Goal: Complete application form

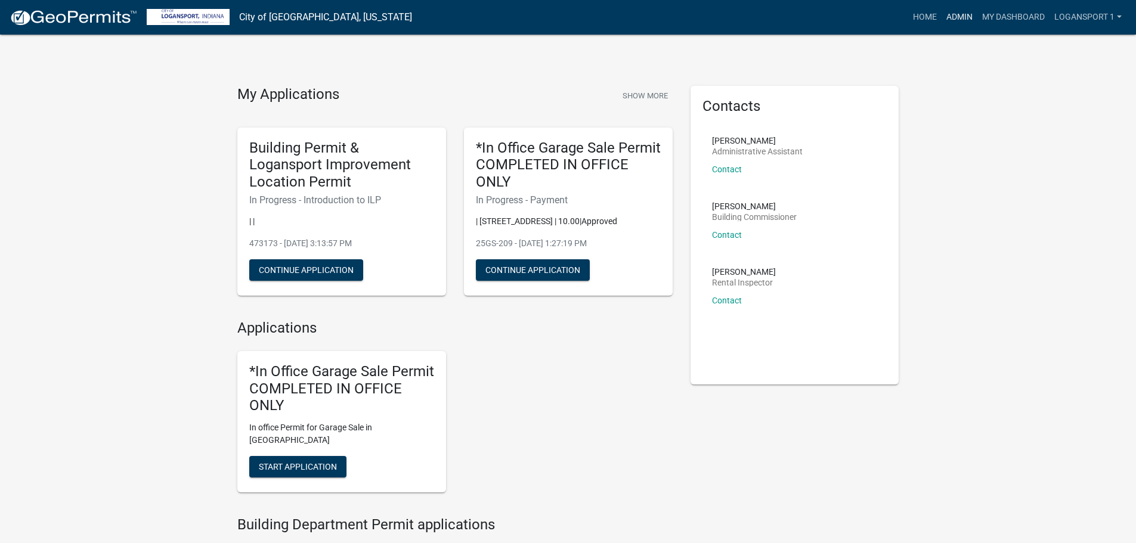
click at [959, 18] on link "Admin" at bounding box center [959, 17] width 36 height 23
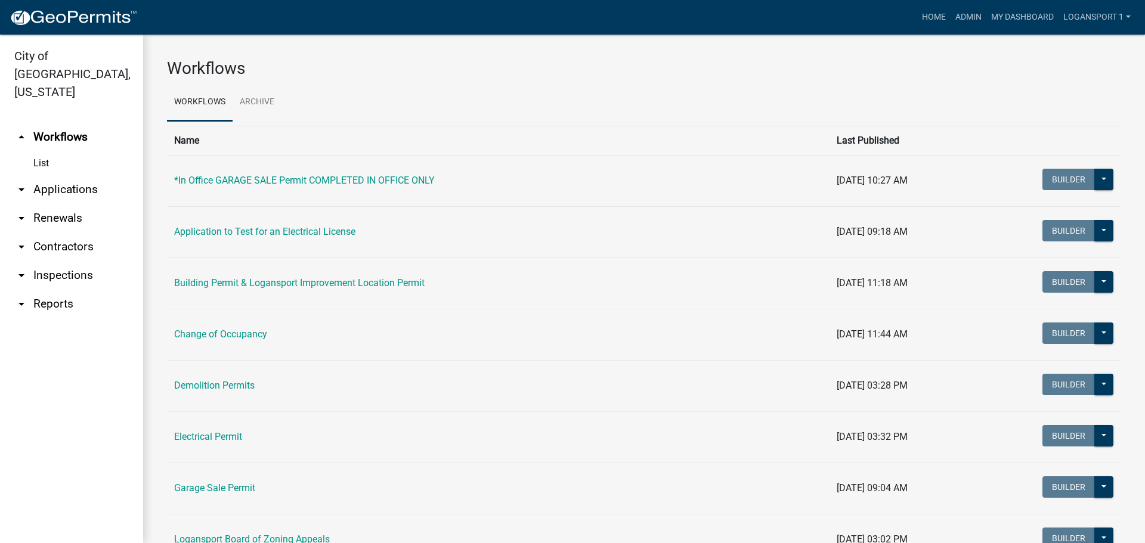
click at [67, 175] on link "arrow_drop_down Applications" at bounding box center [71, 189] width 143 height 29
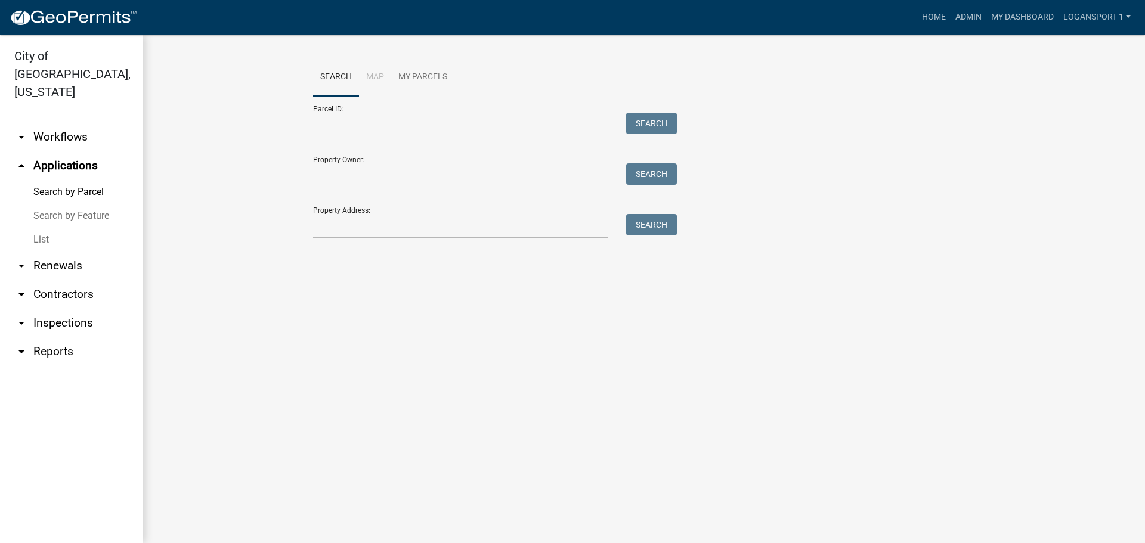
click at [45, 228] on link "List" at bounding box center [71, 240] width 143 height 24
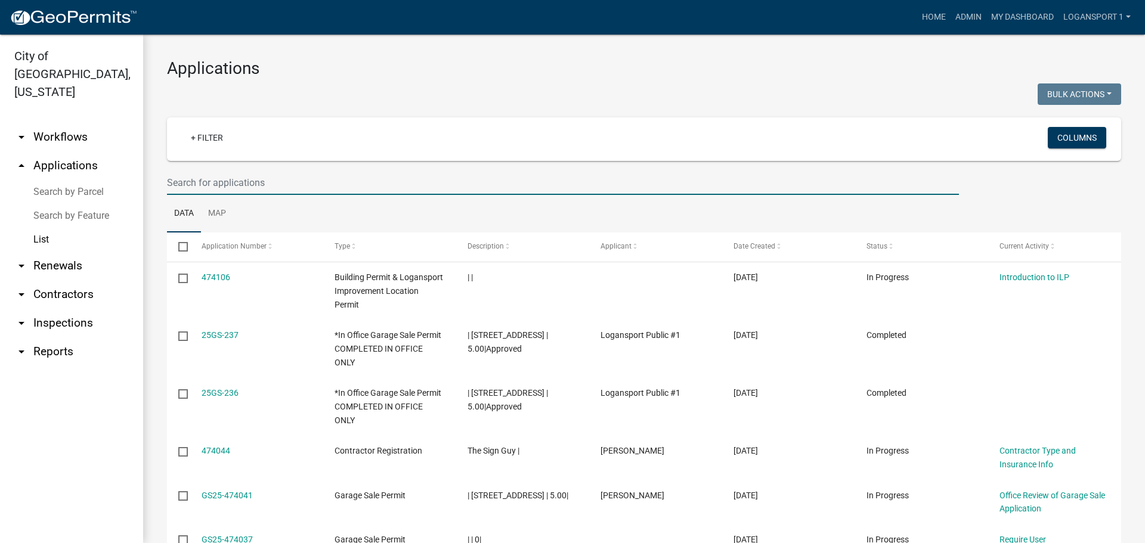
click at [171, 172] on input "text" at bounding box center [563, 183] width 792 height 24
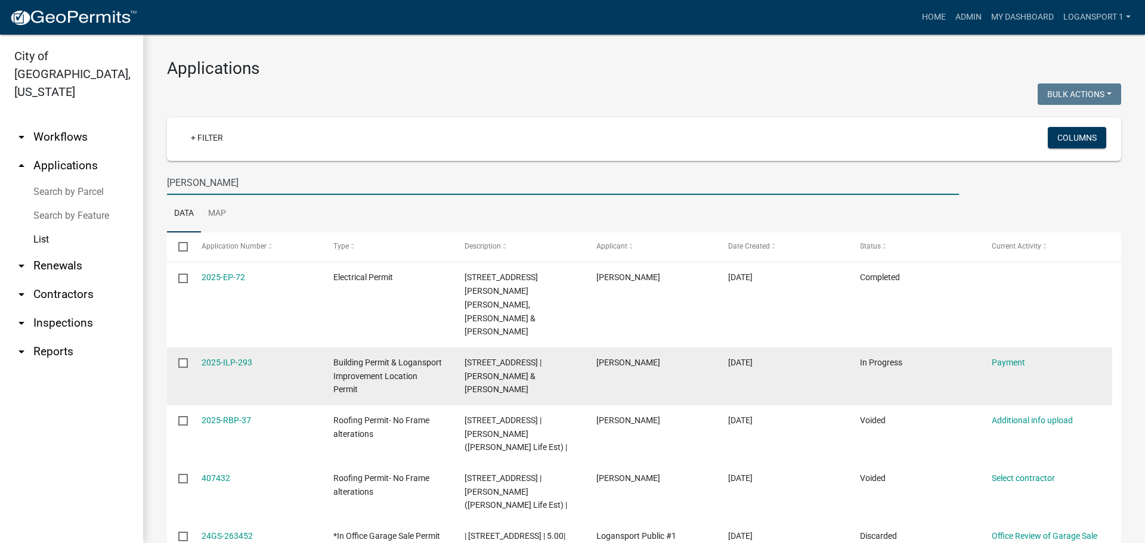
type input "Clinton"
click at [1012, 356] on div "Payment" at bounding box center [1045, 363] width 109 height 14
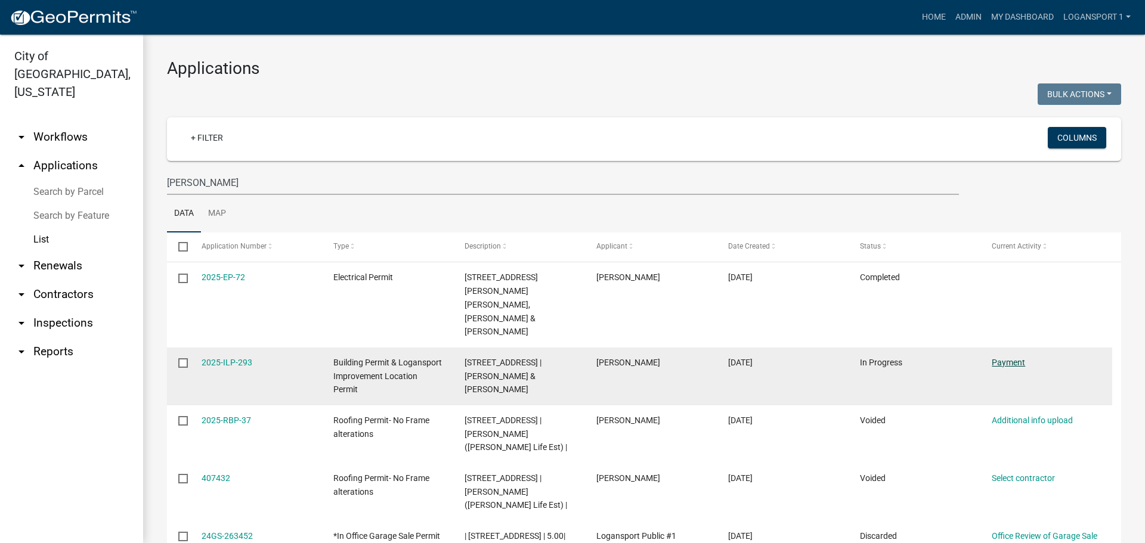
click at [1010, 358] on link "Payment" at bounding box center [1007, 363] width 33 height 10
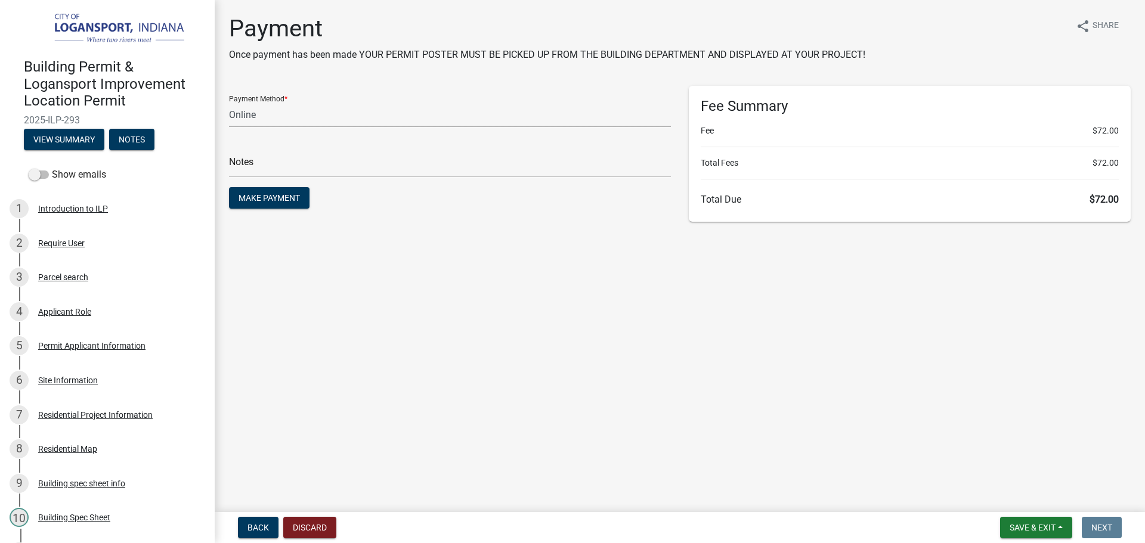
click at [266, 120] on select "Credit Card POS Check Cash Online" at bounding box center [450, 115] width 442 height 24
click at [229, 103] on select "Credit Card POS Check Cash Online" at bounding box center [450, 115] width 442 height 24
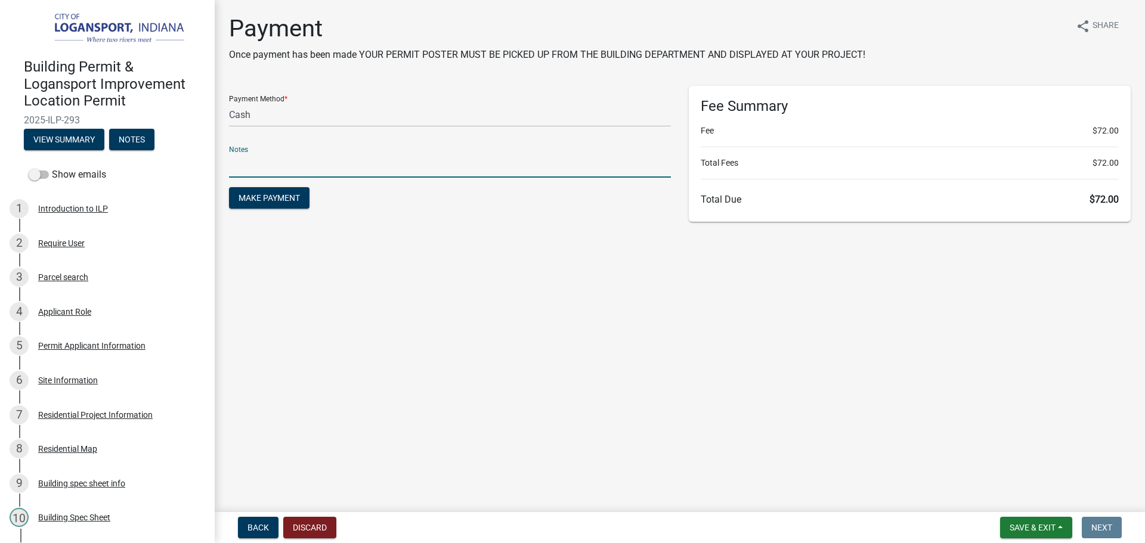
click at [265, 168] on input "text" at bounding box center [450, 165] width 442 height 24
click at [287, 117] on select "Credit Card POS Check Cash Online" at bounding box center [450, 115] width 442 height 24
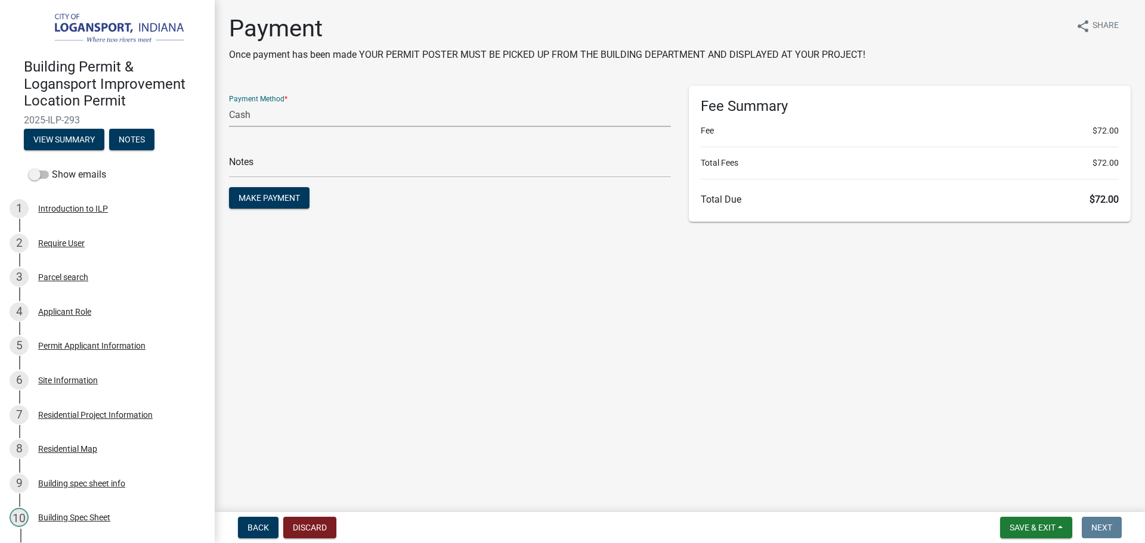
select select "1: 0"
click at [229, 103] on select "Credit Card POS Check Cash Online" at bounding box center [450, 115] width 442 height 24
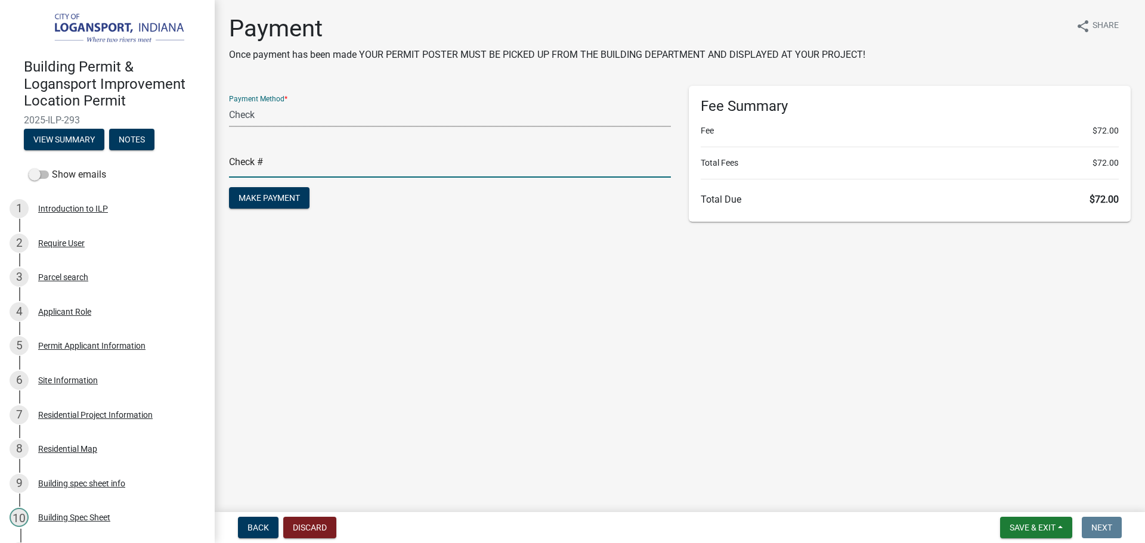
click at [283, 154] on input "text" at bounding box center [450, 165] width 442 height 24
type input "117874"
click at [275, 197] on span "Make Payment" at bounding box center [268, 198] width 61 height 10
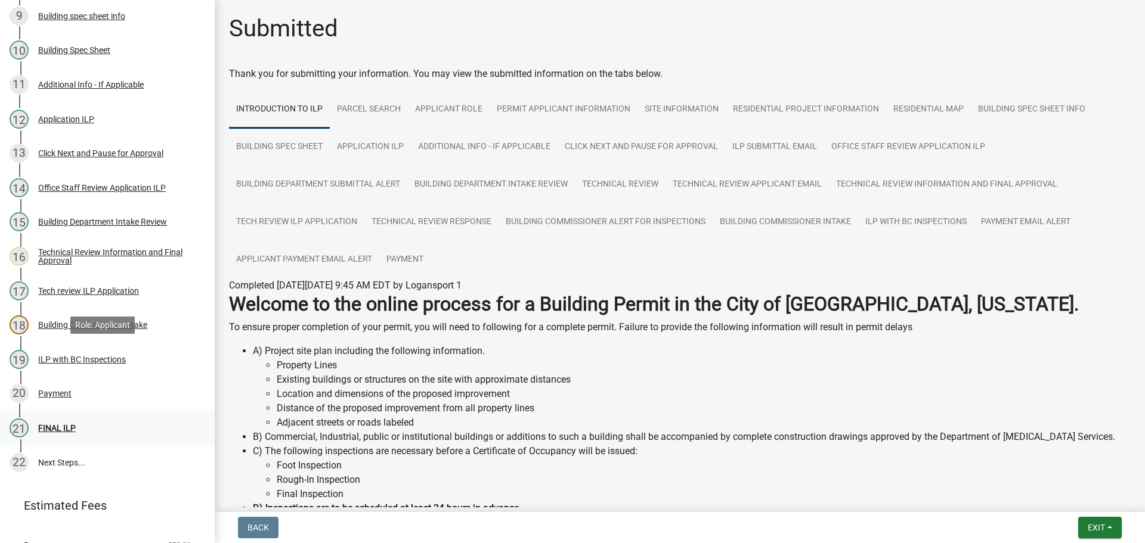
scroll to position [513, 0]
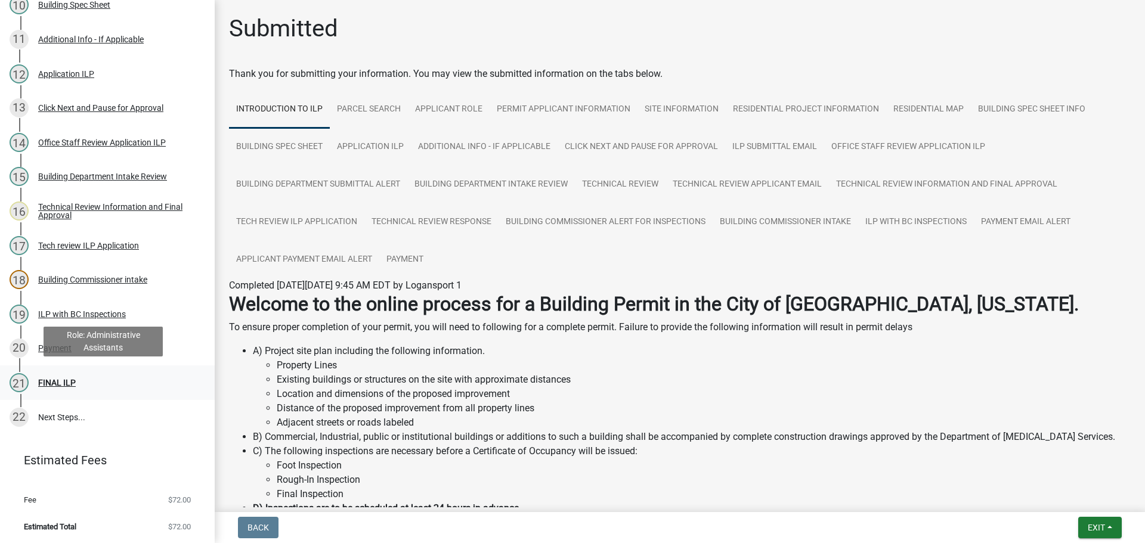
click at [52, 380] on div "FINAL ILP" at bounding box center [57, 383] width 38 height 8
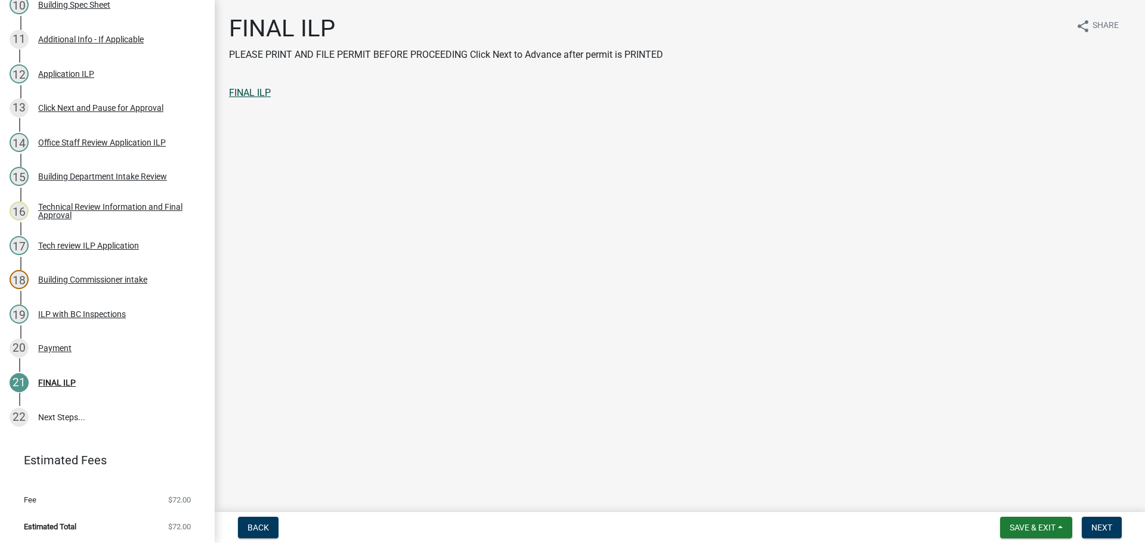
click at [236, 92] on link "FINAL ILP" at bounding box center [250, 92] width 42 height 11
click at [1106, 528] on span "Next" at bounding box center [1101, 528] width 21 height 10
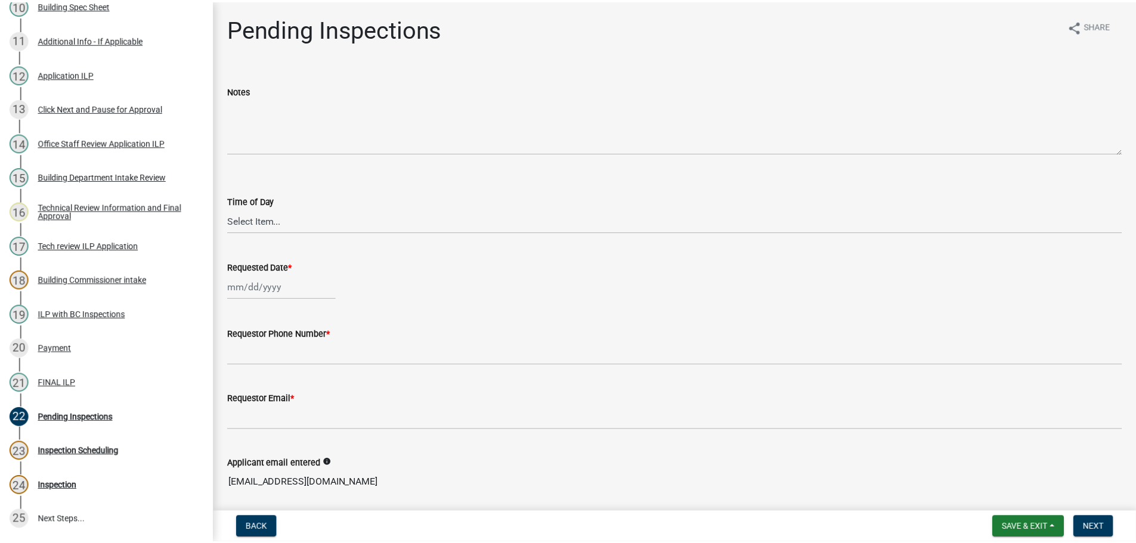
scroll to position [616, 0]
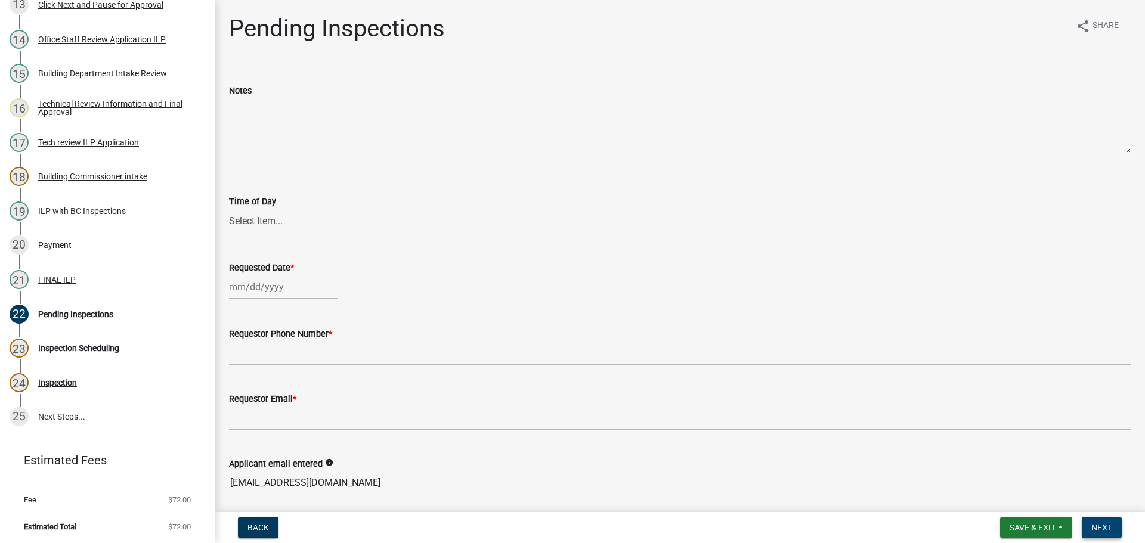
click at [1112, 531] on span "Next" at bounding box center [1101, 528] width 21 height 10
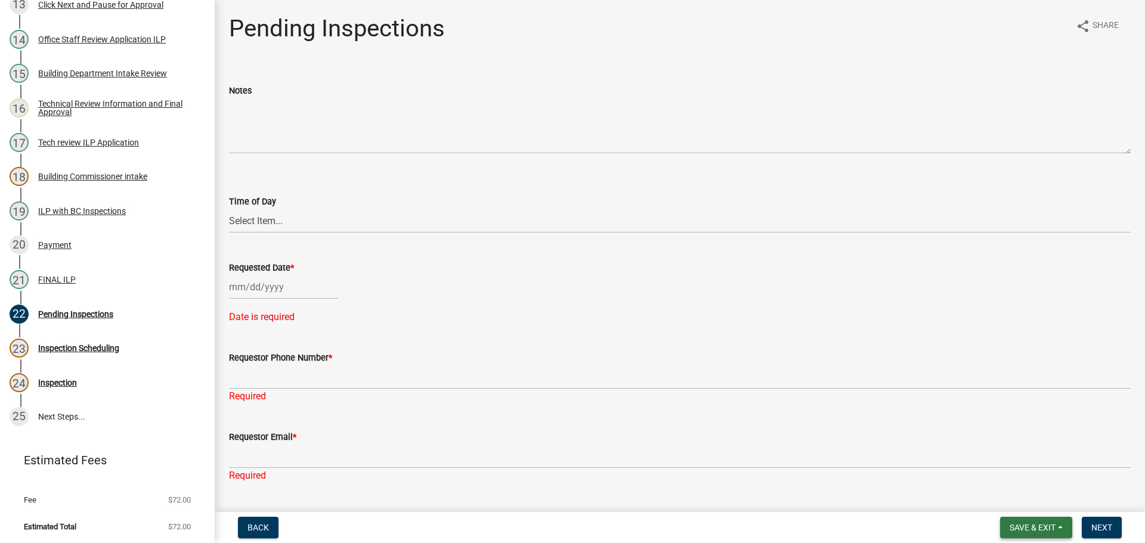
click at [1012, 523] on span "Save & Exit" at bounding box center [1032, 528] width 46 height 10
click at [1005, 499] on button "Save & Exit" at bounding box center [1024, 496] width 95 height 29
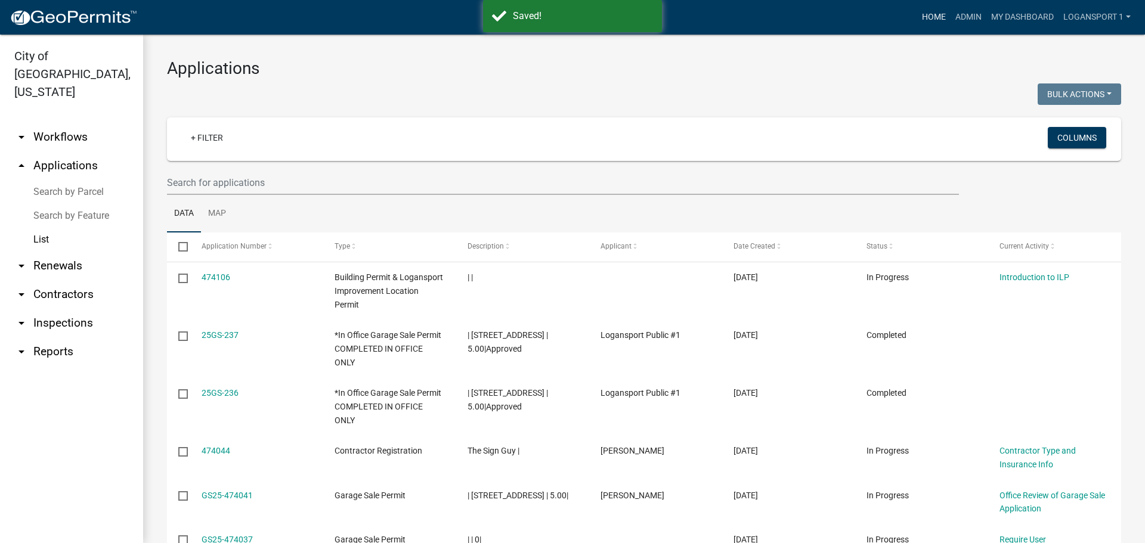
click at [932, 19] on link "Home" at bounding box center [933, 17] width 33 height 23
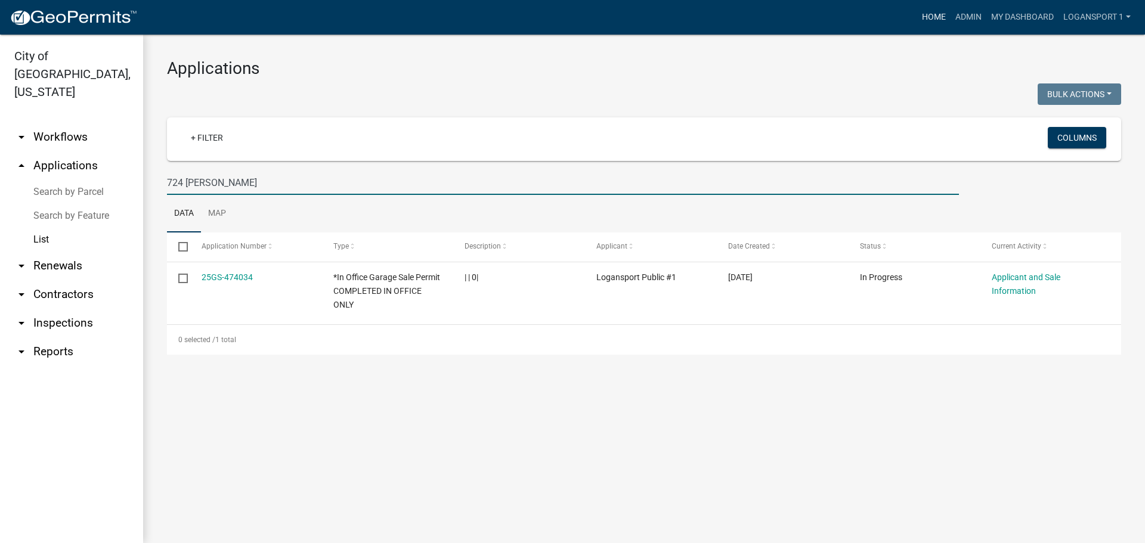
click at [922, 15] on link "Home" at bounding box center [933, 17] width 33 height 23
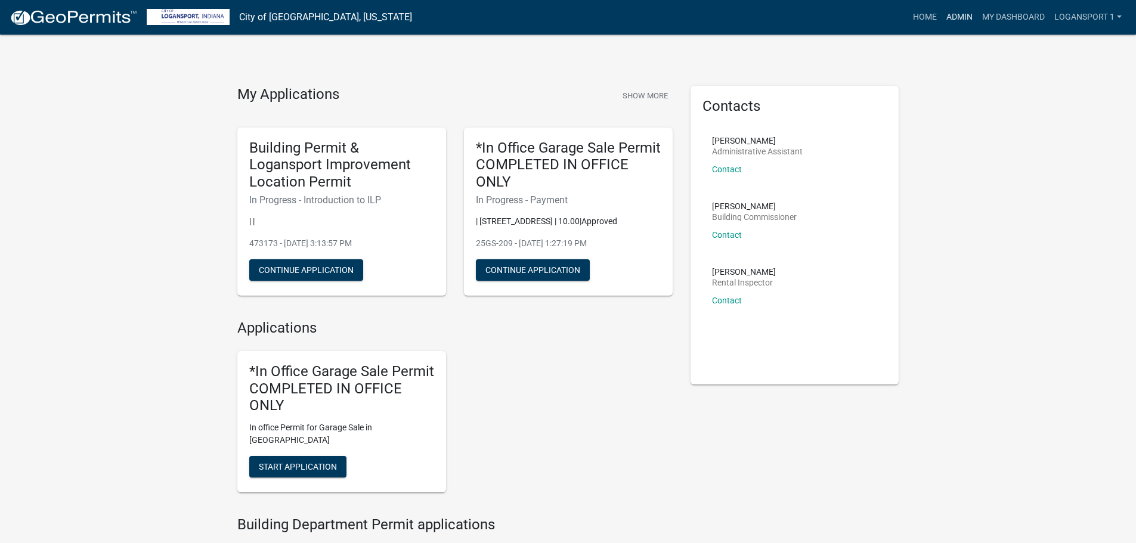
click at [952, 11] on link "Admin" at bounding box center [959, 17] width 36 height 23
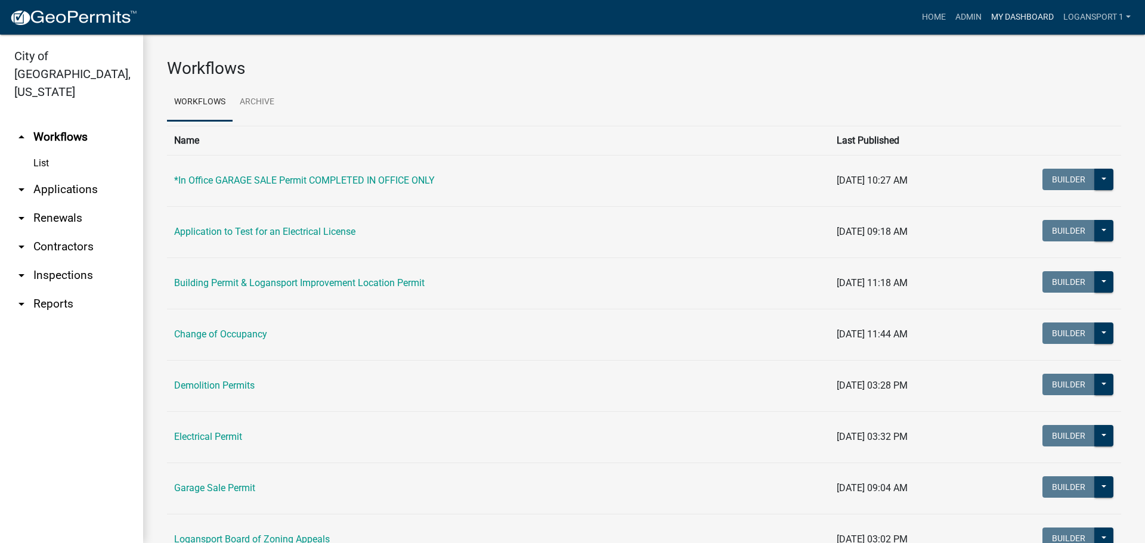
click at [1019, 20] on link "My Dashboard" at bounding box center [1022, 17] width 72 height 23
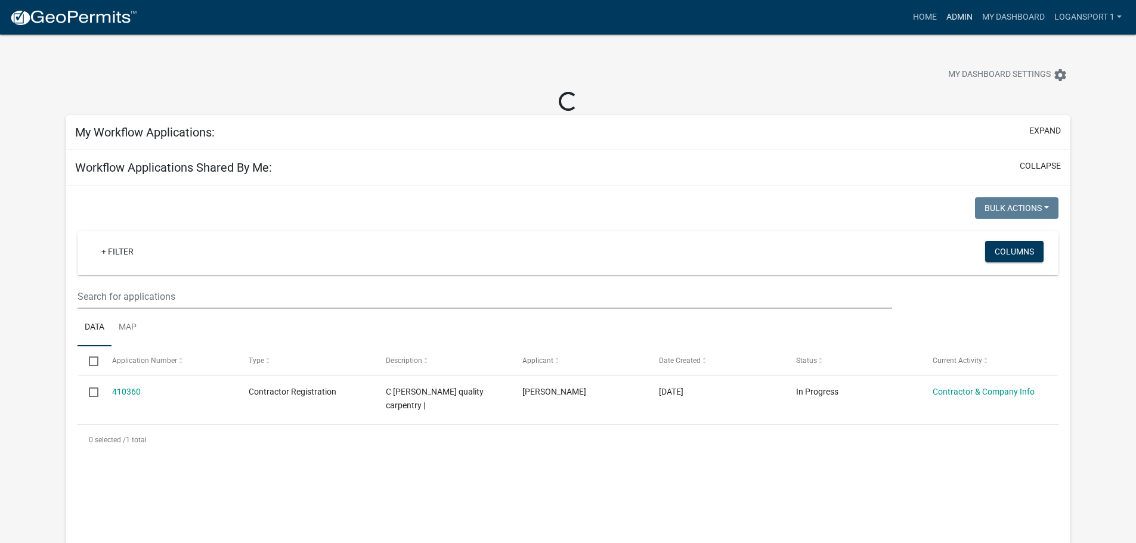
click at [950, 19] on link "Admin" at bounding box center [959, 17] width 36 height 23
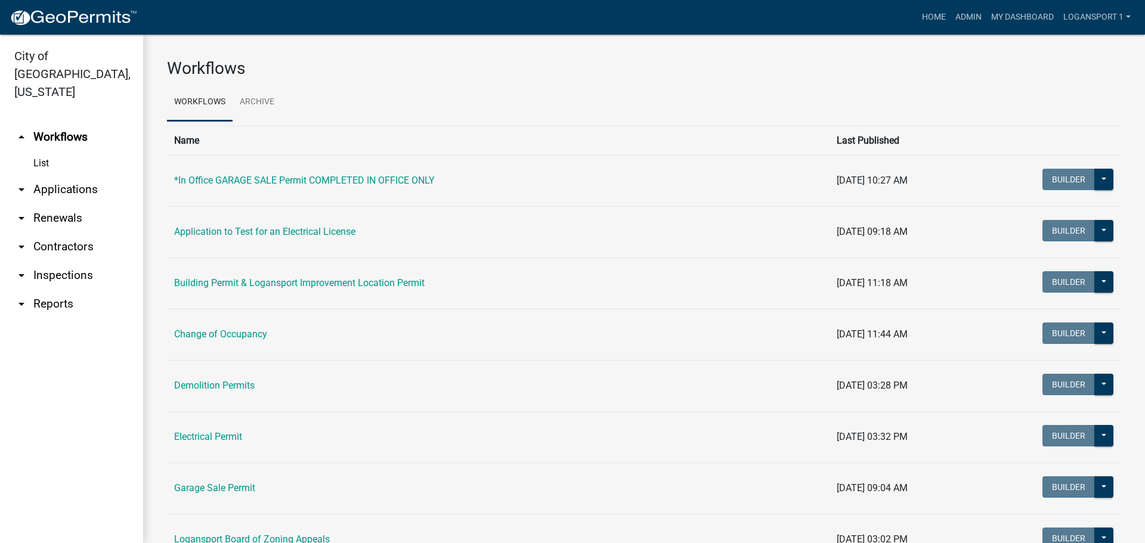
click at [36, 233] on link "arrow_drop_down Contractors" at bounding box center [71, 247] width 143 height 29
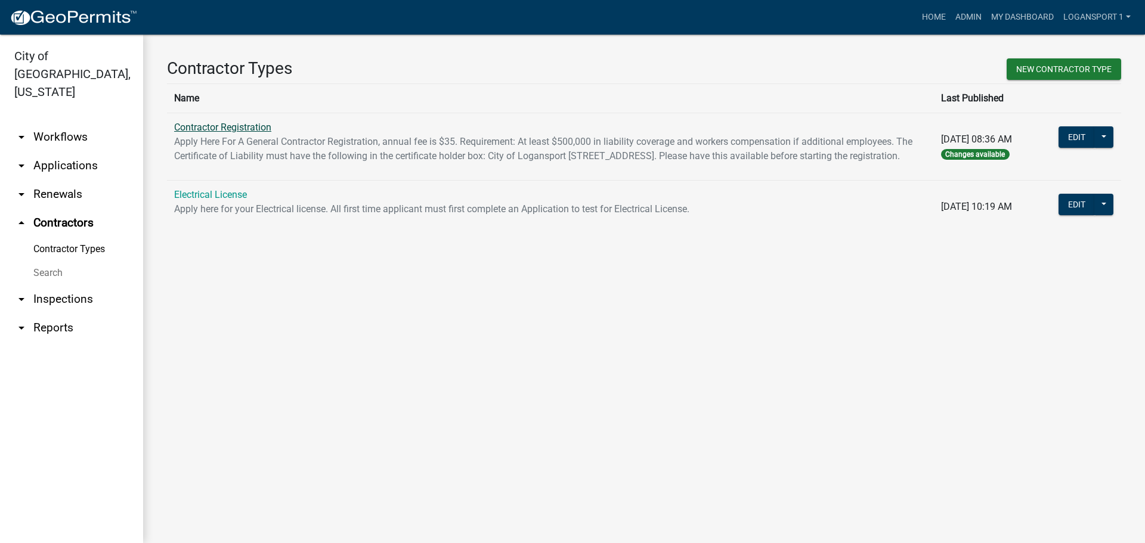
click at [215, 132] on link "Contractor Registration" at bounding box center [222, 127] width 97 height 11
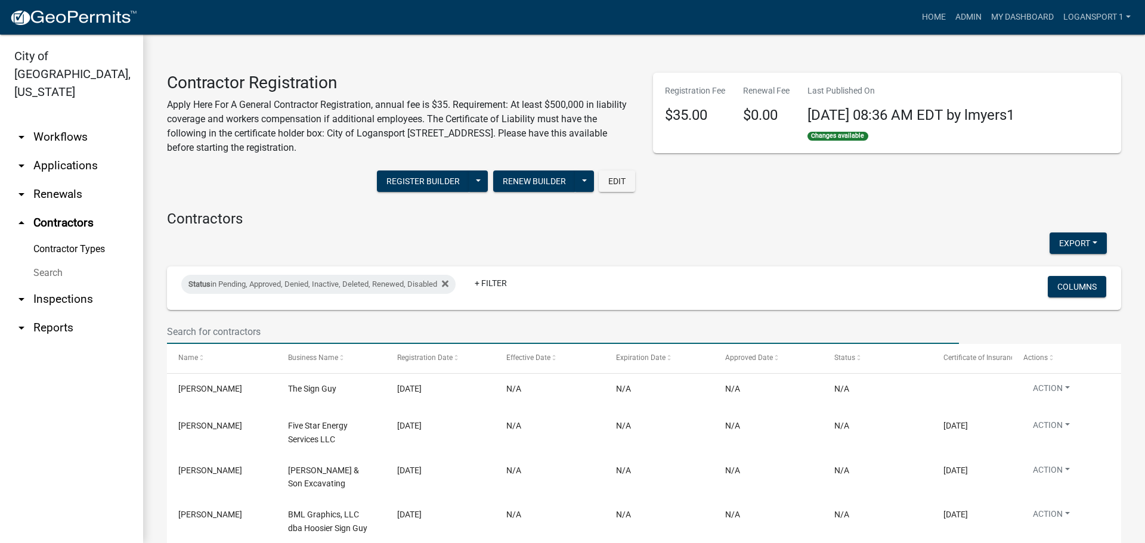
drag, startPoint x: 249, startPoint y: 333, endPoint x: 261, endPoint y: 328, distance: 13.6
click at [249, 333] on input "text" at bounding box center [563, 332] width 792 height 24
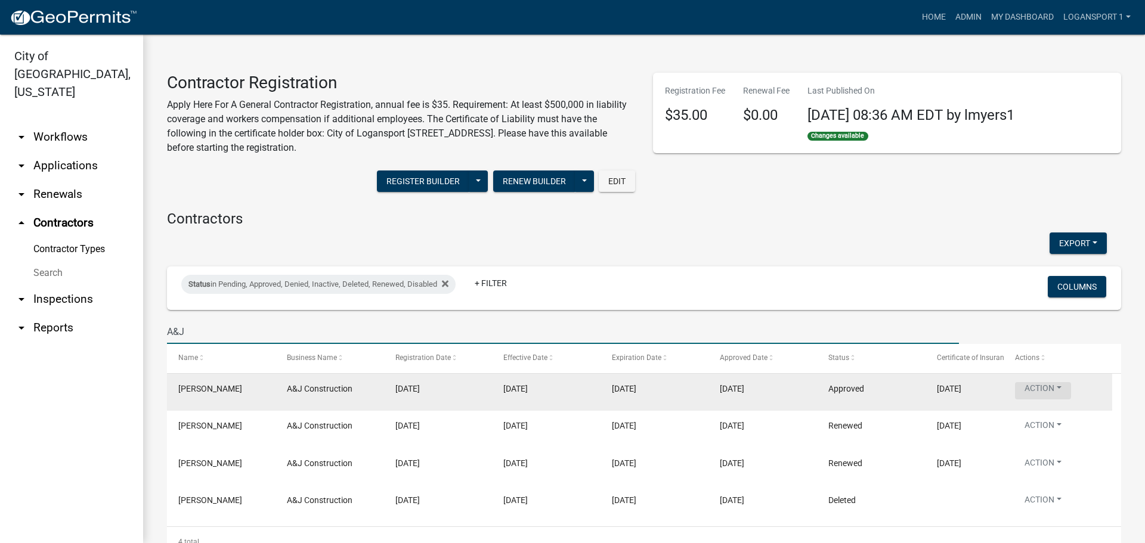
type input "A&J"
click at [1065, 389] on button "Action" at bounding box center [1043, 390] width 56 height 17
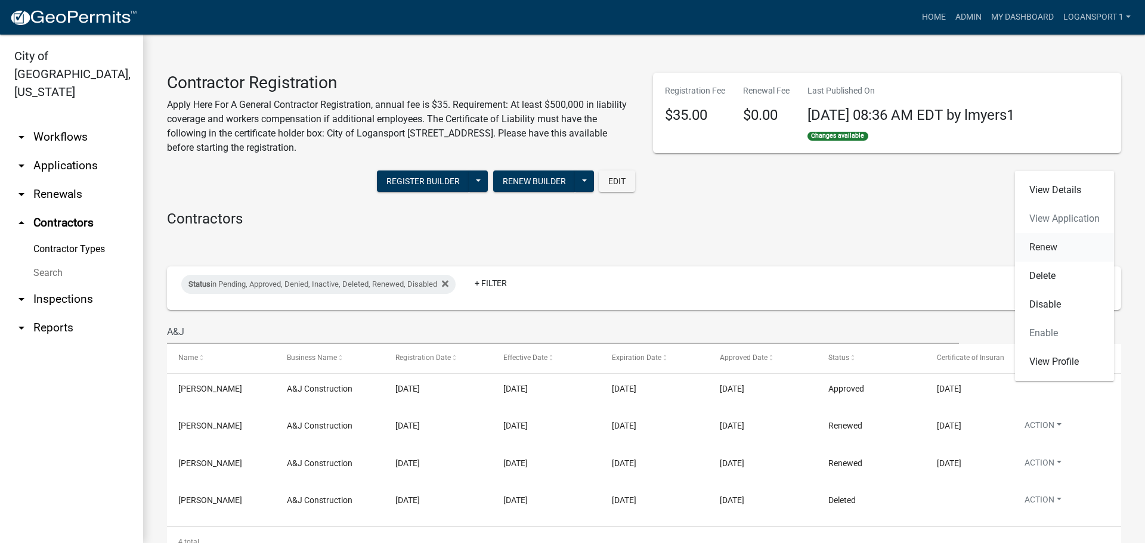
click at [1056, 247] on link "Renew" at bounding box center [1064, 247] width 99 height 29
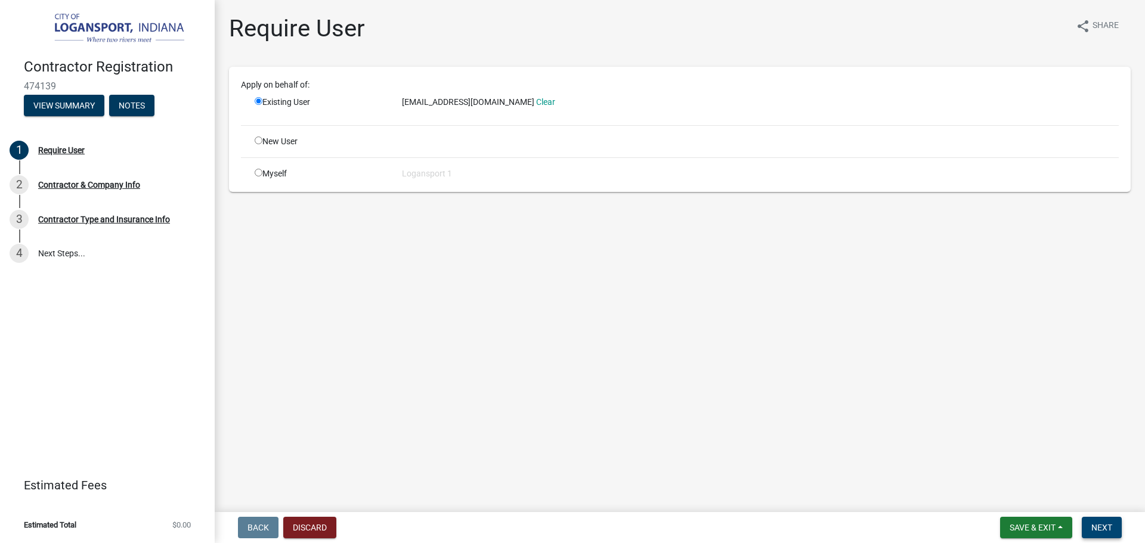
click at [1101, 523] on span "Next" at bounding box center [1101, 528] width 21 height 10
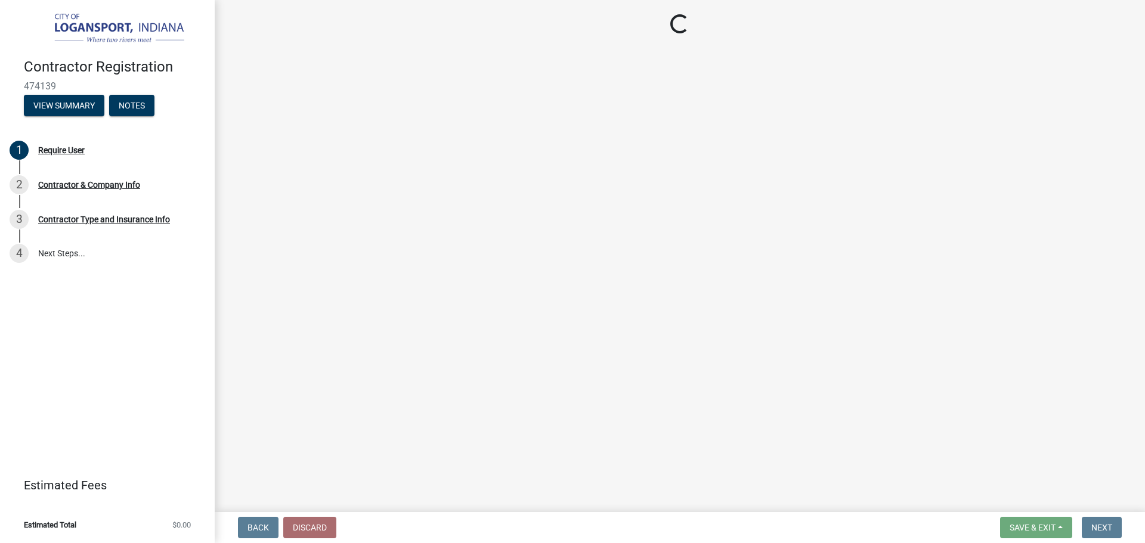
select select "IN"
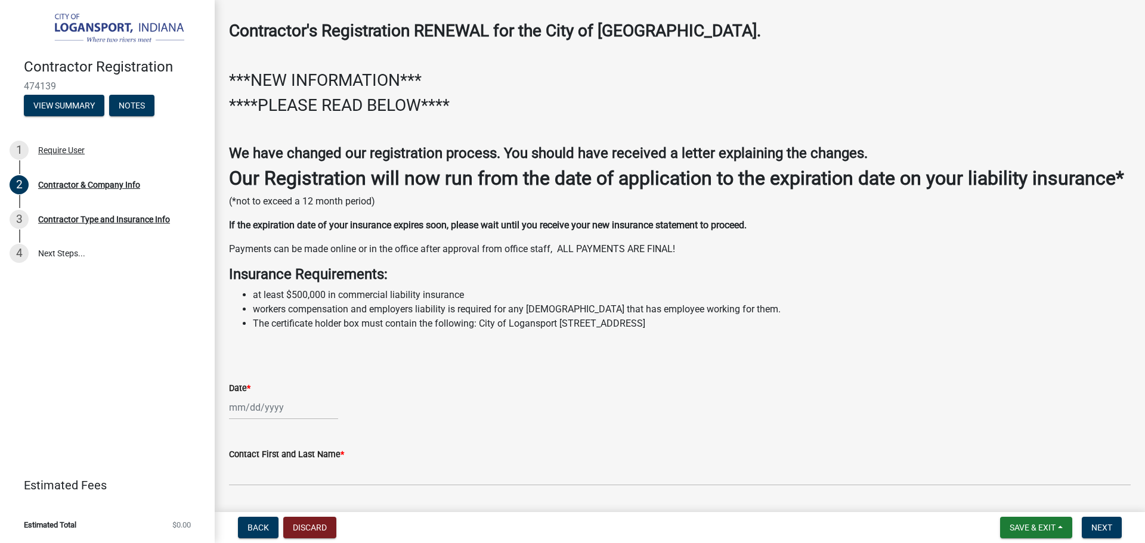
scroll to position [119, 0]
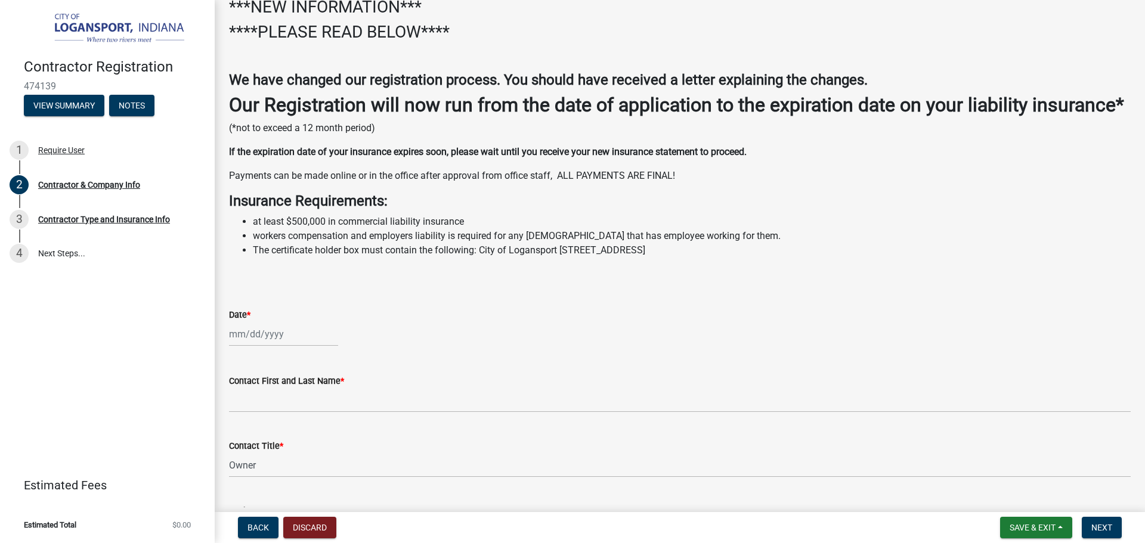
select select "9"
select select "2025"
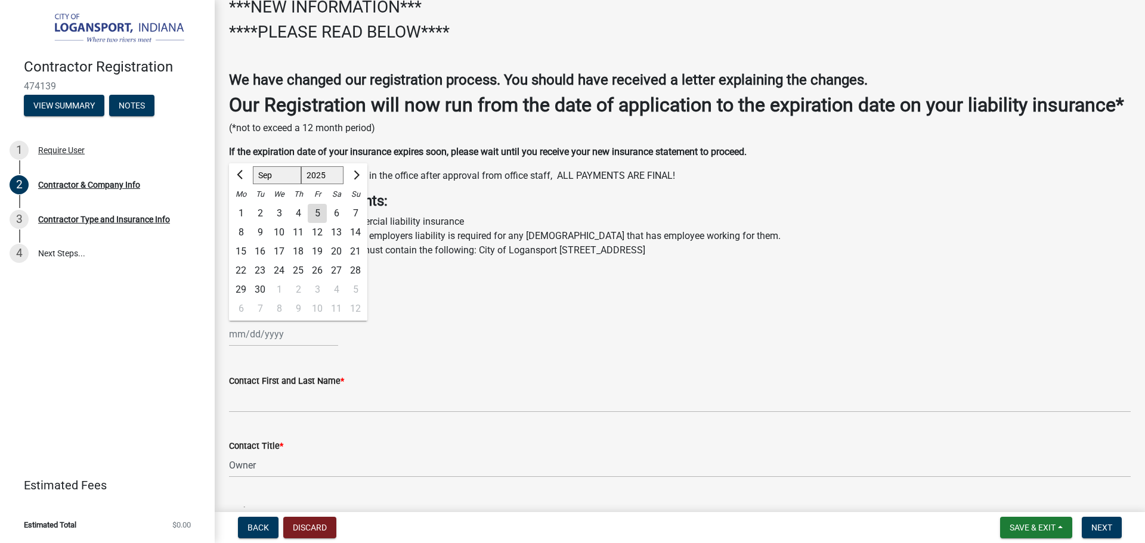
click at [260, 346] on div "[PERSON_NAME] Feb Mar Apr [PERSON_NAME][DATE] Oct Nov [DATE] 1526 1527 1528 152…" at bounding box center [283, 334] width 109 height 24
click at [317, 223] on div "5" at bounding box center [317, 213] width 19 height 19
type input "[DATE]"
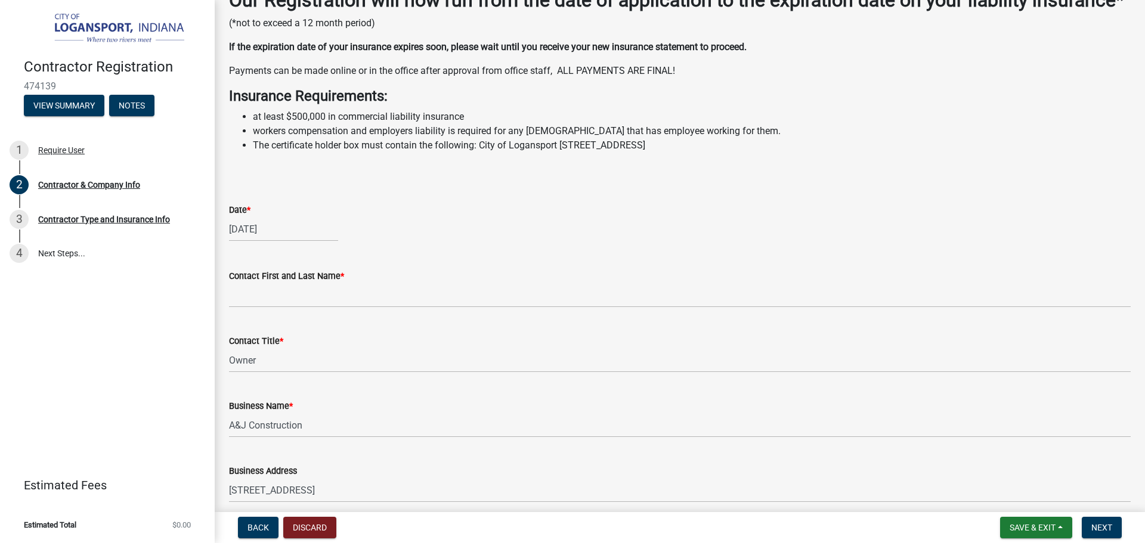
scroll to position [238, 0]
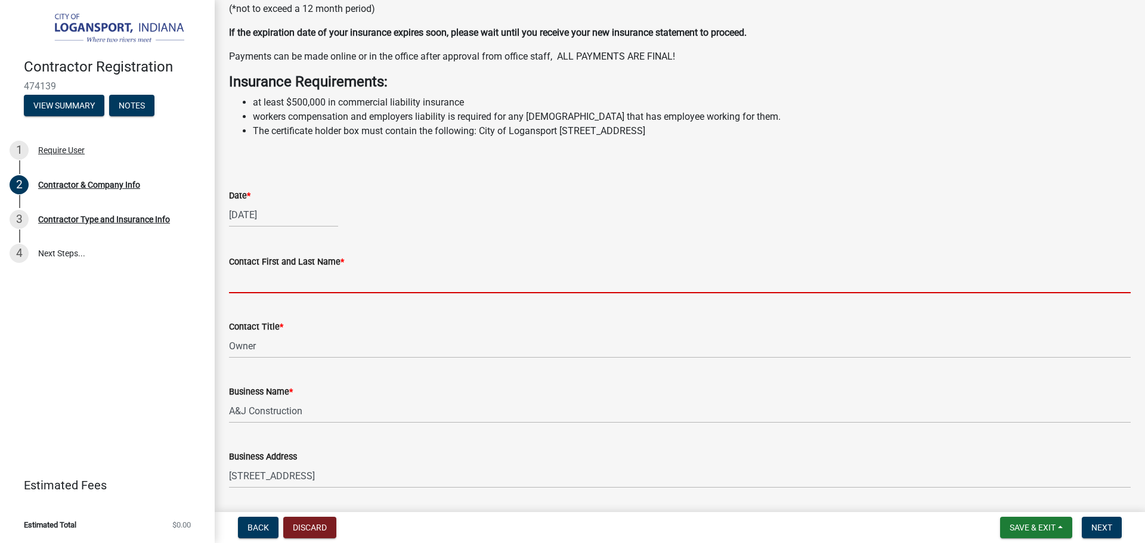
click at [386, 293] on input "Contact First and Last Name *" at bounding box center [679, 281] width 901 height 24
click at [239, 293] on input "Contact First and Last Name *" at bounding box center [679, 281] width 901 height 24
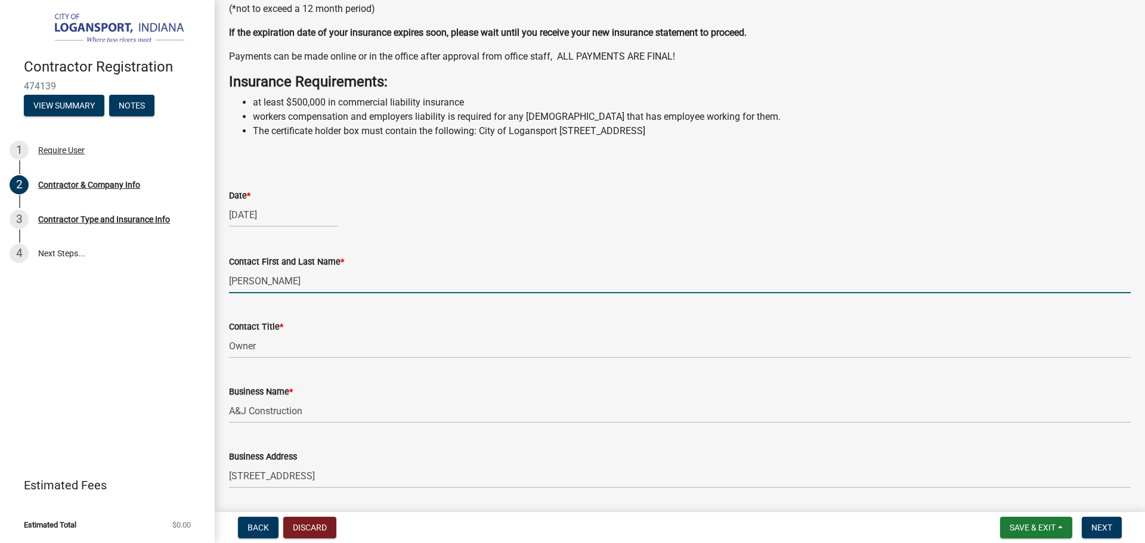
type input "[PERSON_NAME]"
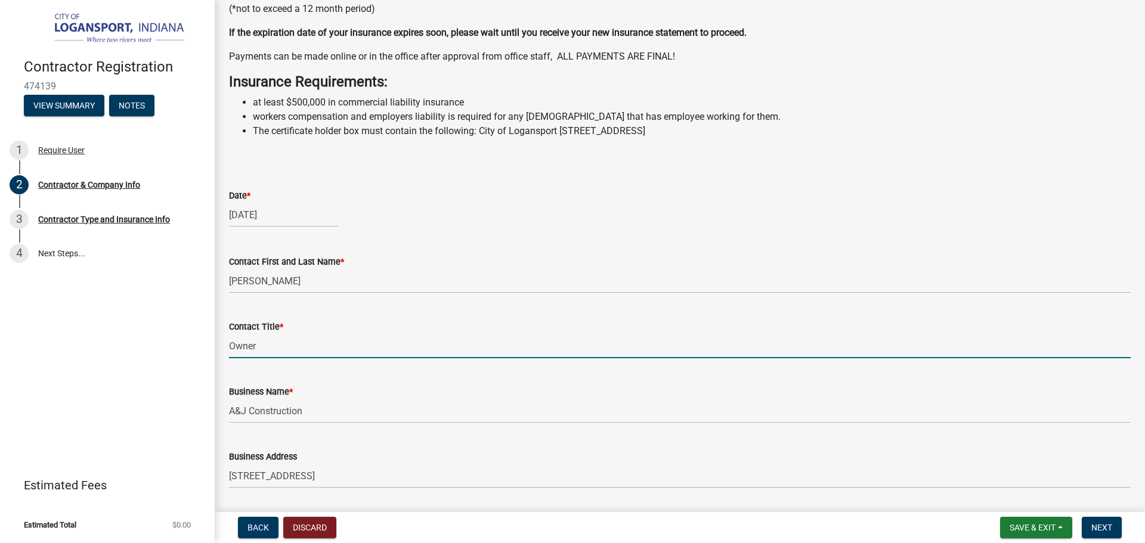
click at [281, 358] on input "Owner" at bounding box center [679, 346] width 901 height 24
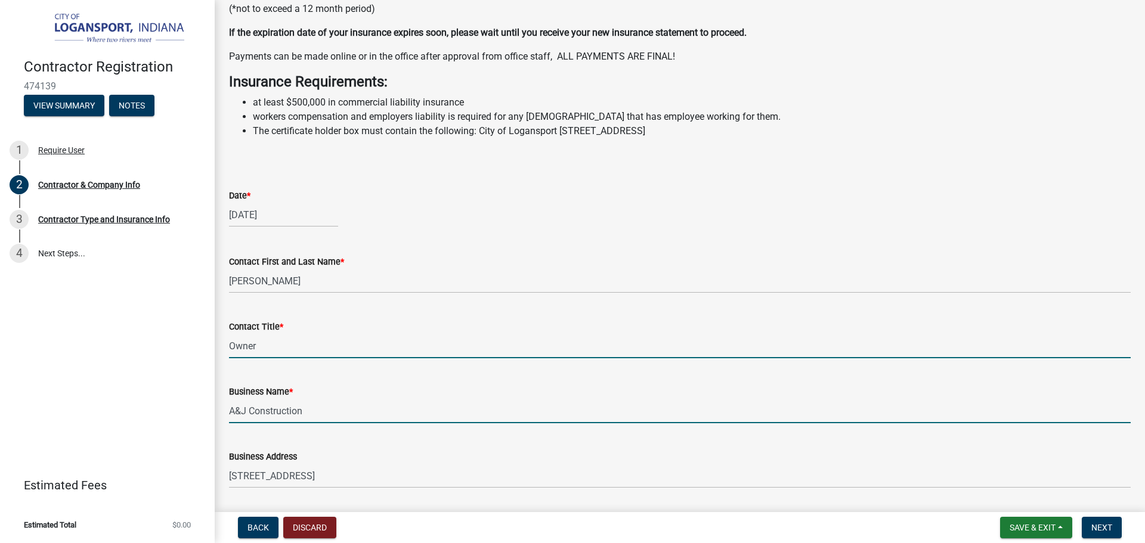
click at [322, 423] on input "A&J Construction" at bounding box center [679, 411] width 901 height 24
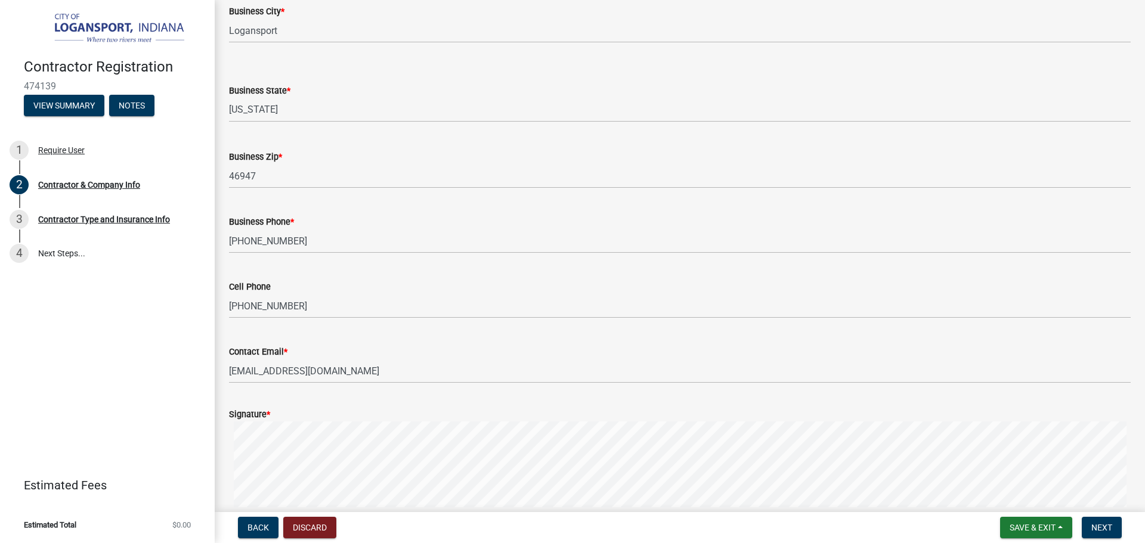
scroll to position [835, 0]
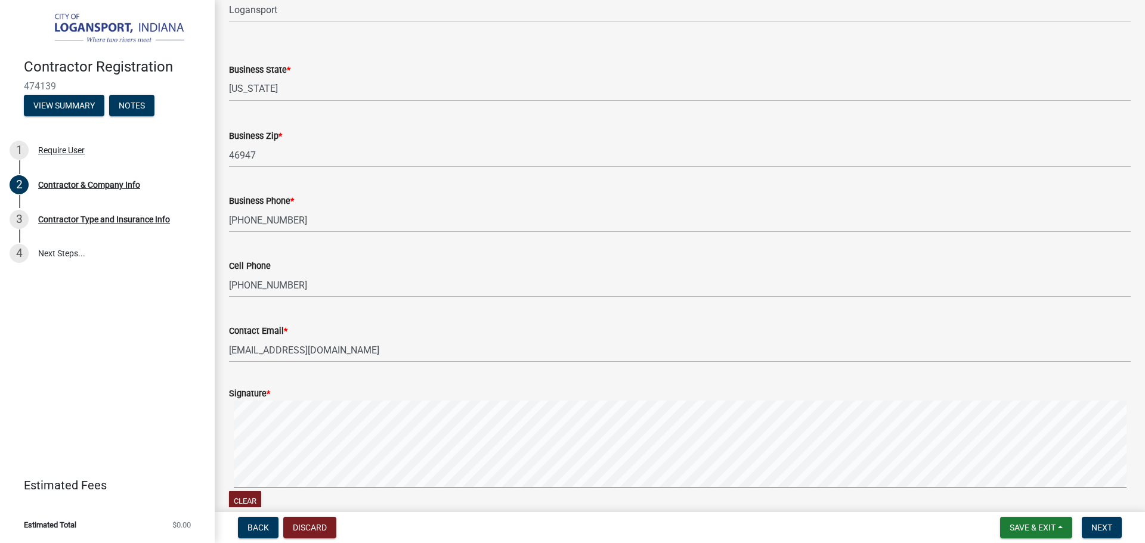
click at [318, 401] on div "Signature *" at bounding box center [679, 393] width 901 height 14
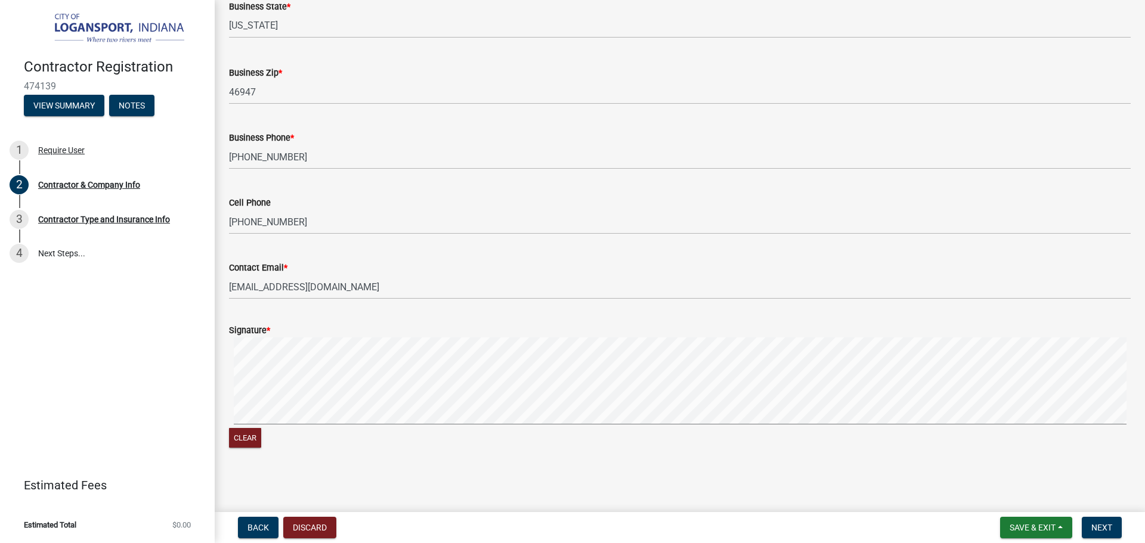
scroll to position [921, 0]
click at [238, 441] on button "Clear" at bounding box center [245, 438] width 32 height 20
click at [1110, 533] on button "Next" at bounding box center [1101, 527] width 40 height 21
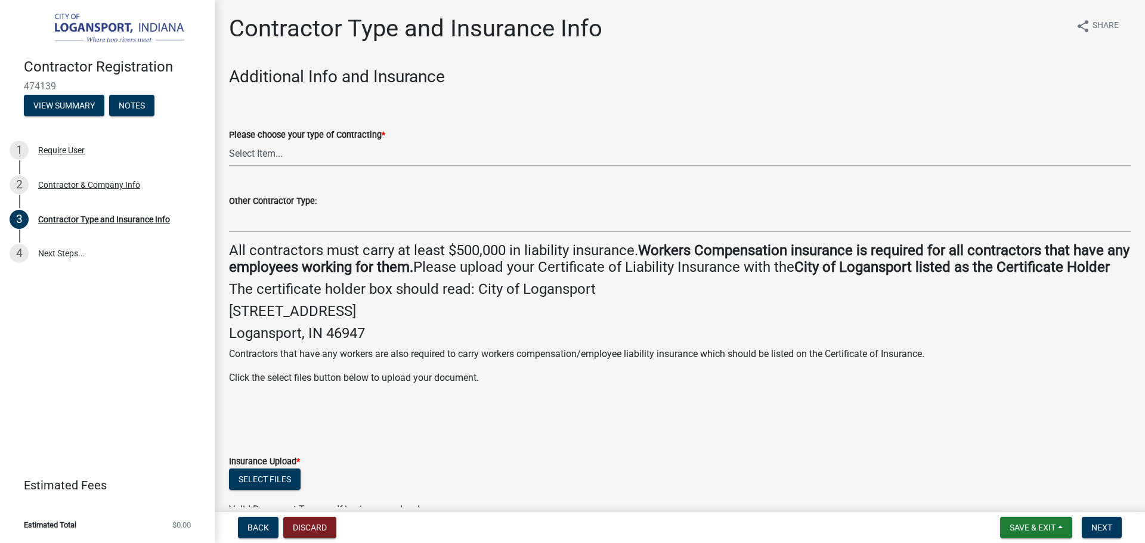
click at [286, 147] on select "Select Item... Plumber General HVAC Other Roofer Tree Service Demolition" at bounding box center [679, 154] width 901 height 24
click at [229, 142] on select "Select Item... Plumber General HVAC Other Roofer Tree Service Demolition" at bounding box center [679, 154] width 901 height 24
click at [305, 156] on select "Select Item... Plumber General HVAC Other Roofer Tree Service Demolition" at bounding box center [679, 154] width 901 height 24
click at [229, 142] on select "Select Item... Plumber General HVAC Other Roofer Tree Service Demolition" at bounding box center [679, 154] width 901 height 24
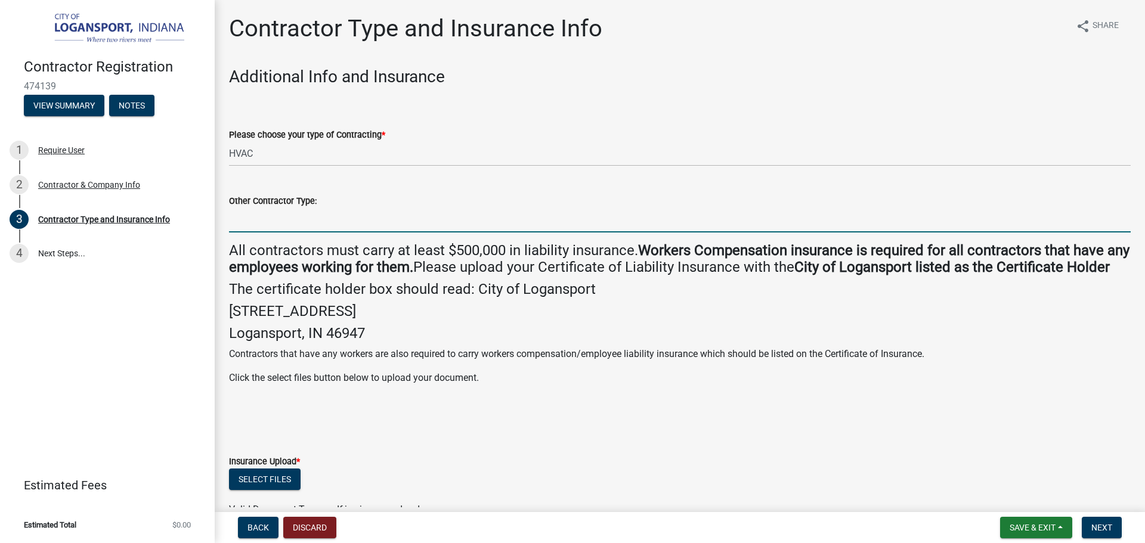
click at [290, 216] on input "Other Contractor Type:" at bounding box center [679, 220] width 901 height 24
click at [291, 154] on select "Select Item... Plumber General HVAC Other Roofer Tree Service Demolition" at bounding box center [679, 154] width 901 height 24
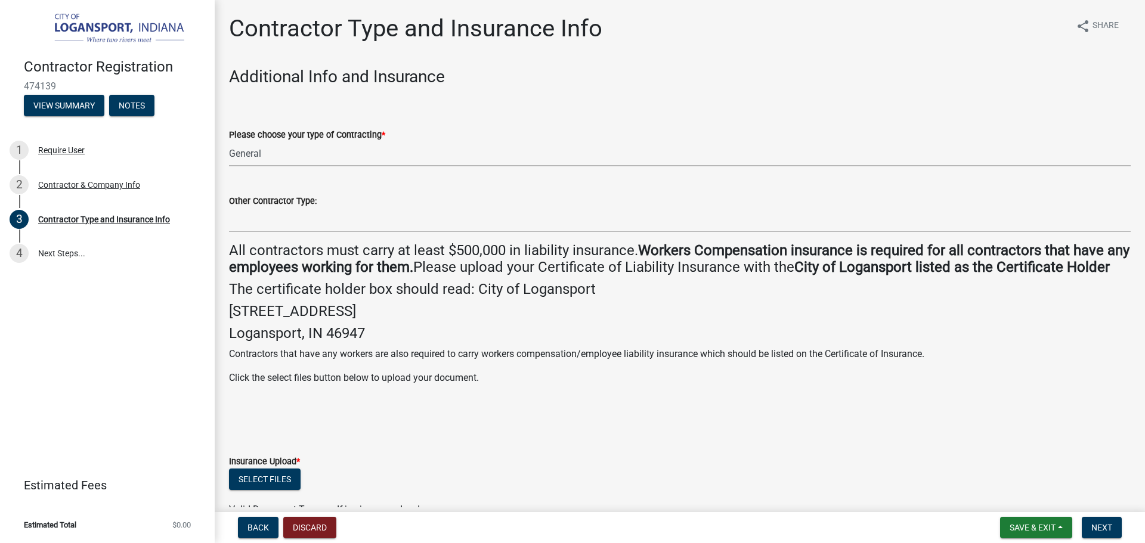
click at [229, 142] on select "Select Item... Plumber General HVAC Other Roofer Tree Service Demolition" at bounding box center [679, 154] width 901 height 24
select select "03705ffd-7527-4ddb-a600-46f4763bc457"
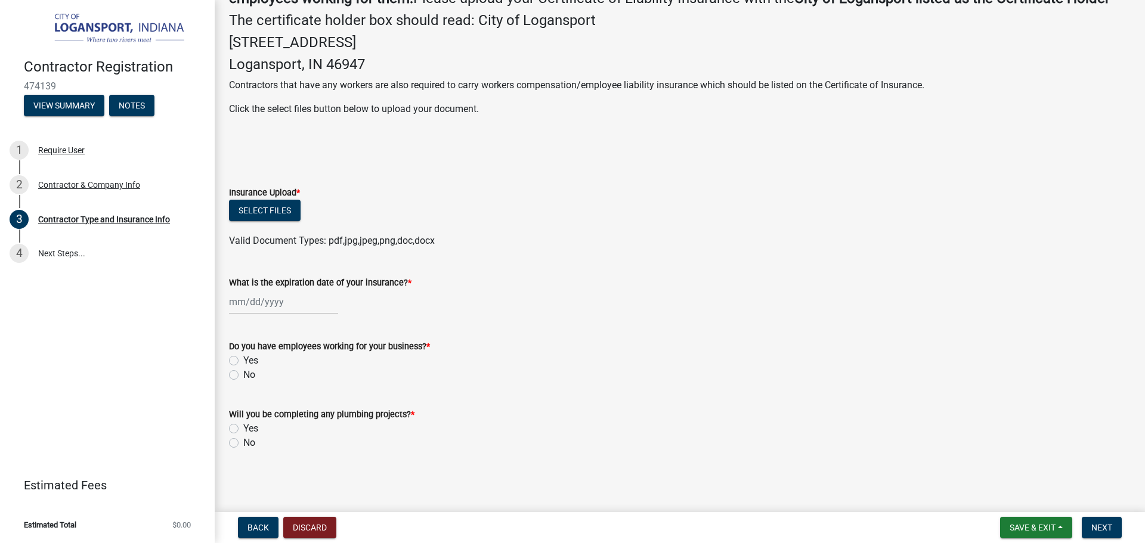
scroll to position [286, 0]
select select "9"
select select "2025"
click at [272, 303] on div "[PERSON_NAME] Feb Mar Apr [PERSON_NAME][DATE] Oct Nov [DATE] 1526 1527 1528 152…" at bounding box center [283, 302] width 109 height 24
click at [318, 365] on div "5" at bounding box center [317, 365] width 19 height 19
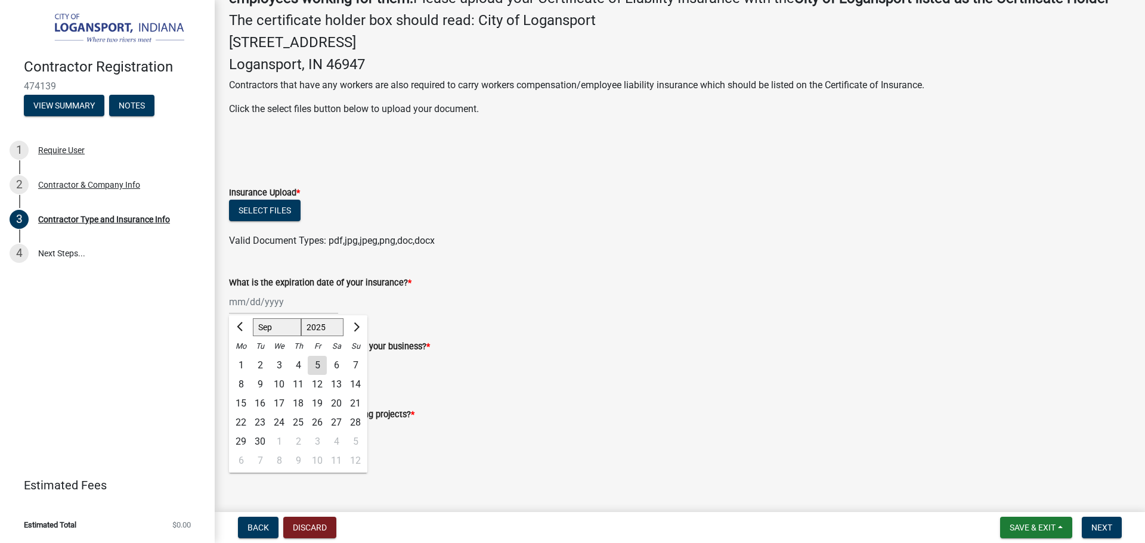
type input "[DATE]"
select select "9"
click at [268, 298] on div "[DATE] [PERSON_NAME] Apr May Jun [DATE] Aug Sep Oct Nov [DATE] 1526 1527 1528 1…" at bounding box center [283, 302] width 109 height 24
click at [336, 329] on select "1525 1526 1527 1528 1529 1530 1531 1532 1533 1534 1535 1536 1537 1538 1539 1540…" at bounding box center [322, 328] width 43 height 18
select select "2026"
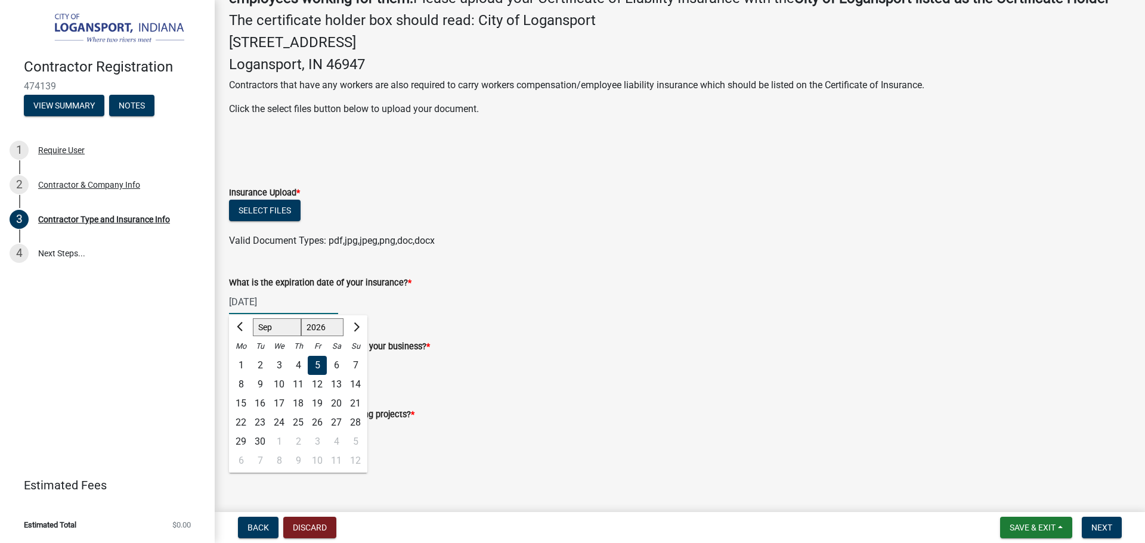
click at [301, 319] on select "1525 1526 1527 1528 1529 1530 1531 1532 1533 1534 1535 1536 1537 1538 1539 1540…" at bounding box center [322, 328] width 43 height 18
click at [358, 331] on button "Next month" at bounding box center [355, 327] width 14 height 19
select select "10"
click at [357, 367] on div "4" at bounding box center [355, 365] width 19 height 19
type input "[DATE]"
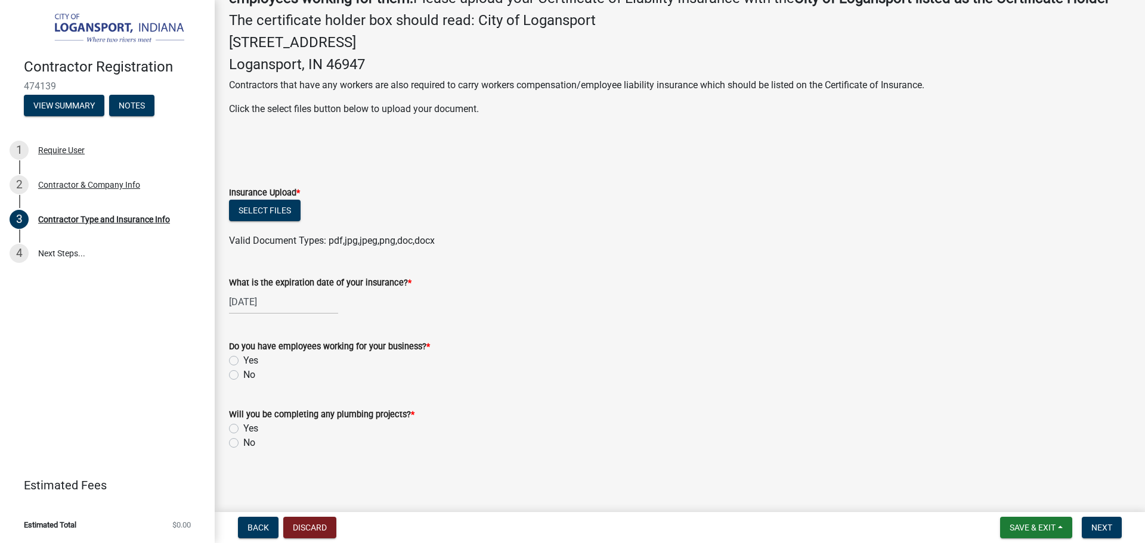
click at [243, 371] on label "No" at bounding box center [249, 375] width 12 height 14
click at [243, 371] on input "No" at bounding box center [247, 372] width 8 height 8
radio input "true"
click at [243, 441] on label "No" at bounding box center [249, 443] width 12 height 14
click at [243, 441] on input "No" at bounding box center [247, 440] width 8 height 8
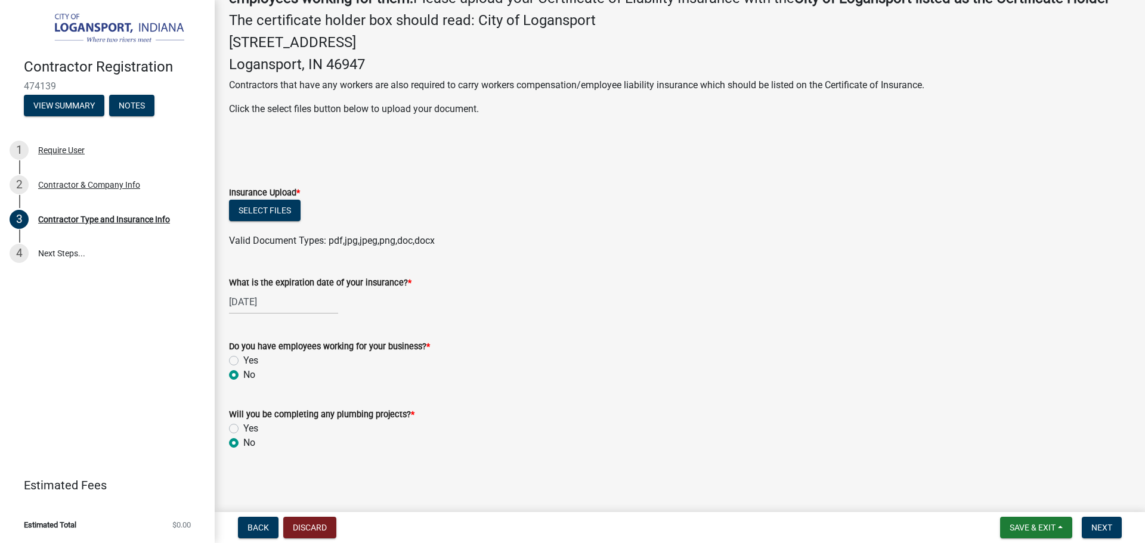
radio input "true"
click at [1100, 526] on span "Next" at bounding box center [1101, 528] width 21 height 10
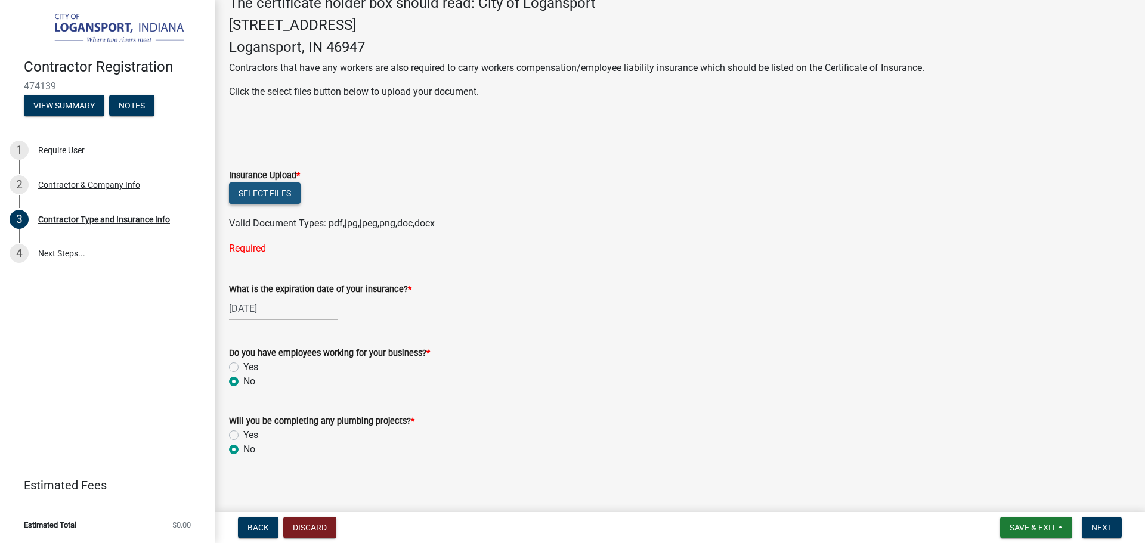
click at [259, 201] on button "Select files" at bounding box center [265, 192] width 72 height 21
click at [280, 204] on button "Select files" at bounding box center [265, 192] width 72 height 21
click at [272, 204] on button "Select files" at bounding box center [265, 192] width 72 height 21
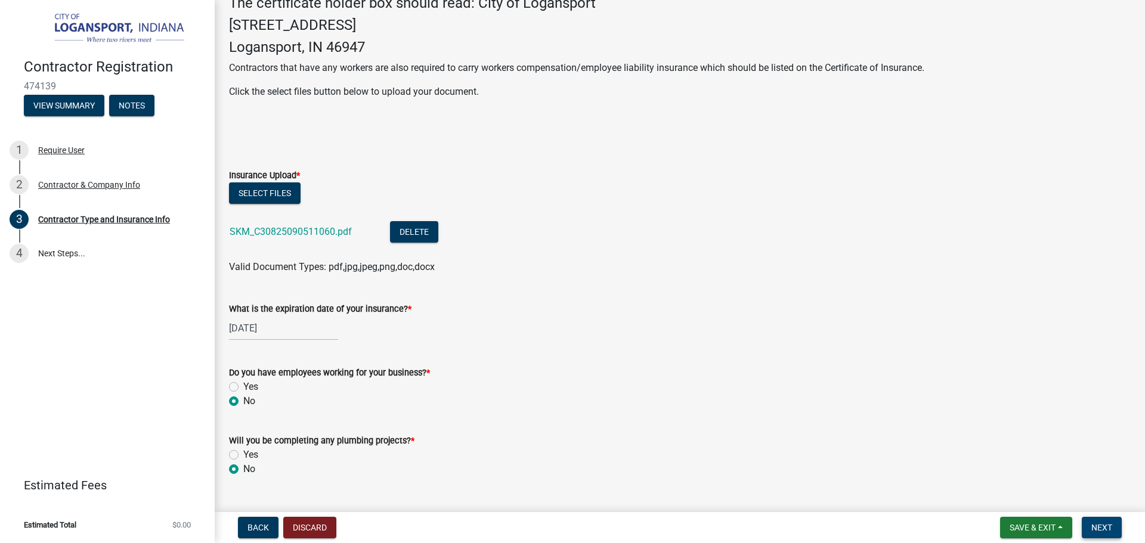
click at [1100, 521] on button "Next" at bounding box center [1101, 527] width 40 height 21
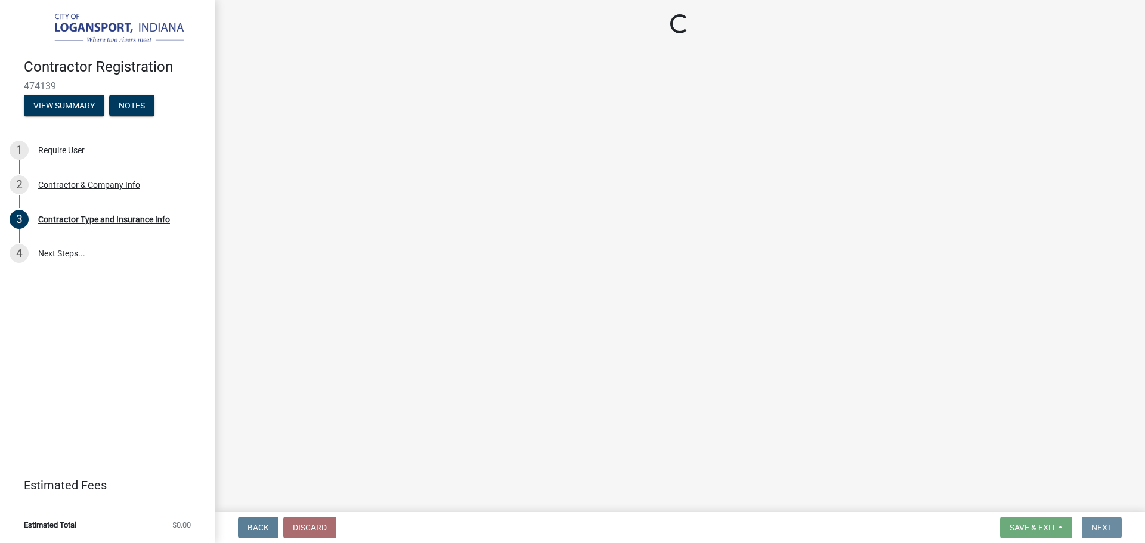
scroll to position [0, 0]
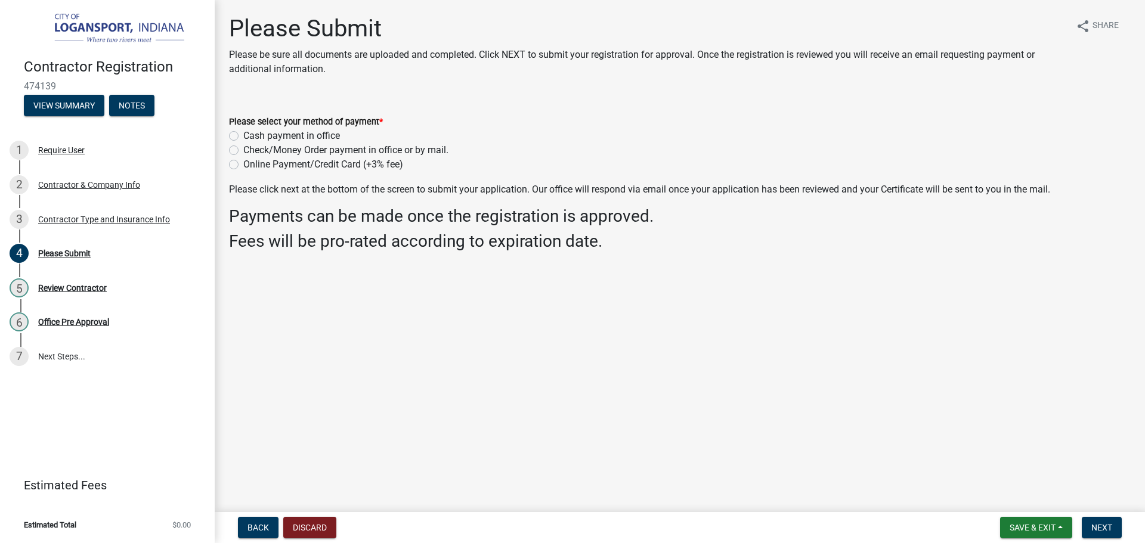
click at [243, 135] on label "Cash payment in office" at bounding box center [291, 136] width 97 height 14
click at [243, 135] on input "Cash payment in office" at bounding box center [247, 133] width 8 height 8
radio input "true"
click at [1101, 525] on span "Next" at bounding box center [1101, 528] width 21 height 10
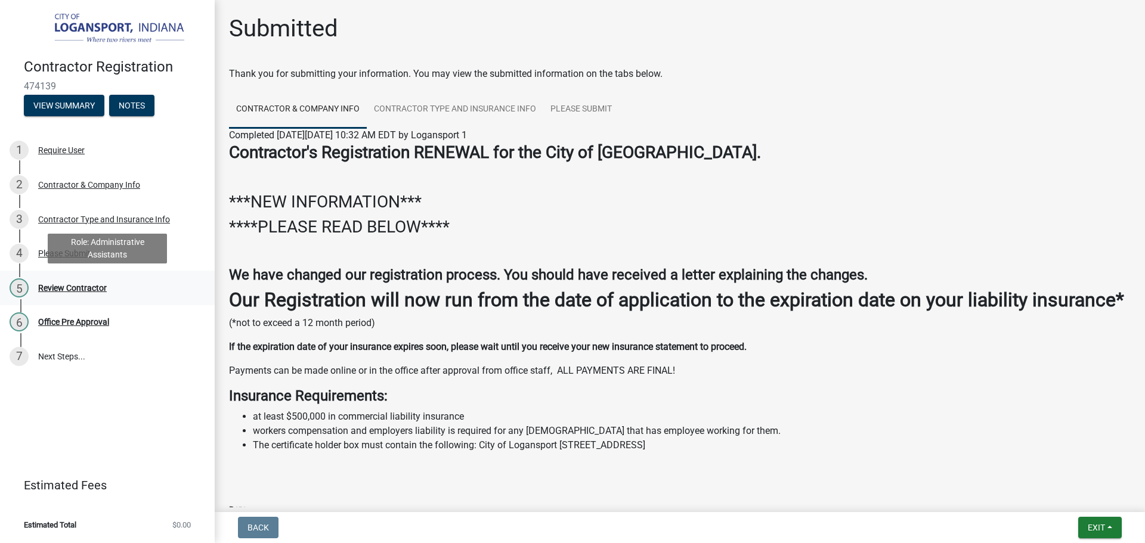
click at [78, 281] on div "5 Review Contractor" at bounding box center [103, 287] width 186 height 19
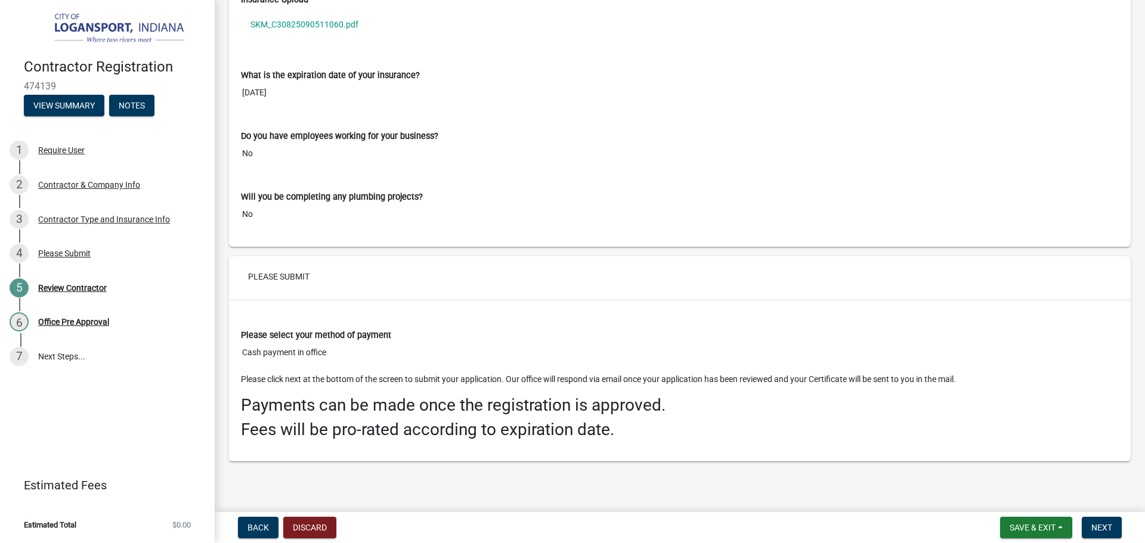
scroll to position [1735, 0]
click at [1111, 525] on span "Next" at bounding box center [1101, 528] width 21 height 10
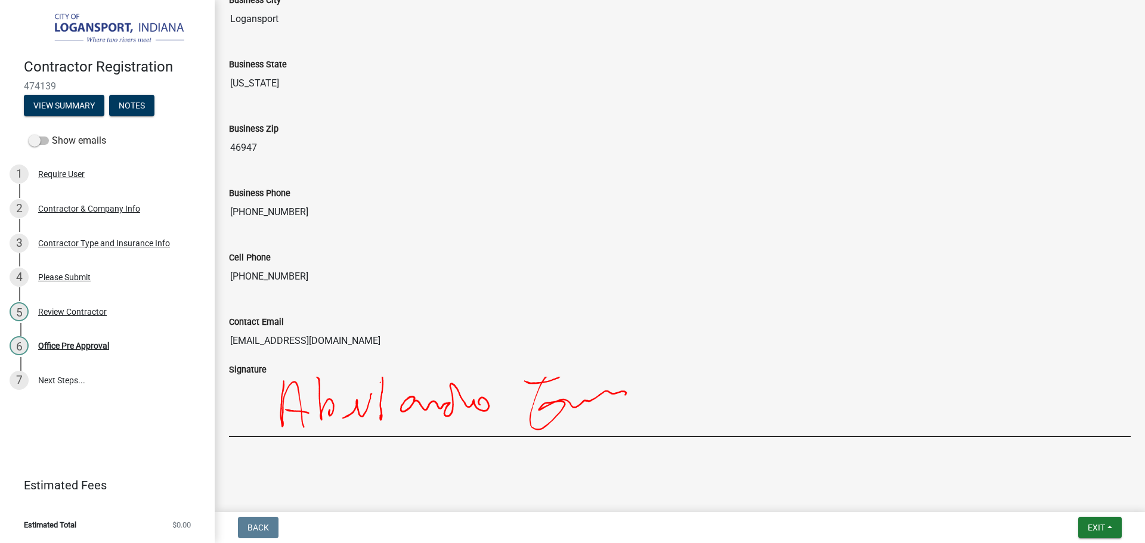
scroll to position [919, 0]
click at [95, 344] on div "Office Pre Approval" at bounding box center [73, 346] width 71 height 8
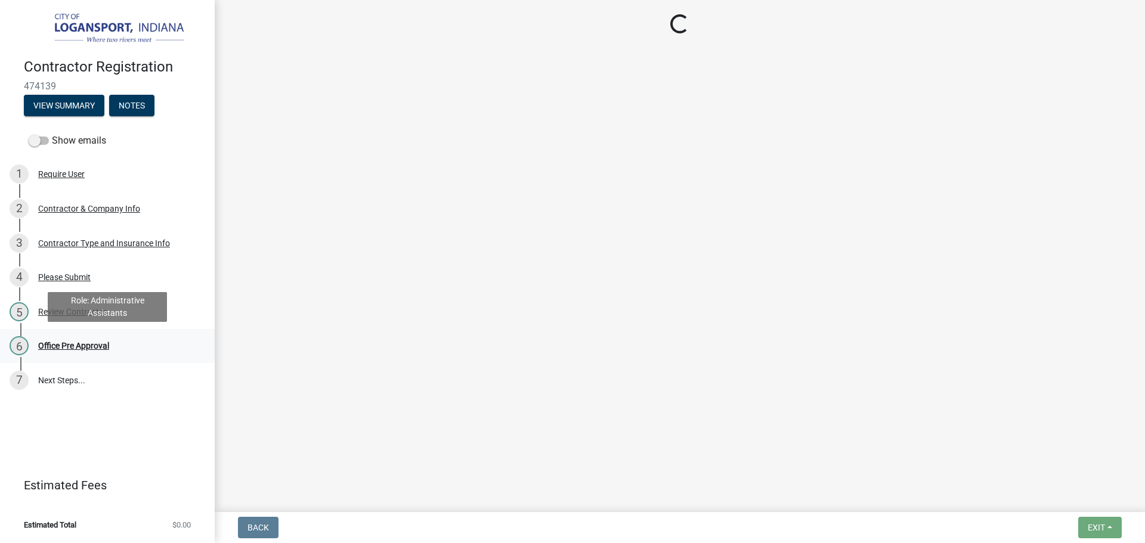
scroll to position [0, 0]
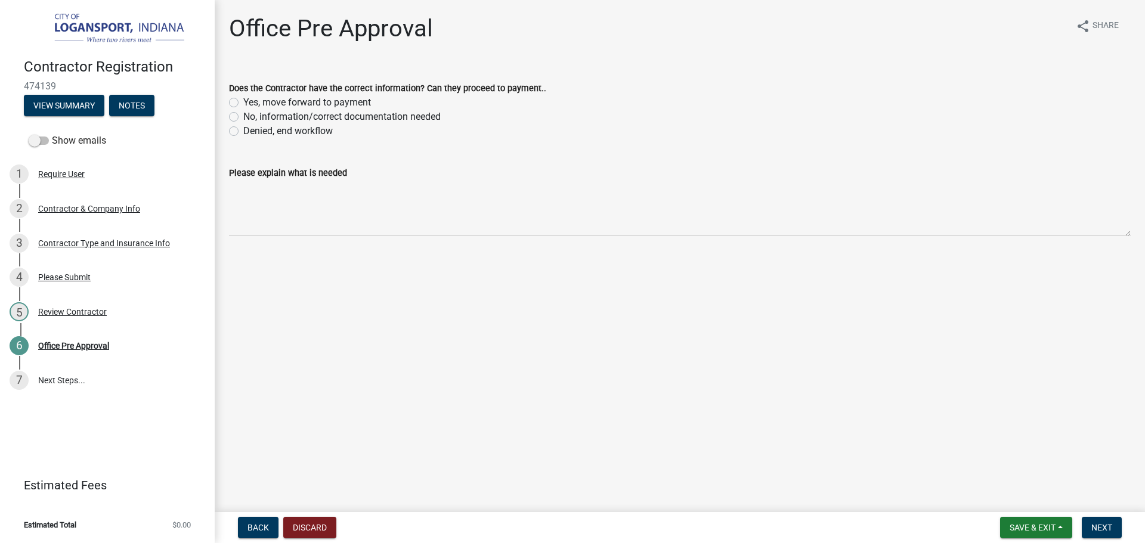
click at [243, 103] on label "Yes, move forward to payment" at bounding box center [307, 102] width 128 height 14
click at [243, 103] on input "Yes, move forward to payment" at bounding box center [247, 99] width 8 height 8
radio input "true"
click at [1112, 523] on span "Next" at bounding box center [1101, 528] width 21 height 10
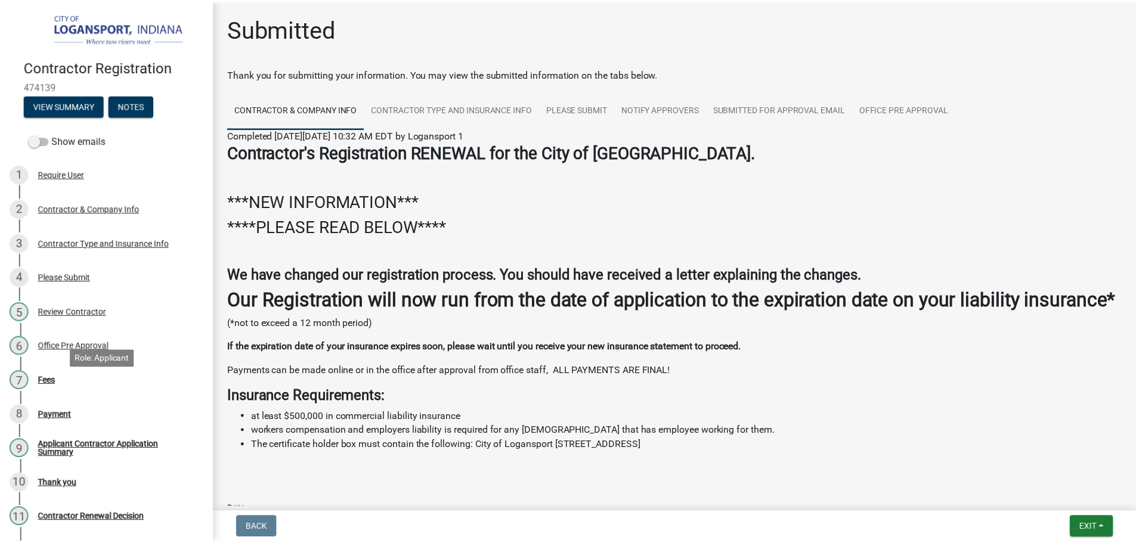
scroll to position [60, 0]
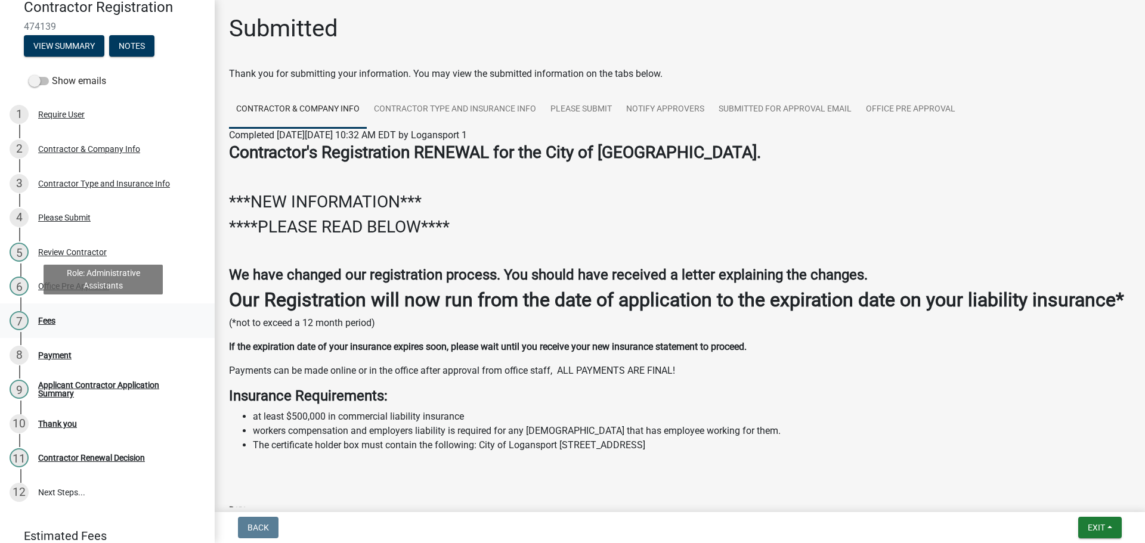
click at [54, 317] on div "Fees" at bounding box center [46, 321] width 17 height 8
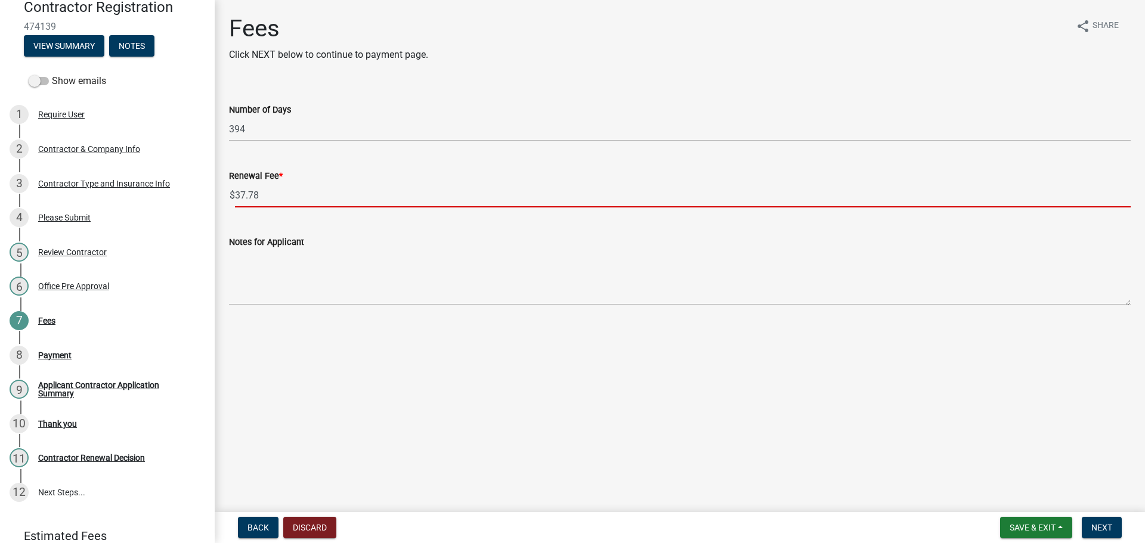
click at [266, 188] on input "37.78" at bounding box center [682, 195] width 895 height 24
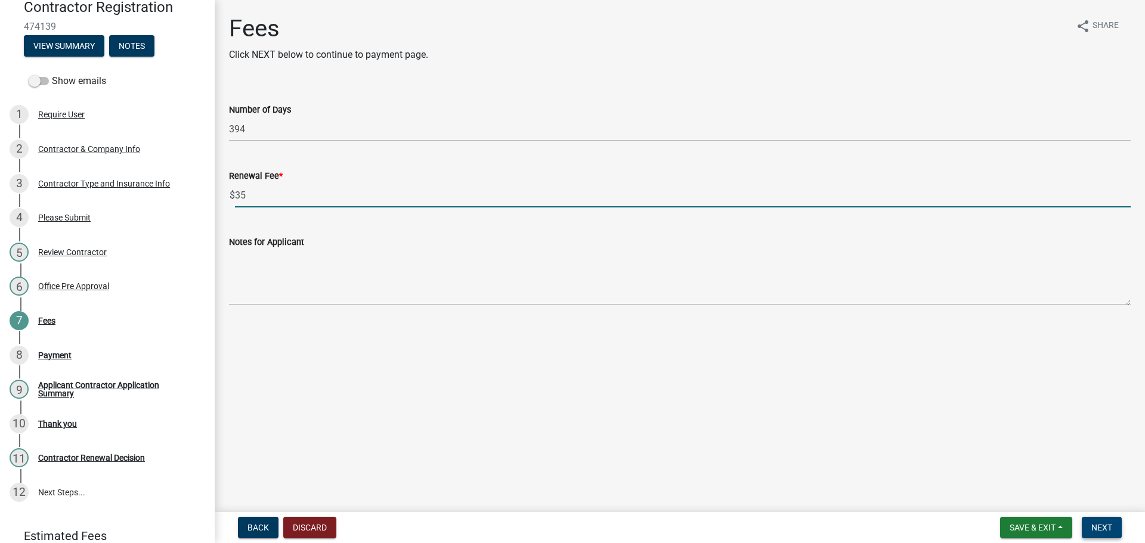
type input "35"
click at [1091, 525] on span "Next" at bounding box center [1101, 528] width 21 height 10
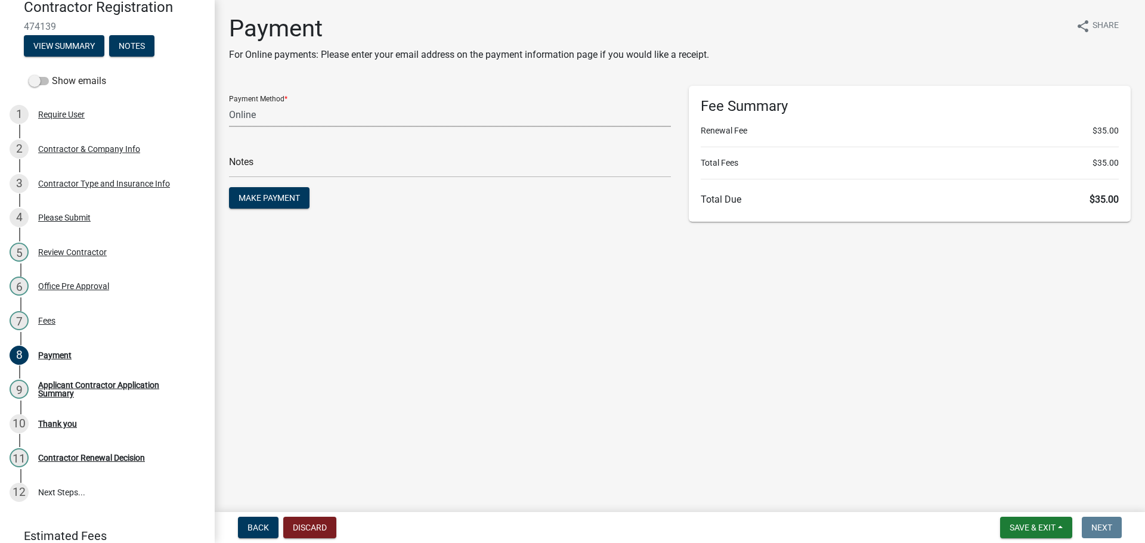
click at [275, 117] on select "Credit Card POS Check Cash Online" at bounding box center [450, 115] width 442 height 24
select select "2: 1"
click at [229, 103] on select "Credit Card POS Check Cash Online" at bounding box center [450, 115] width 442 height 24
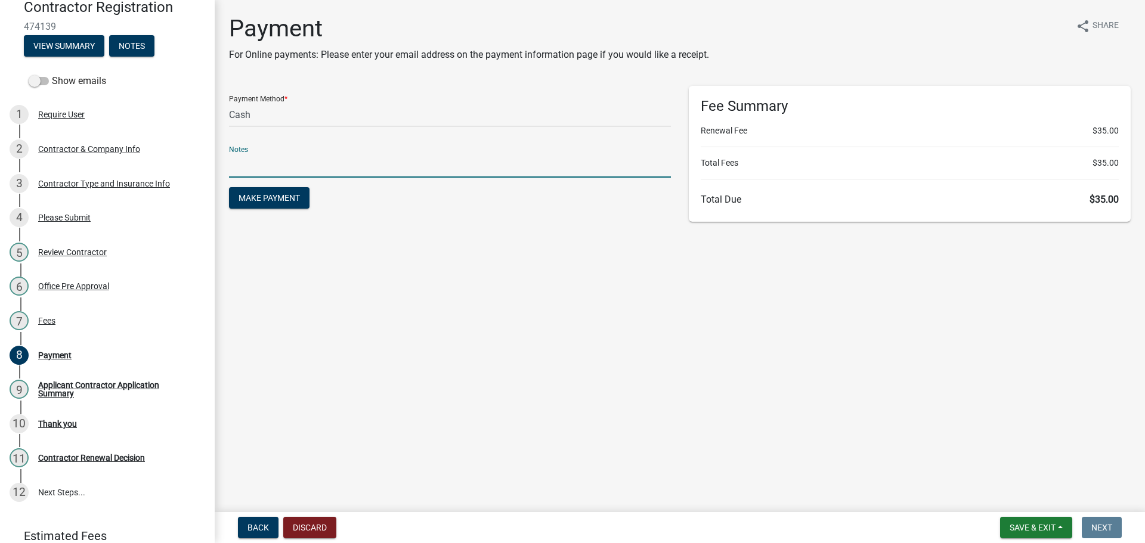
click at [281, 160] on input "text" at bounding box center [450, 165] width 442 height 24
type input "117875"
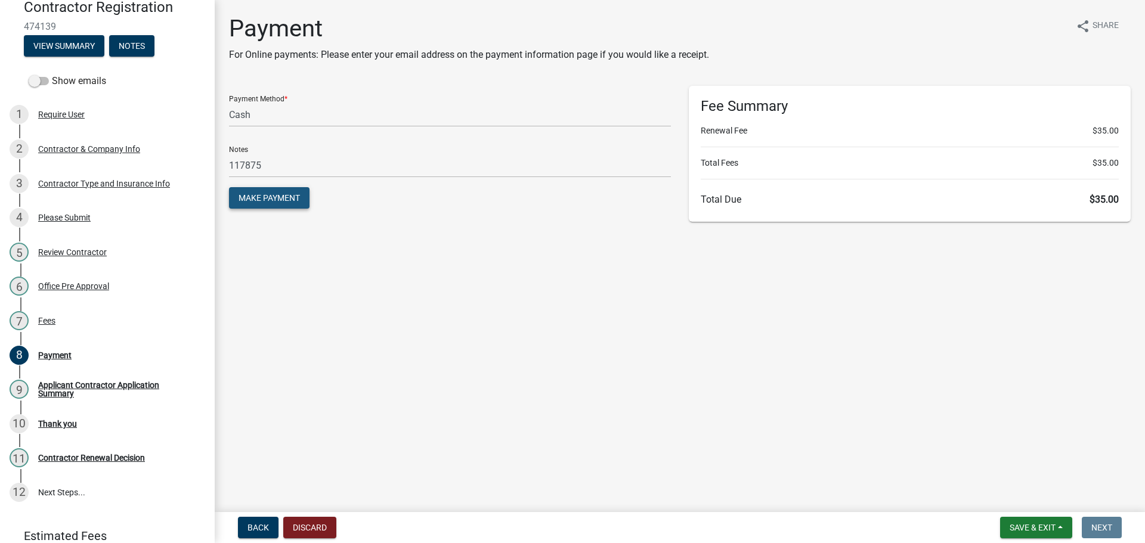
click at [280, 195] on span "Make Payment" at bounding box center [268, 198] width 61 height 10
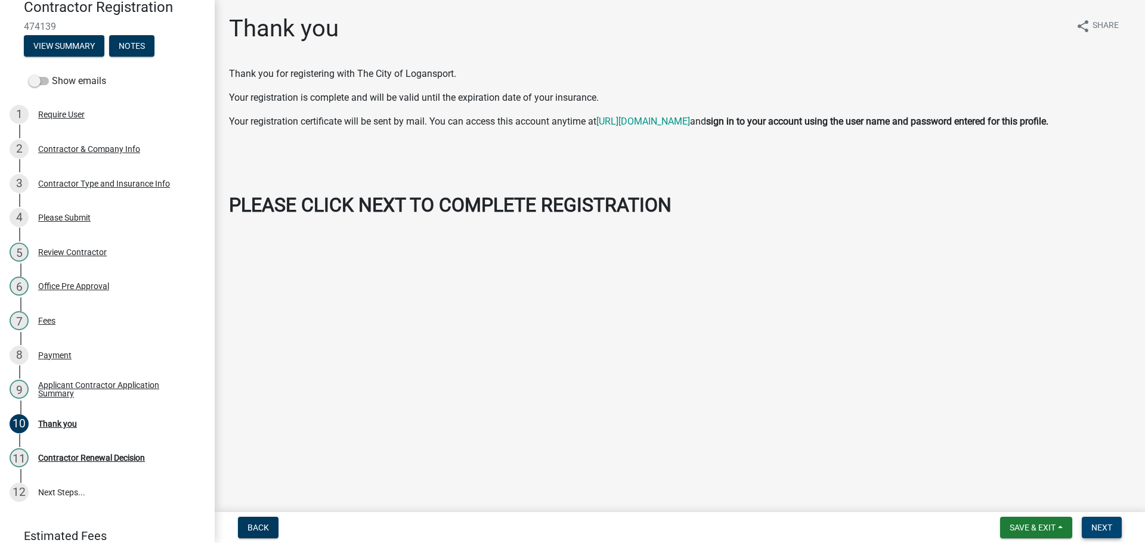
click at [1106, 530] on span "Next" at bounding box center [1101, 528] width 21 height 10
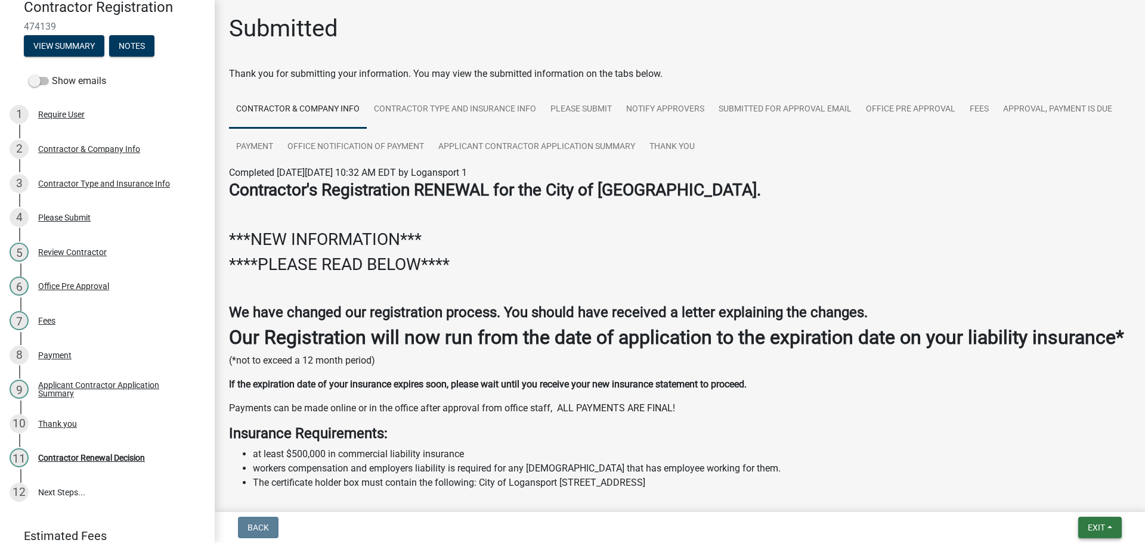
click at [1093, 532] on span "Exit" at bounding box center [1095, 528] width 17 height 10
click at [1073, 494] on button "Save & Exit" at bounding box center [1073, 496] width 95 height 29
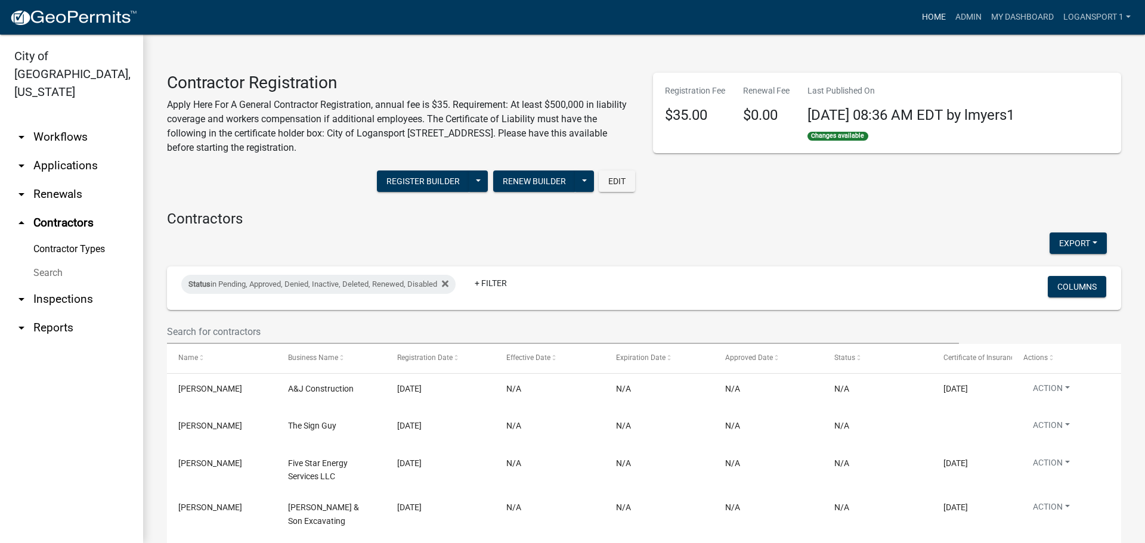
click at [929, 10] on link "Home" at bounding box center [933, 17] width 33 height 23
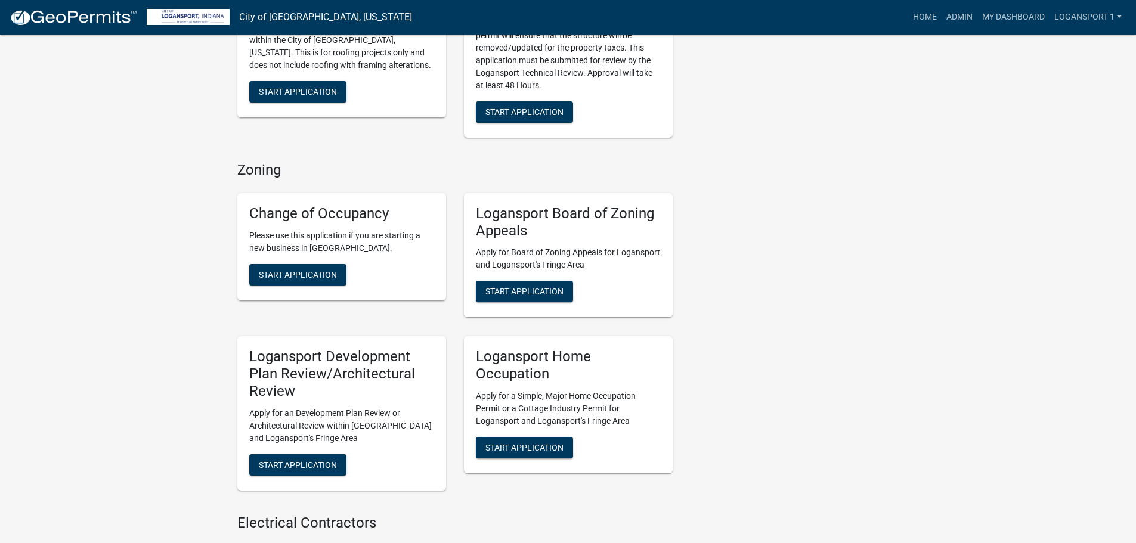
scroll to position [954, 0]
click at [497, 287] on span "Start Application" at bounding box center [524, 292] width 78 height 10
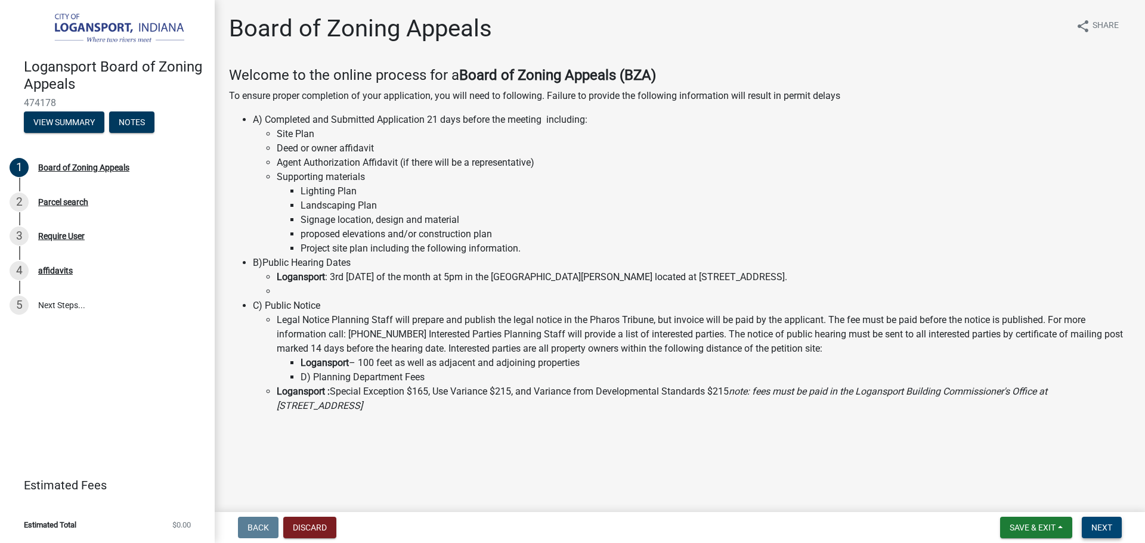
click at [1098, 523] on span "Next" at bounding box center [1101, 528] width 21 height 10
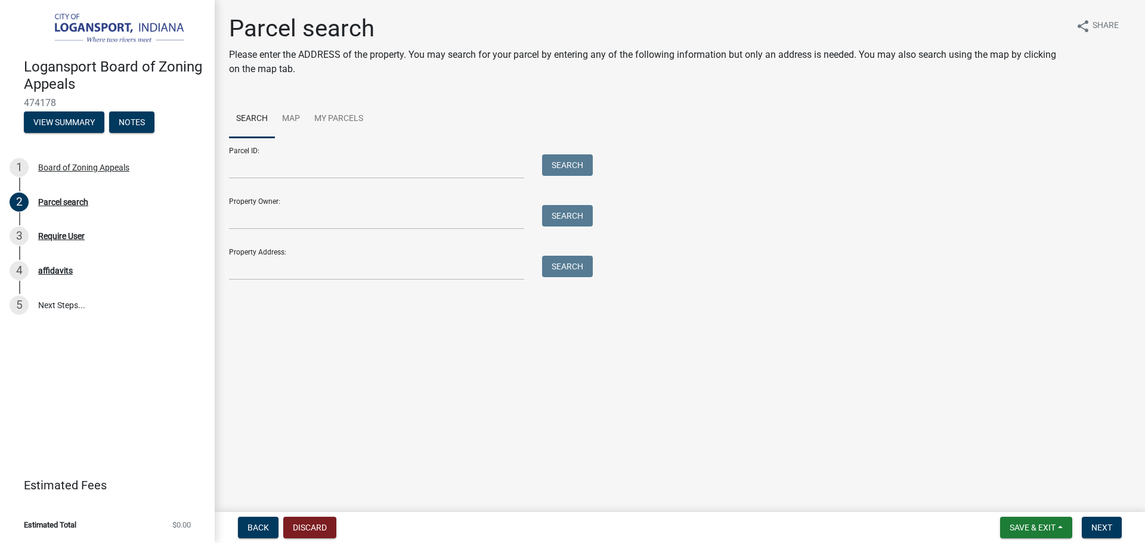
click at [374, 251] on div "Property Address: Search" at bounding box center [408, 259] width 358 height 41
click at [361, 262] on input "Property Address:" at bounding box center [376, 268] width 295 height 24
type input "1101 high"
click at [575, 264] on button "Search" at bounding box center [567, 266] width 51 height 21
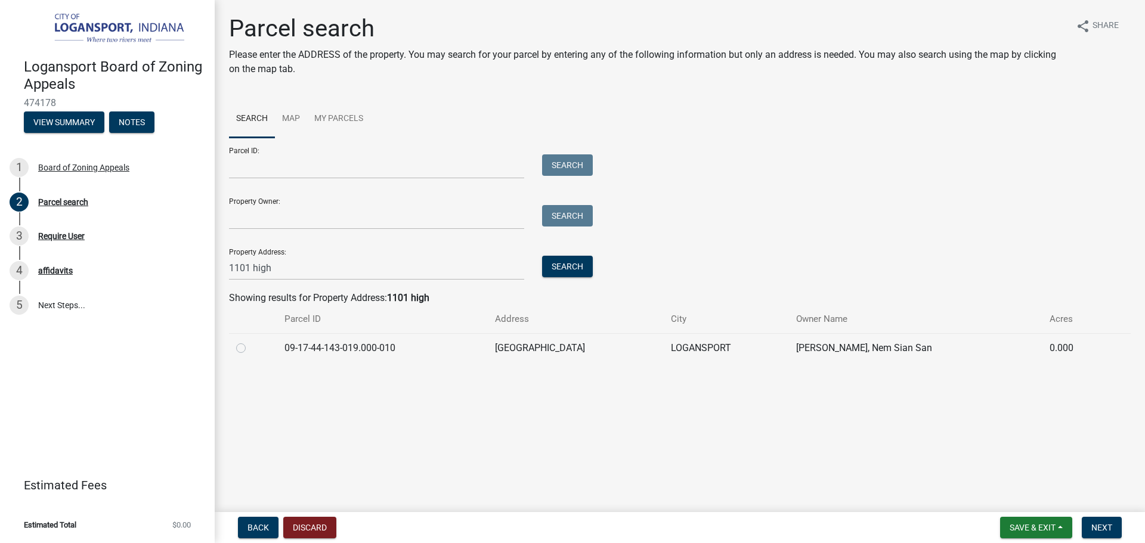
click at [264, 353] on div at bounding box center [253, 348] width 34 height 14
click at [250, 341] on label at bounding box center [250, 341] width 0 height 0
click at [250, 346] on input "radio" at bounding box center [254, 345] width 8 height 8
radio input "true"
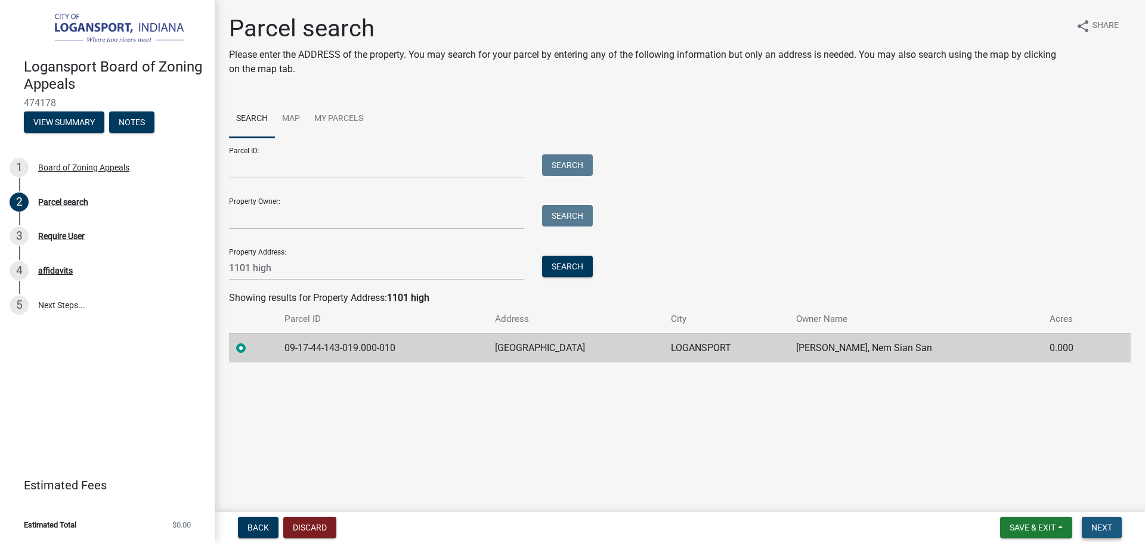
click at [1113, 528] on button "Next" at bounding box center [1101, 527] width 40 height 21
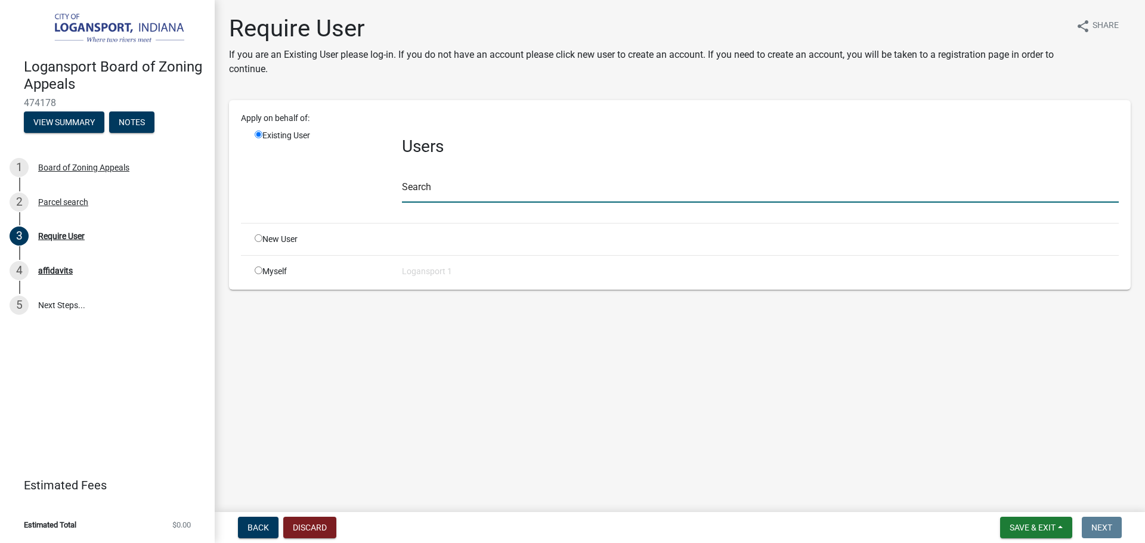
click at [509, 196] on input "text" at bounding box center [760, 190] width 717 height 24
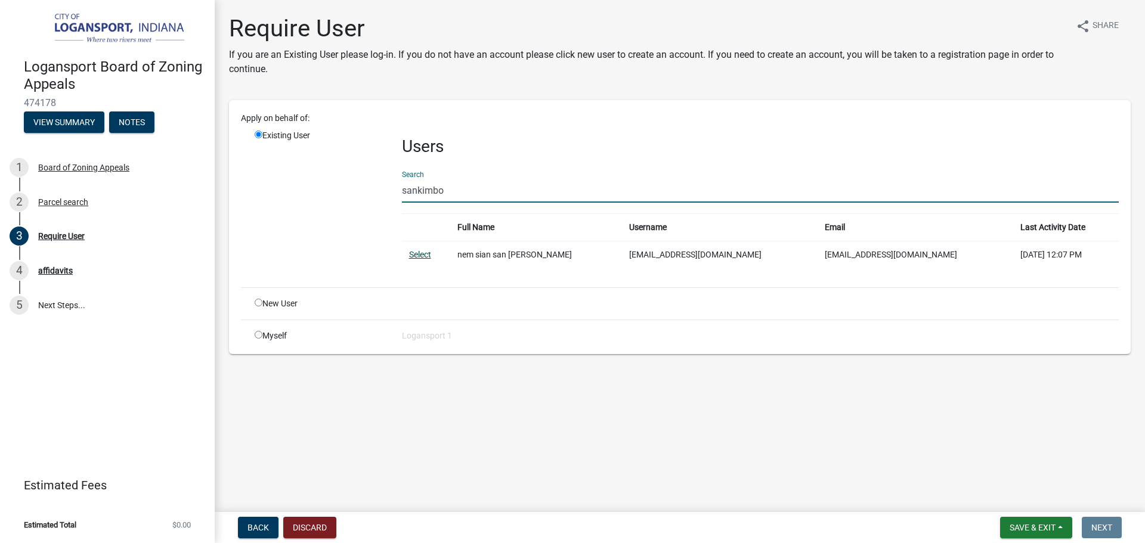
type input "sankimbo"
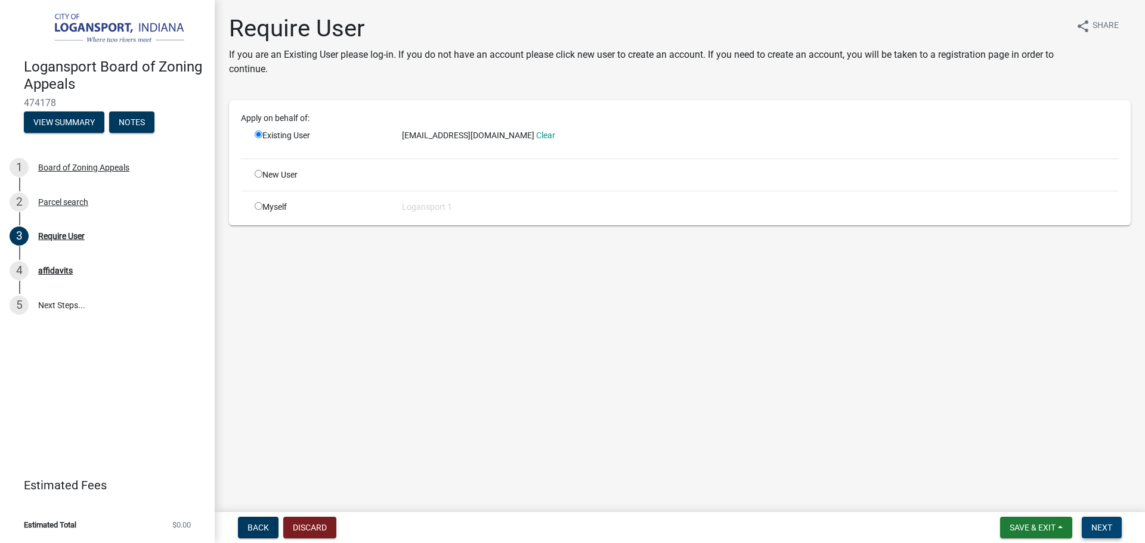
click at [1115, 517] on button "Next" at bounding box center [1101, 527] width 40 height 21
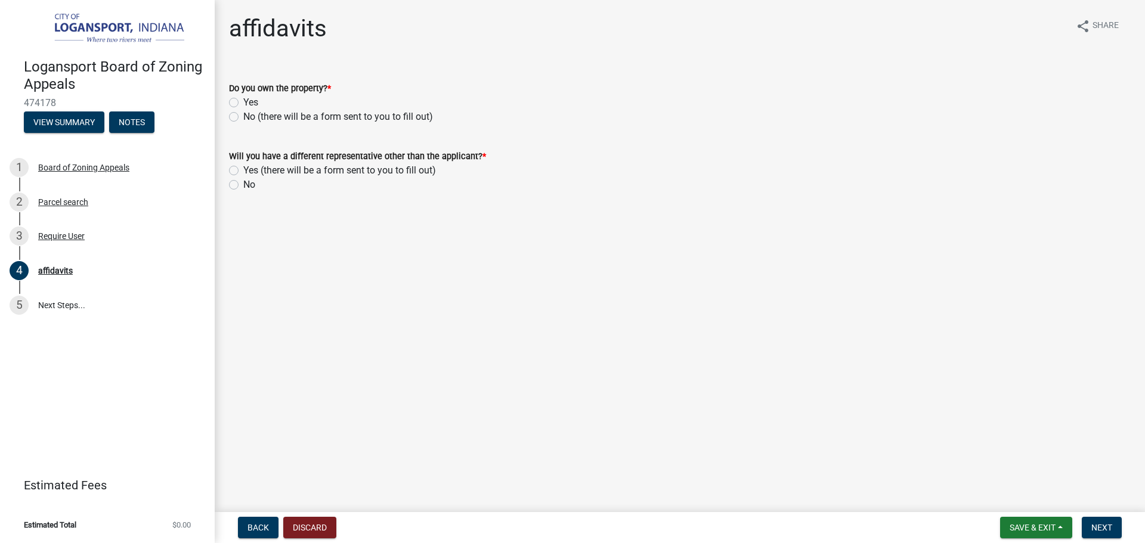
click at [243, 101] on label "Yes" at bounding box center [250, 102] width 15 height 14
click at [243, 101] on input "Yes" at bounding box center [247, 99] width 8 height 8
radio input "true"
click at [243, 187] on label "No" at bounding box center [249, 185] width 12 height 14
click at [243, 185] on input "No" at bounding box center [247, 182] width 8 height 8
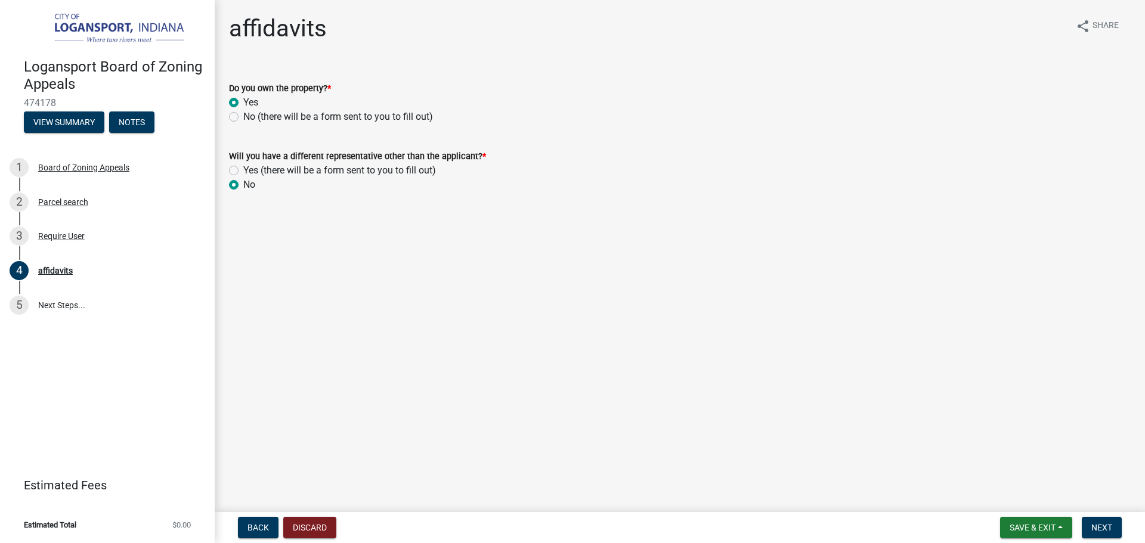
radio input "true"
click at [1108, 530] on span "Next" at bounding box center [1101, 528] width 21 height 10
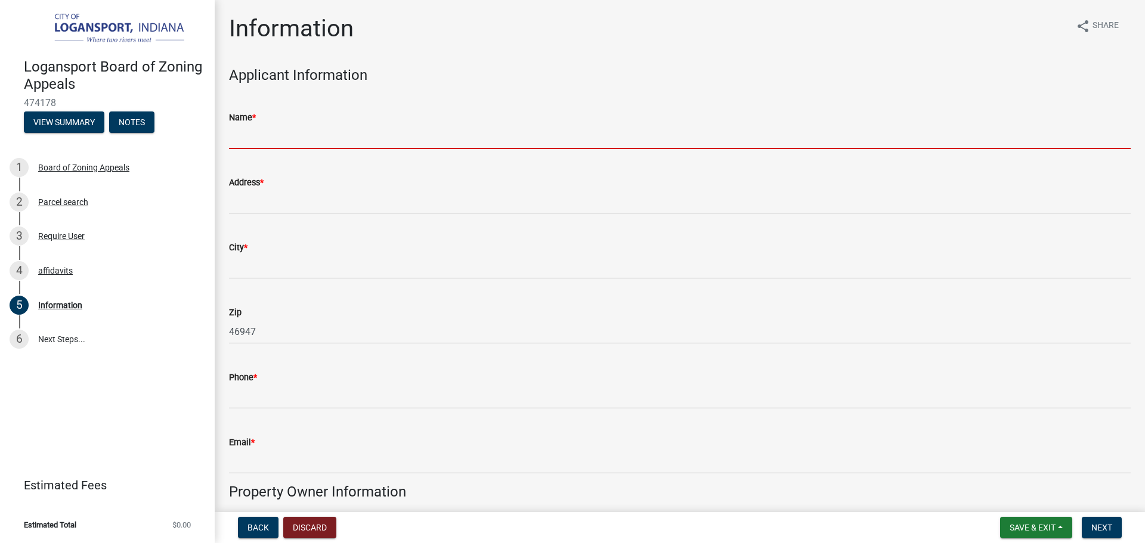
click at [447, 131] on input "Name *" at bounding box center [679, 137] width 901 height 24
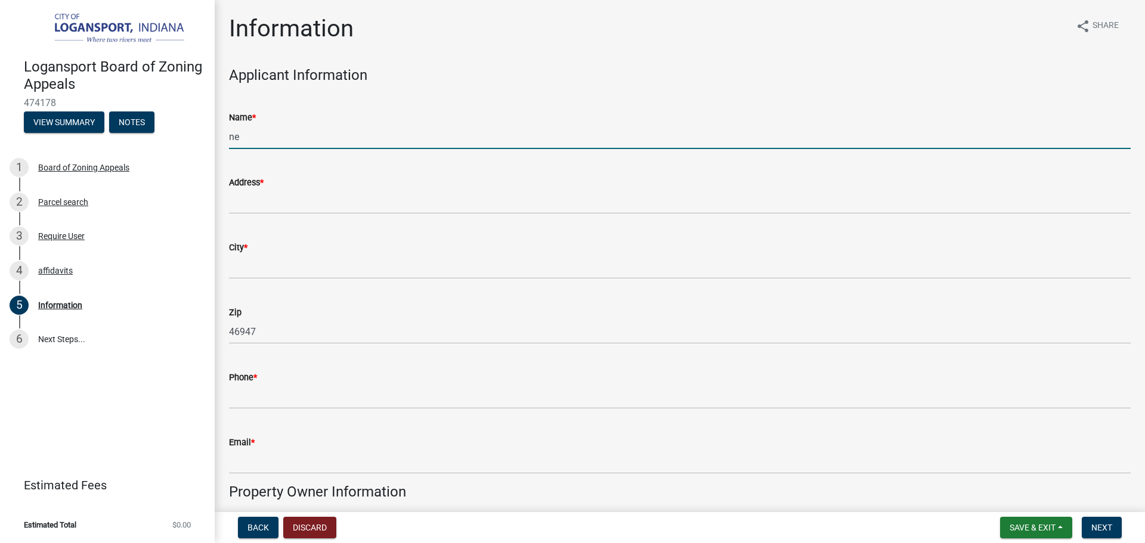
type input "n"
type input "NEM SIAN SAN [PERSON_NAME]"
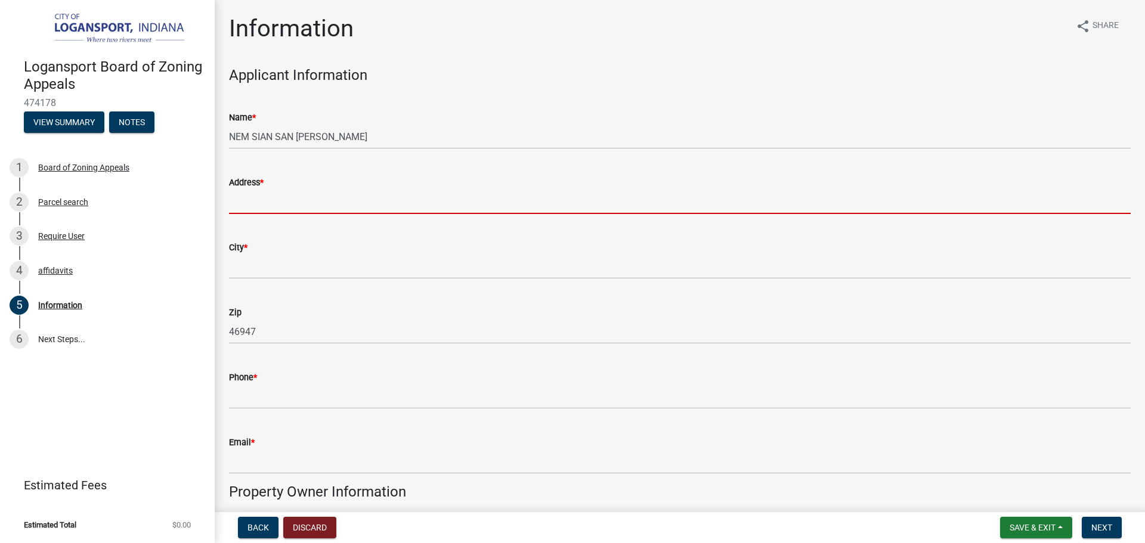
click at [346, 200] on input "Address *" at bounding box center [679, 202] width 901 height 24
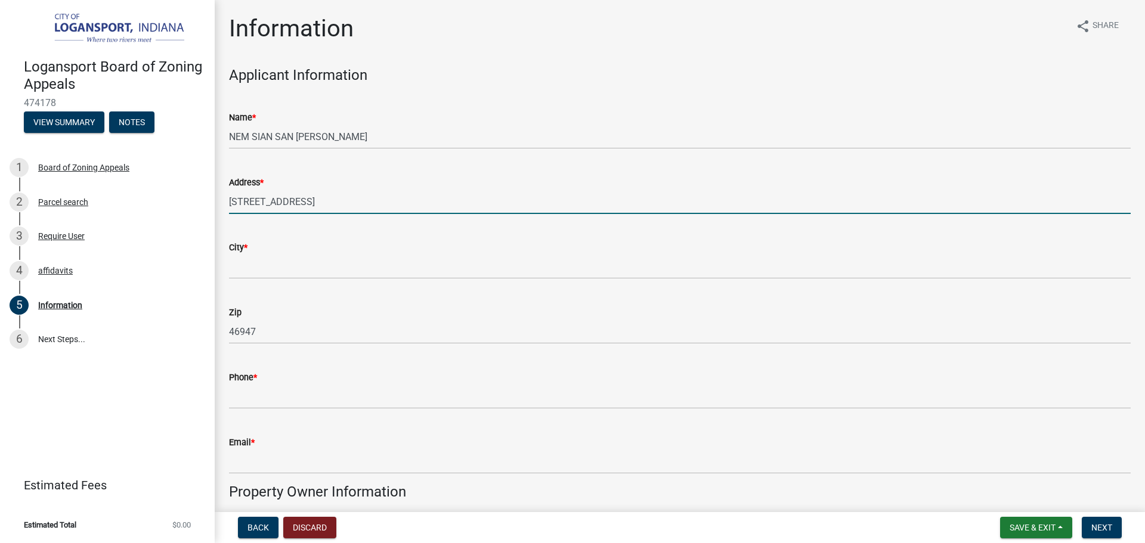
type input "[STREET_ADDRESS]"
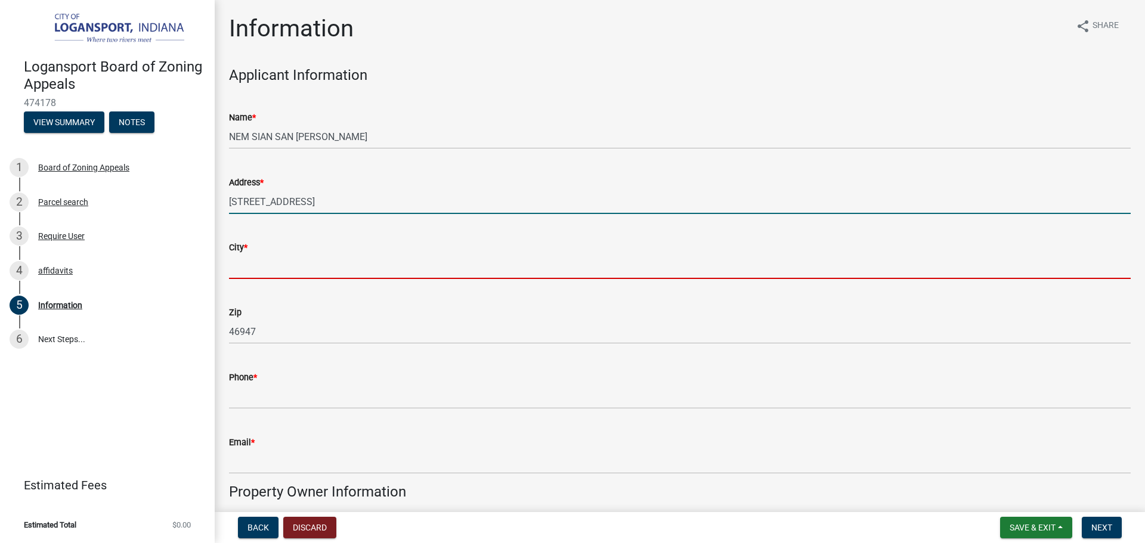
click at [299, 258] on input "City *" at bounding box center [679, 267] width 901 height 24
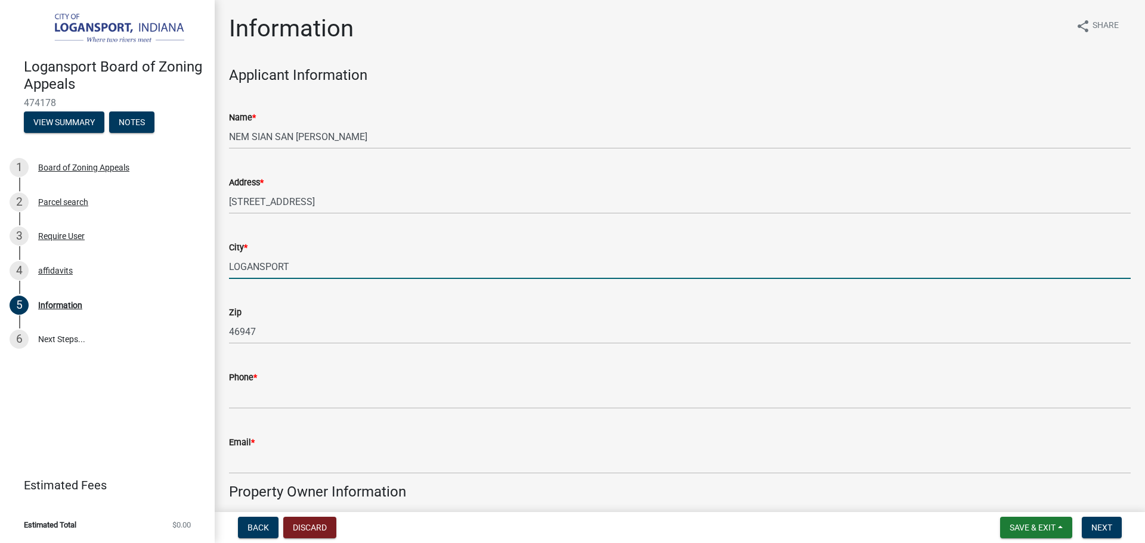
type input "LOGANSPORT"
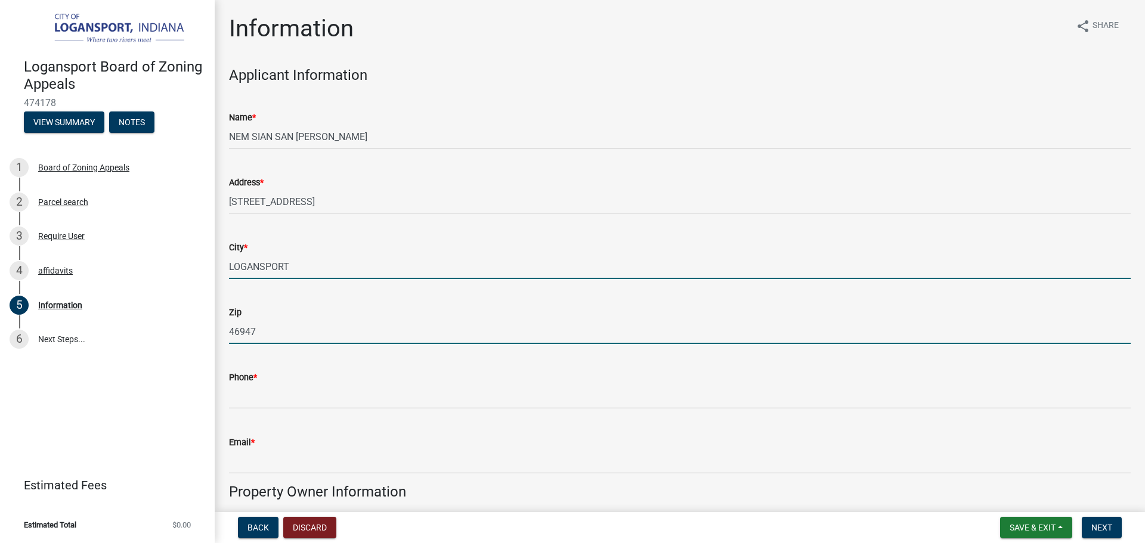
click at [274, 339] on input "46947" at bounding box center [679, 332] width 901 height 24
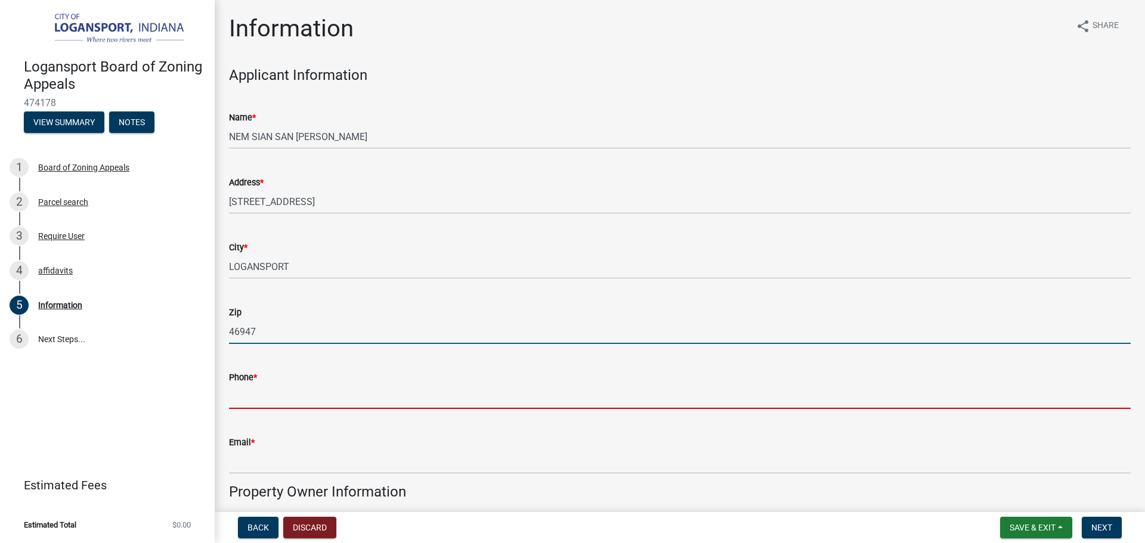
click at [271, 396] on input "Phone *" at bounding box center [679, 397] width 901 height 24
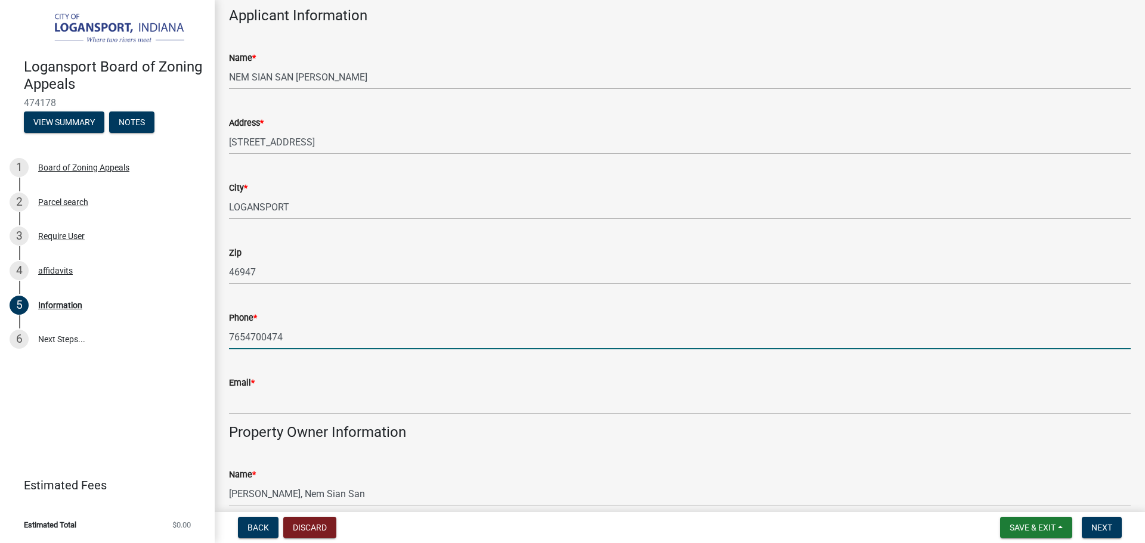
scroll to position [119, 0]
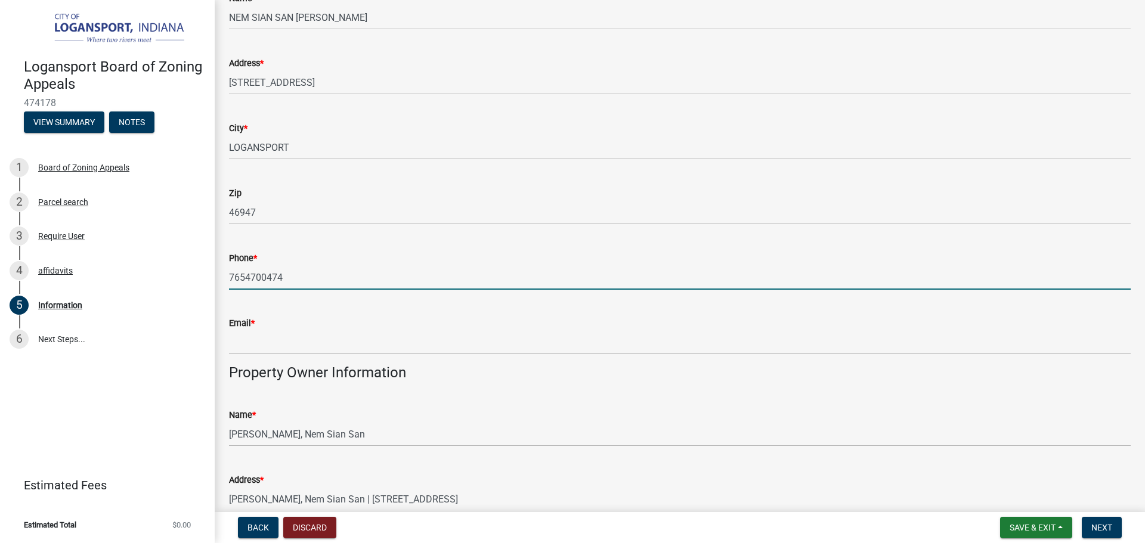
type input "7654700474"
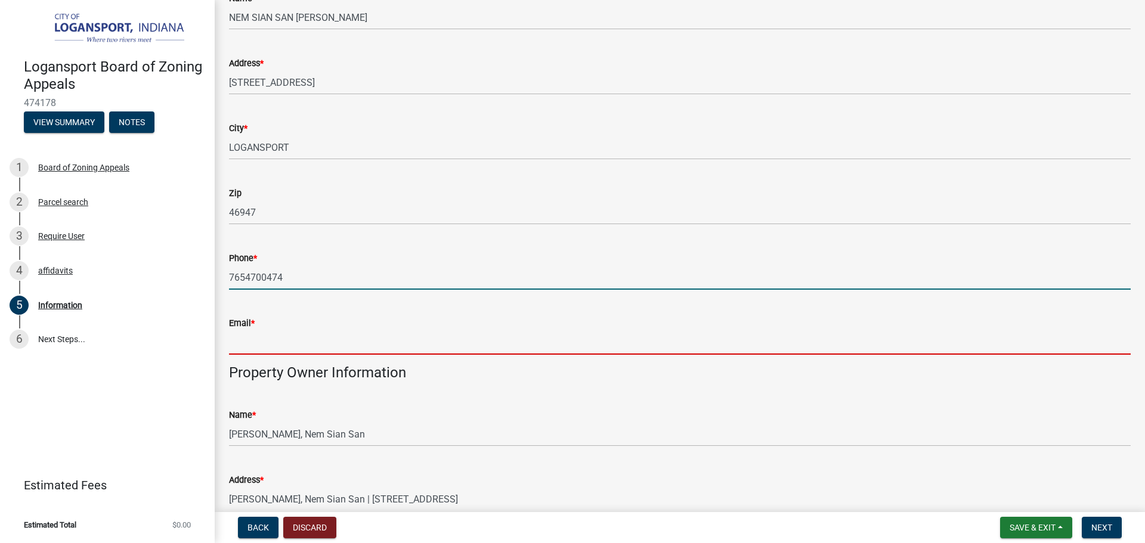
click at [333, 347] on input "Email *" at bounding box center [679, 342] width 901 height 24
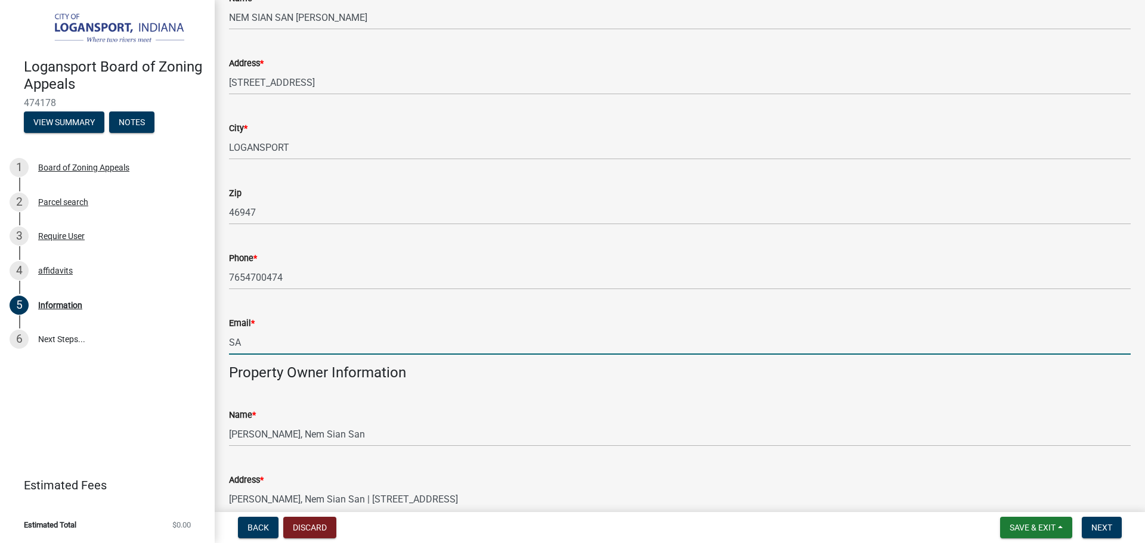
type input "S"
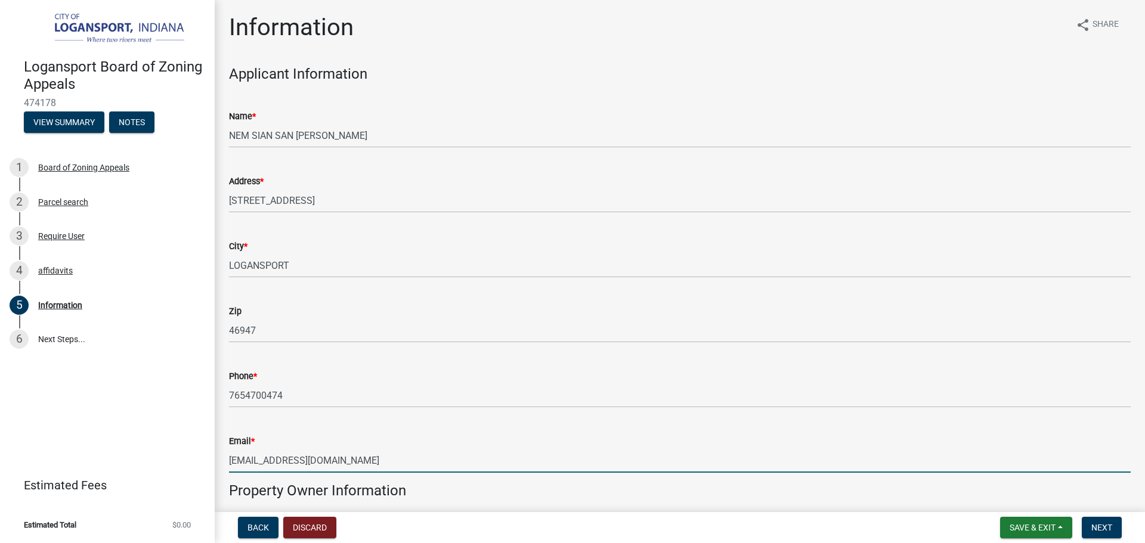
scroll to position [0, 0]
type input "[EMAIL_ADDRESS][DOMAIN_NAME]"
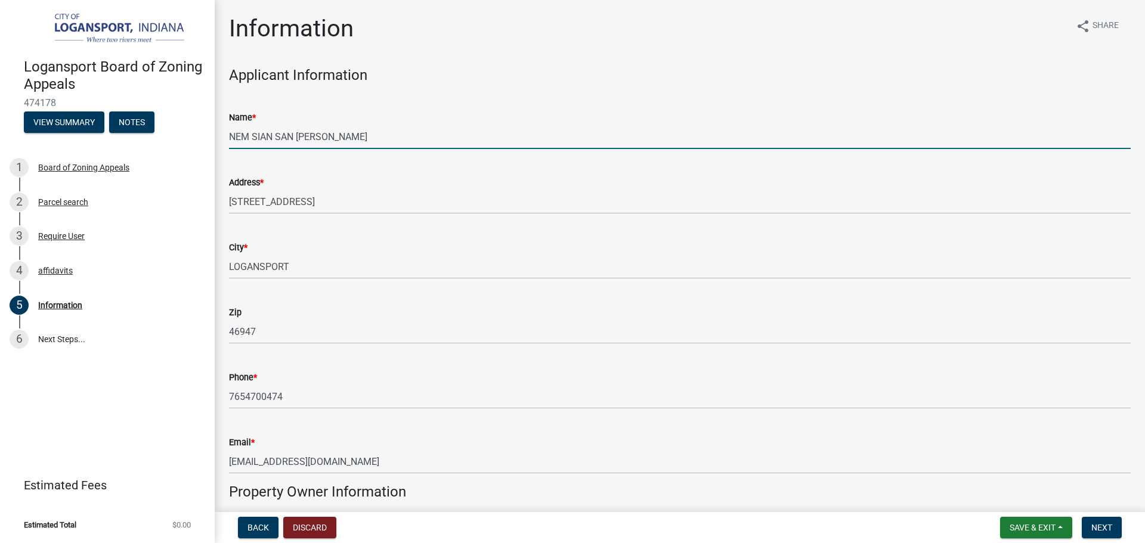
click at [348, 141] on input "NEM SIAN SAN [PERSON_NAME]" at bounding box center [679, 137] width 901 height 24
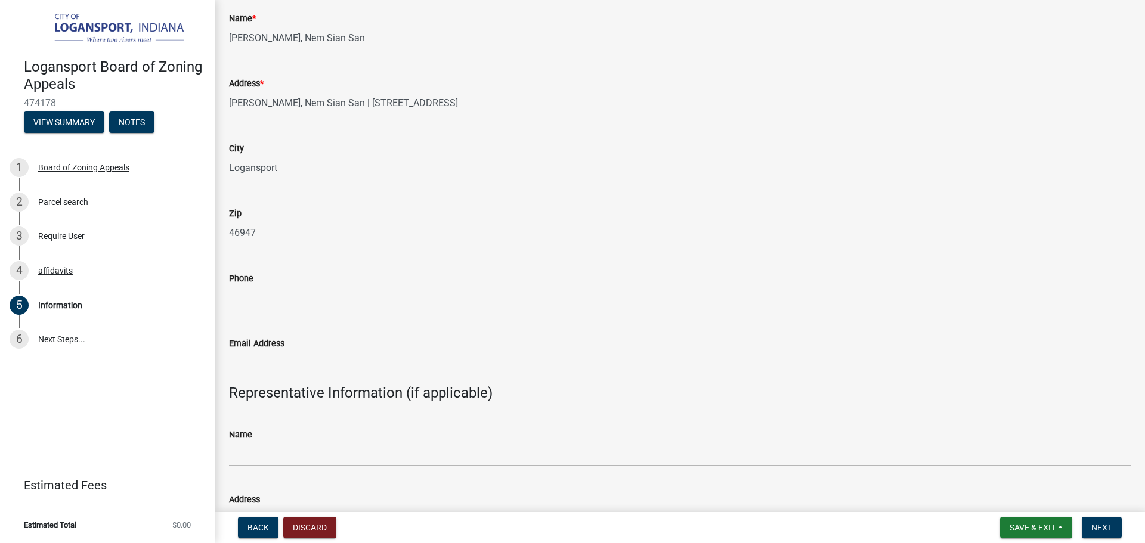
scroll to position [537, 0]
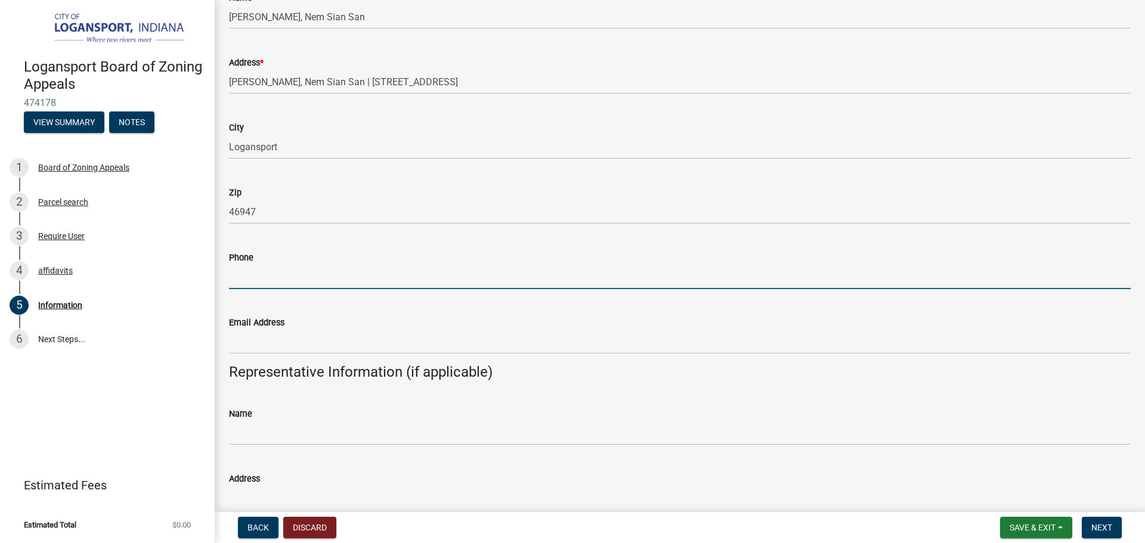
click at [393, 278] on input "Phone" at bounding box center [679, 277] width 901 height 24
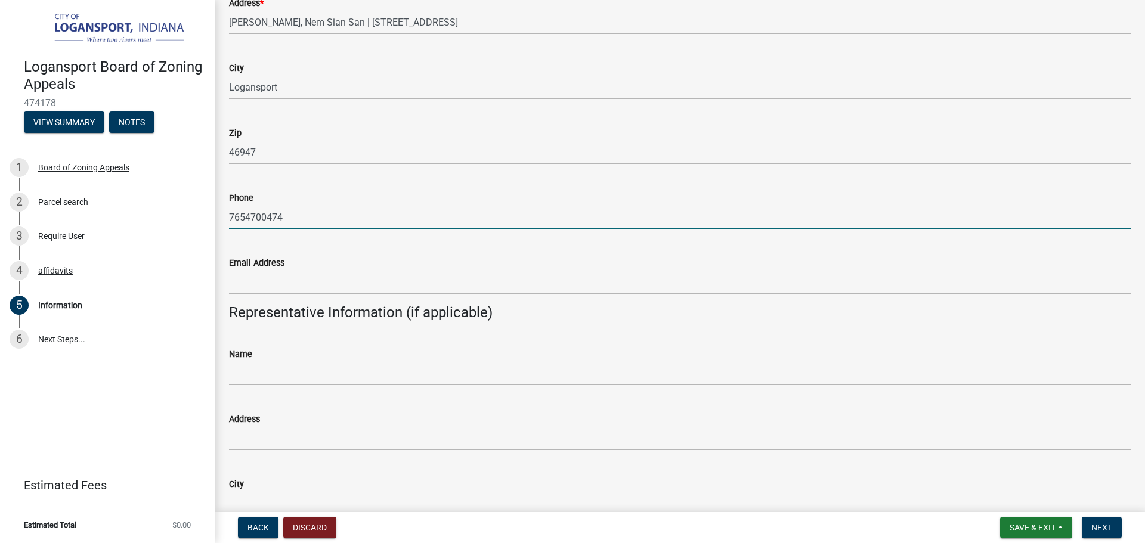
scroll to position [656, 0]
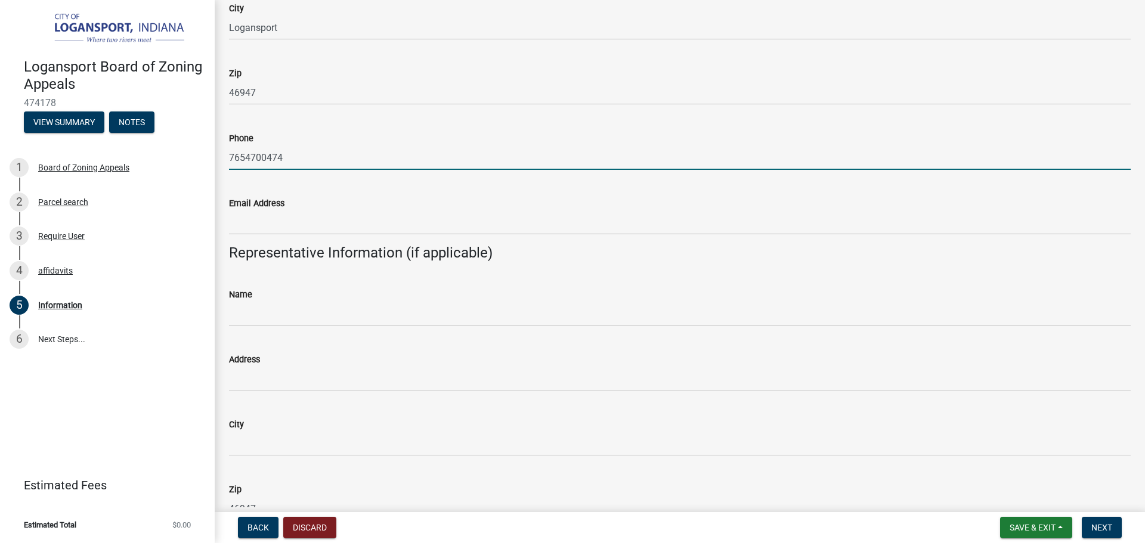
type input "7654700474"
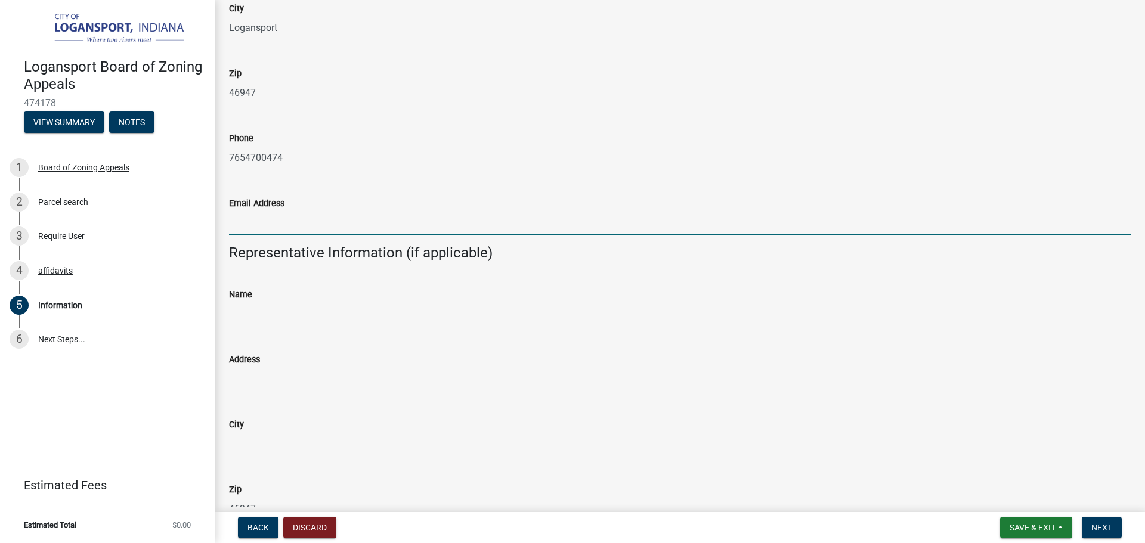
click at [290, 227] on input "Email Address" at bounding box center [679, 222] width 901 height 24
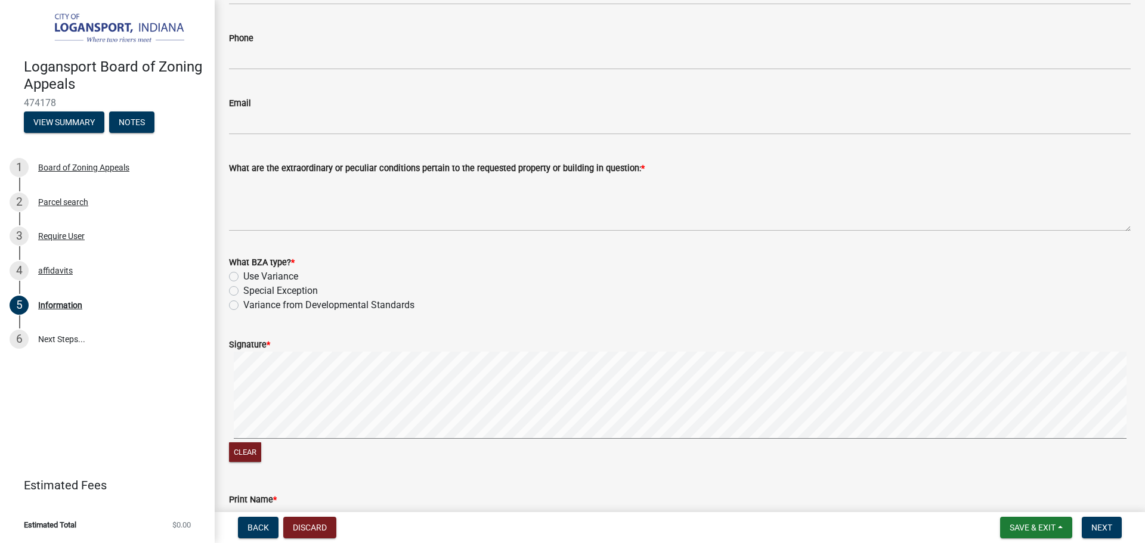
scroll to position [1192, 0]
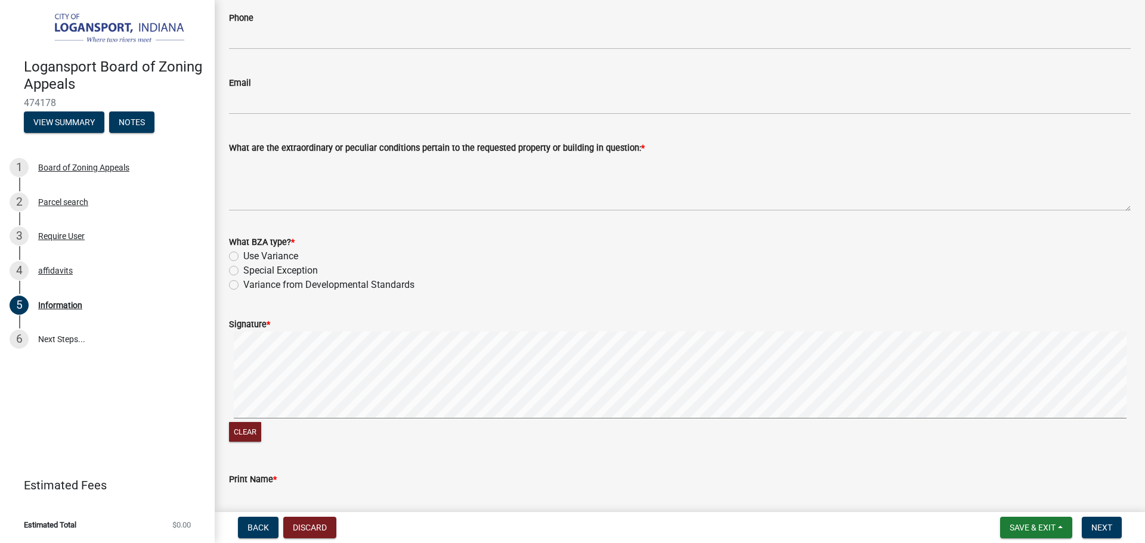
type input "[EMAIL_ADDRESS][DOMAIN_NAME]"
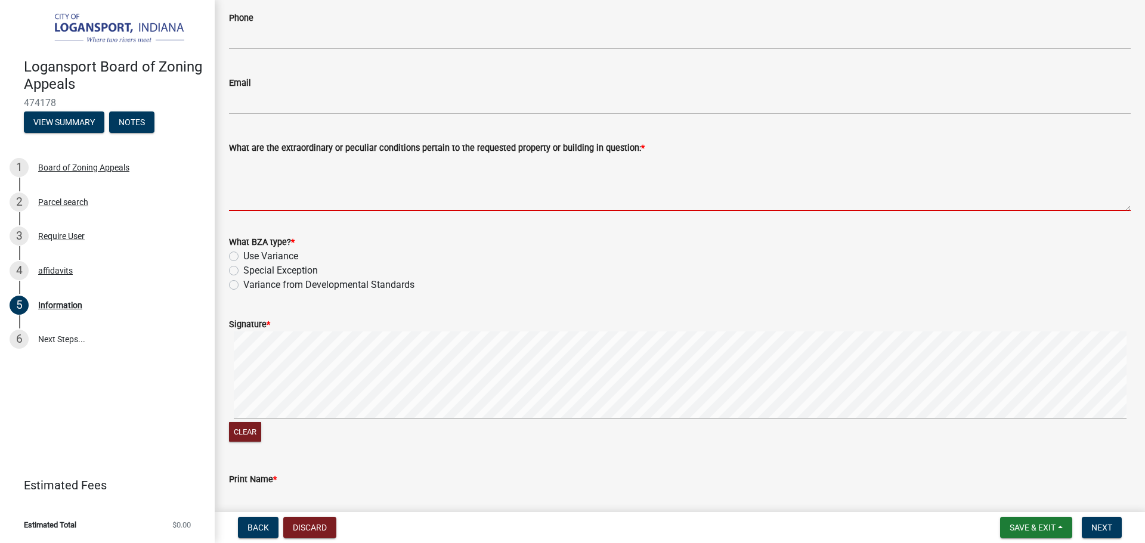
click at [584, 185] on textarea "What are the extraordinary or peculiar conditions pertain to the requested prop…" at bounding box center [679, 183] width 901 height 56
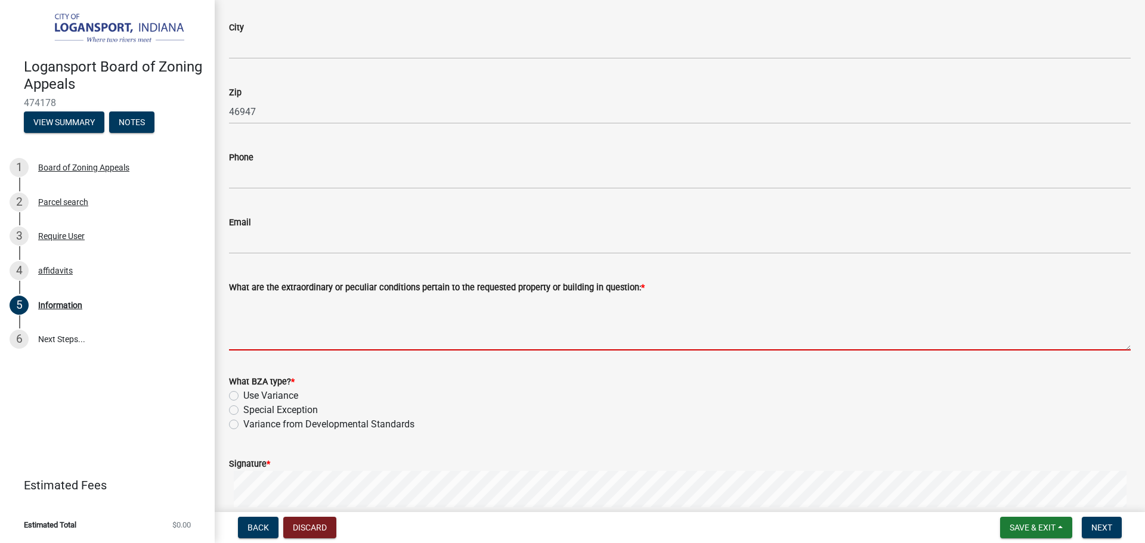
scroll to position [1074, 0]
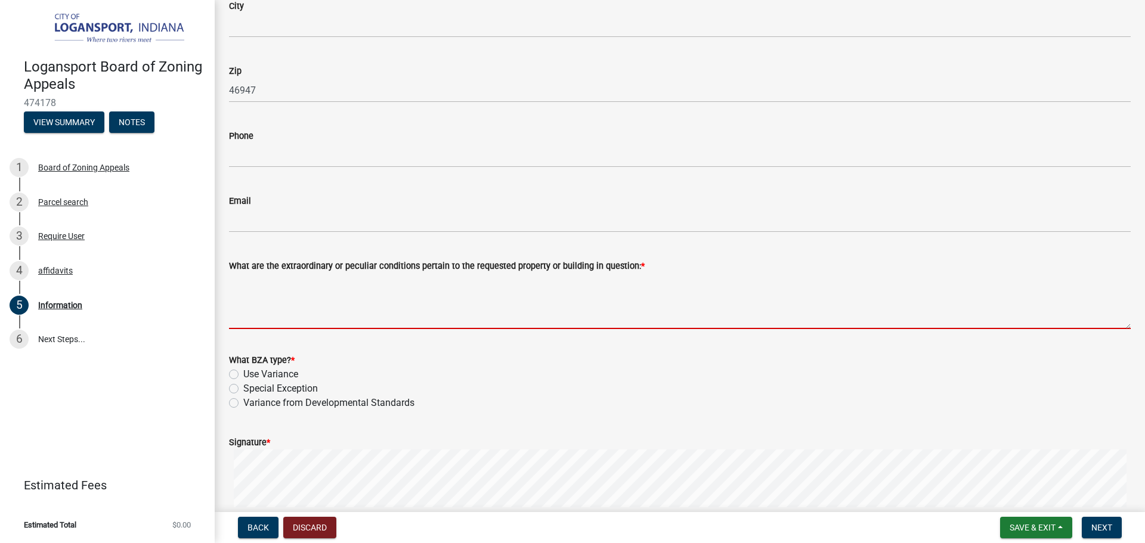
click at [231, 405] on div "What BZA type? * Use Variance Special Exception Variance from Developmental Sta…" at bounding box center [679, 381] width 901 height 57
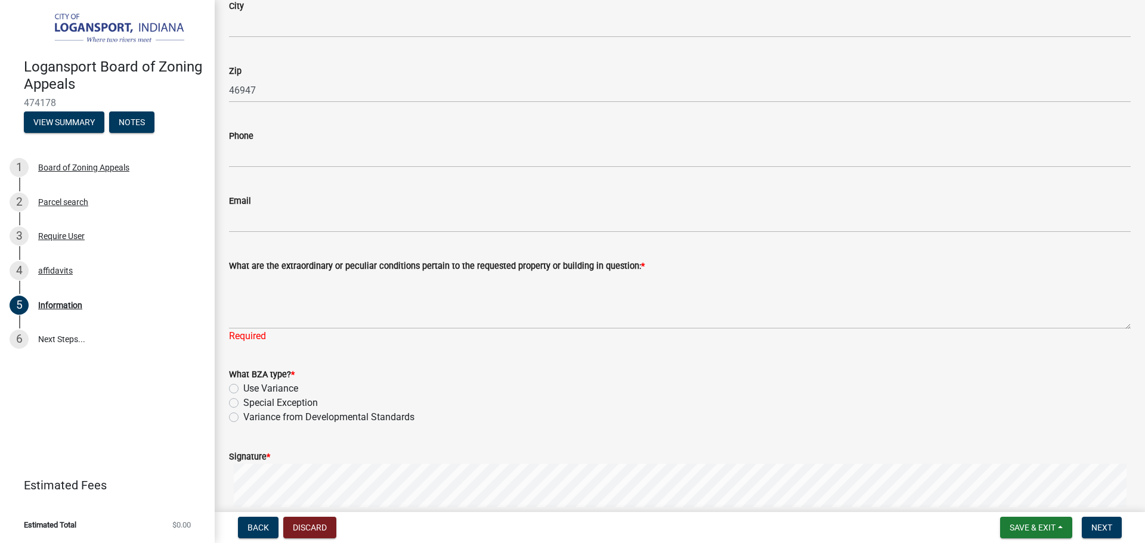
click at [243, 417] on label "Variance from Developmental Standards" at bounding box center [328, 417] width 171 height 14
click at [243, 417] on input "Variance from Developmental Standards" at bounding box center [247, 414] width 8 height 8
radio input "true"
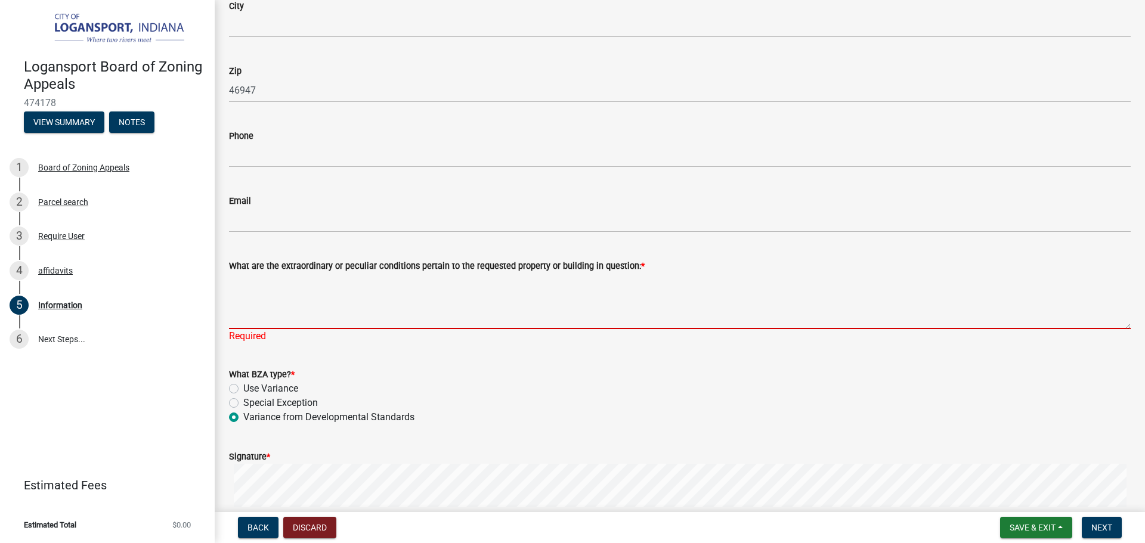
click at [313, 283] on textarea "What are the extraordinary or peculiar conditions pertain to the requested prop…" at bounding box center [679, 301] width 901 height 56
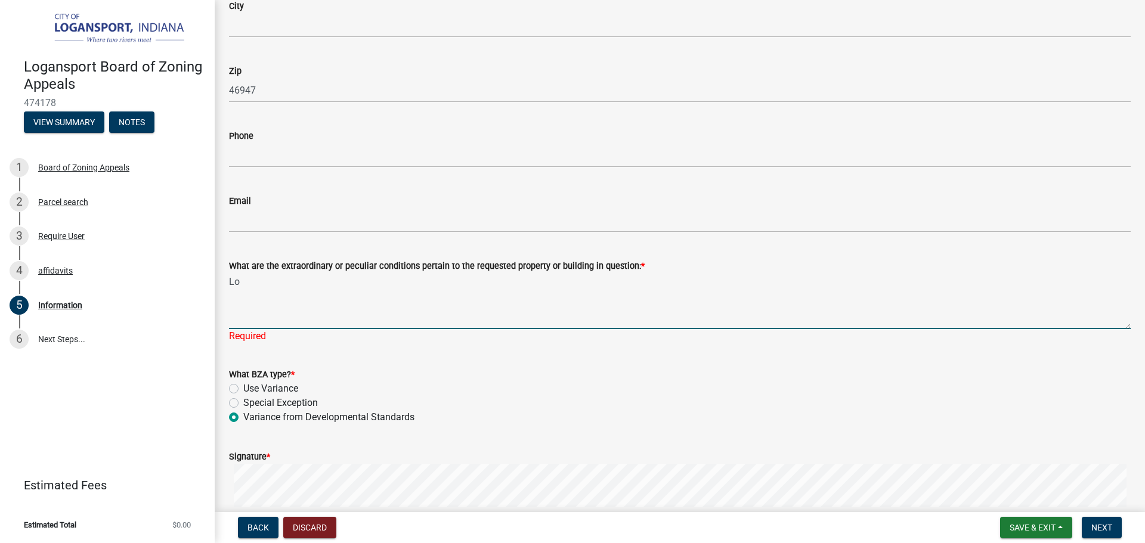
type textarea "L"
click at [331, 293] on textarea "Exceeding lot coverage" at bounding box center [679, 301] width 901 height 56
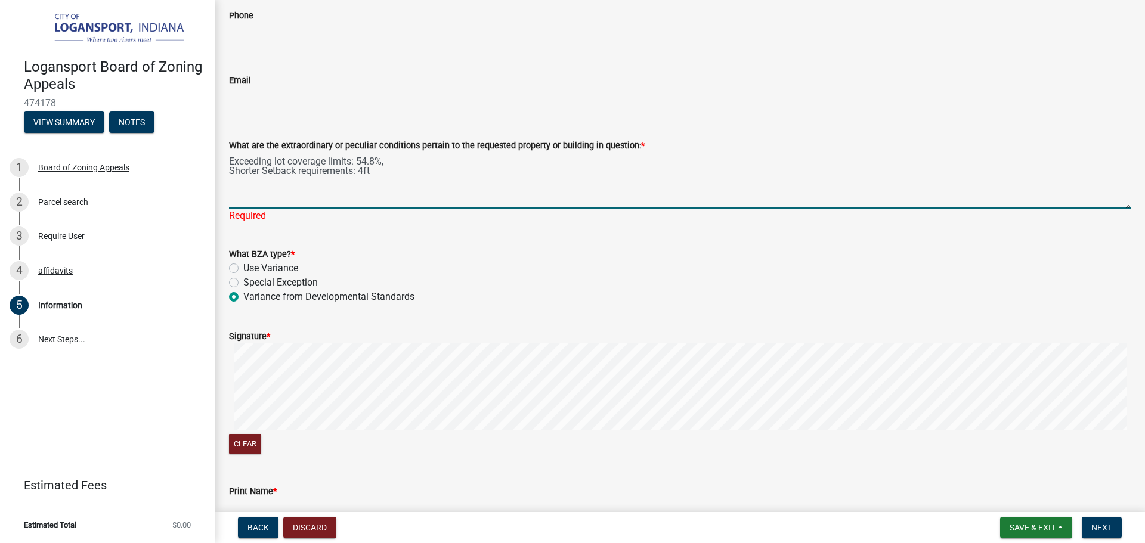
scroll to position [1134, 0]
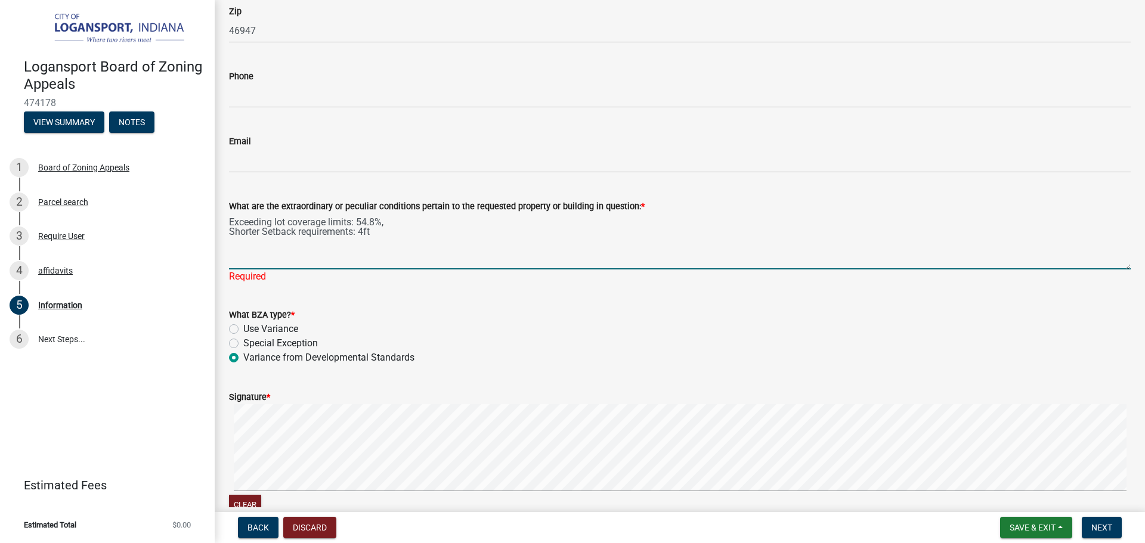
click at [398, 235] on textarea "Exceeding lot coverage limits: 54.8%, Shorter Setback requirements: 4ft" at bounding box center [679, 241] width 901 height 56
drag, startPoint x: 402, startPoint y: 243, endPoint x: 380, endPoint y: 238, distance: 23.3
click at [380, 238] on textarea "Exceeding lot coverage limits: 54.8%, Shorter Setback requirements: 4ft" at bounding box center [679, 241] width 901 height 56
click at [385, 237] on textarea "Exceeding lot coverage limits: 54.8%, Shorter Setback requirements: 4ft" at bounding box center [679, 241] width 901 height 56
click at [388, 233] on textarea "Exceeding lot coverage limits: 54.8%, Shorter Setback requirements: 4ft" at bounding box center [679, 241] width 901 height 56
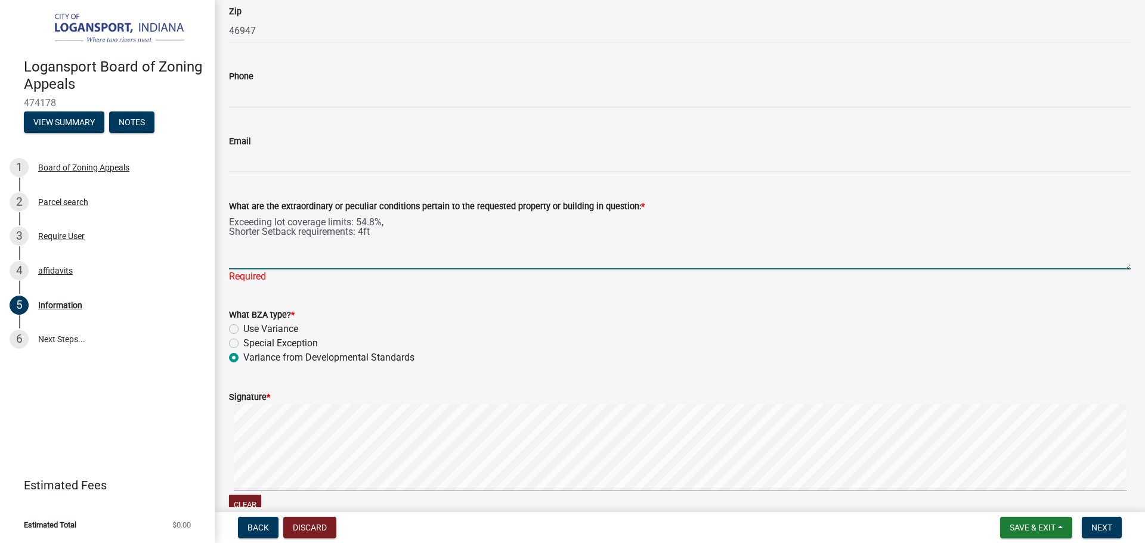
click at [403, 225] on textarea "Exceeding lot coverage limits: 54.8%, Shorter Setback requirements: 4ft" at bounding box center [679, 241] width 901 height 56
drag, startPoint x: 402, startPoint y: 222, endPoint x: 360, endPoint y: 222, distance: 42.3
click at [360, 222] on textarea "Exceeding lot coverage limits: 54.8%, Shorter Setback requirements: 4ft" at bounding box center [679, 241] width 901 height 56
click at [391, 245] on textarea "Exceeding lot coverage limits: 54.8%, Shorter Setback requirements: 4ft" at bounding box center [679, 241] width 901 height 56
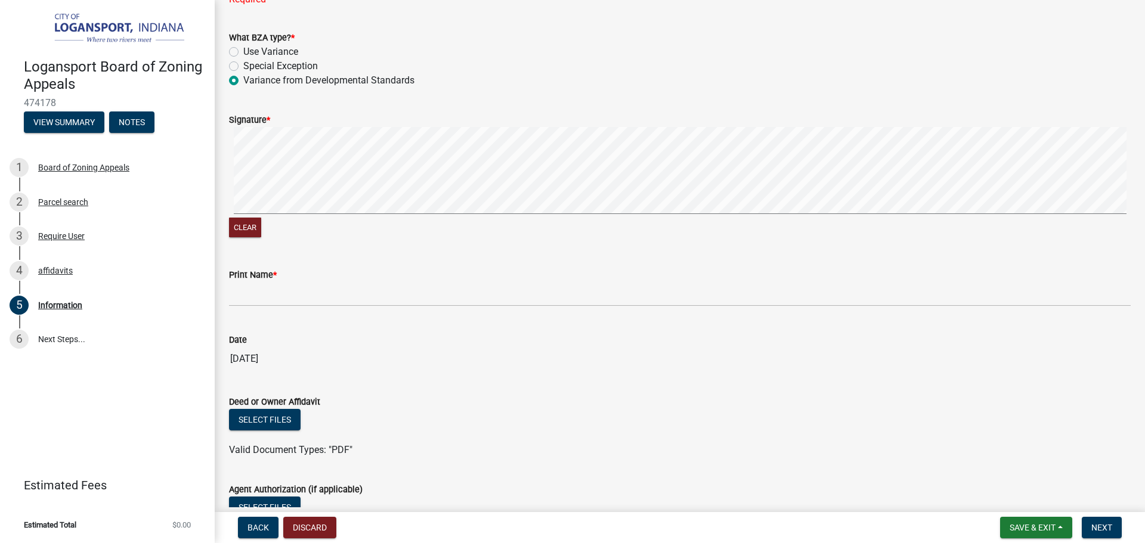
scroll to position [1432, 0]
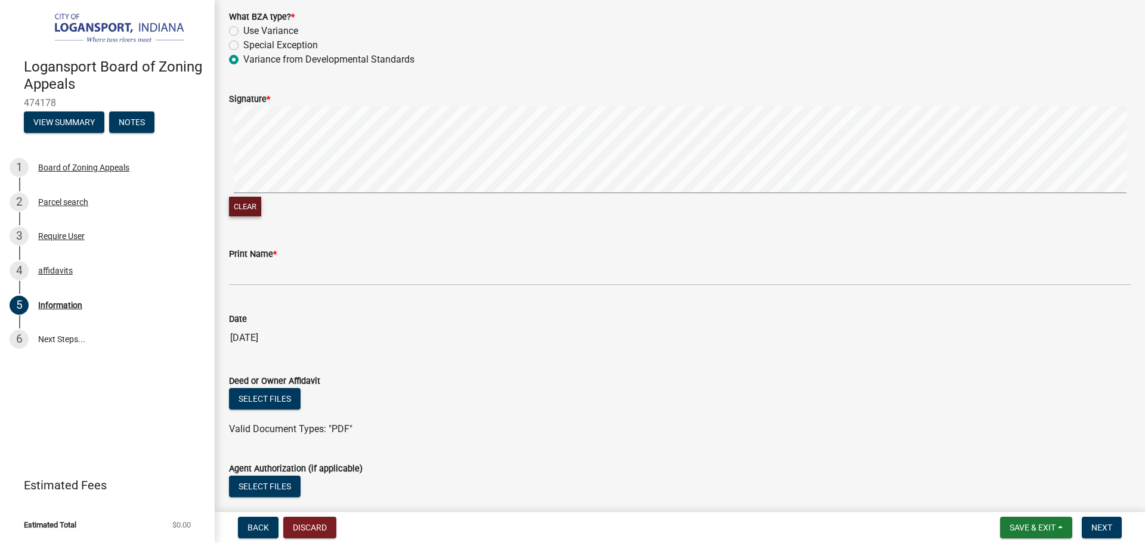
type textarea "Exceeding lot coverage limits: 54.8%, Shorter Setback requirements: 4ft"
click at [256, 206] on button "Clear" at bounding box center [245, 207] width 32 height 20
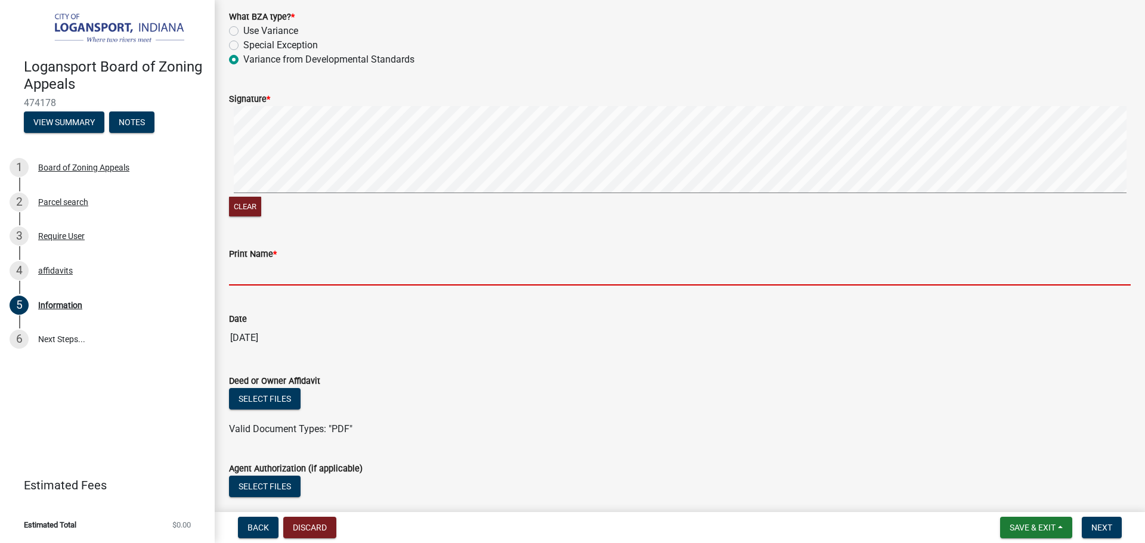
click at [351, 283] on input "Print Name *" at bounding box center [679, 273] width 901 height 24
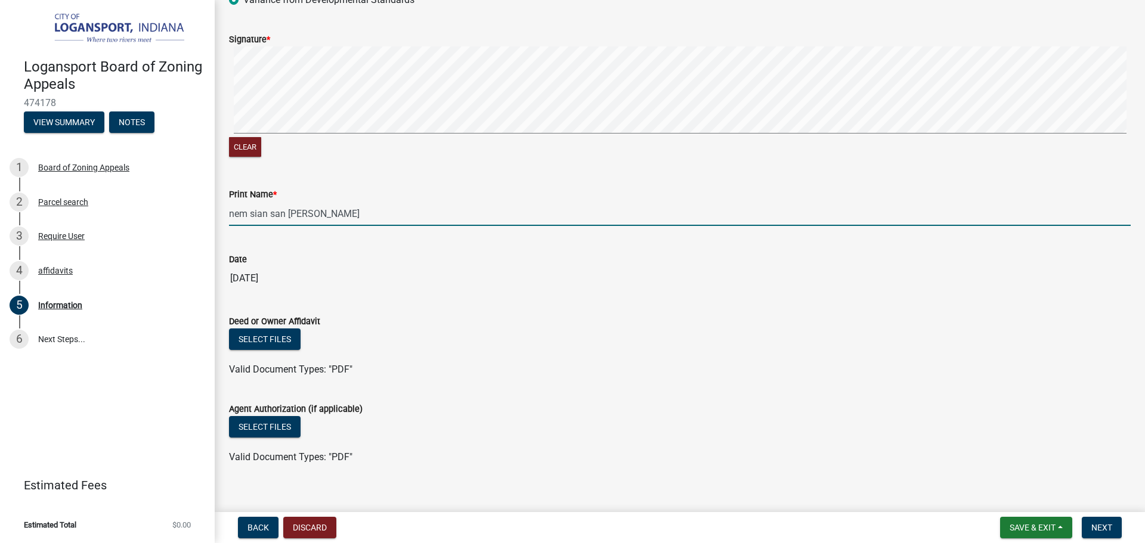
scroll to position [1492, 0]
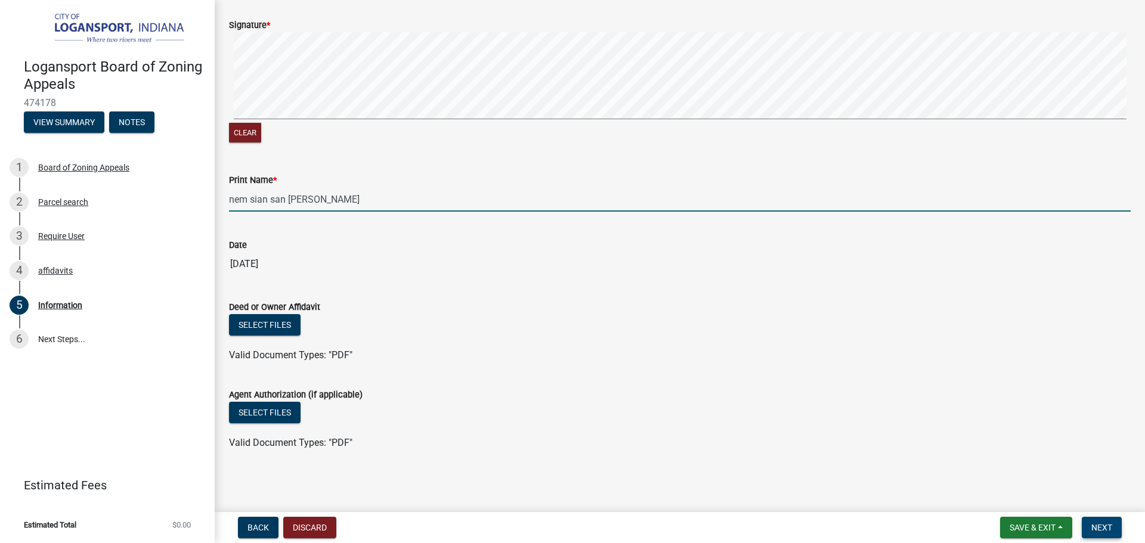
type input "nem sian san [PERSON_NAME]"
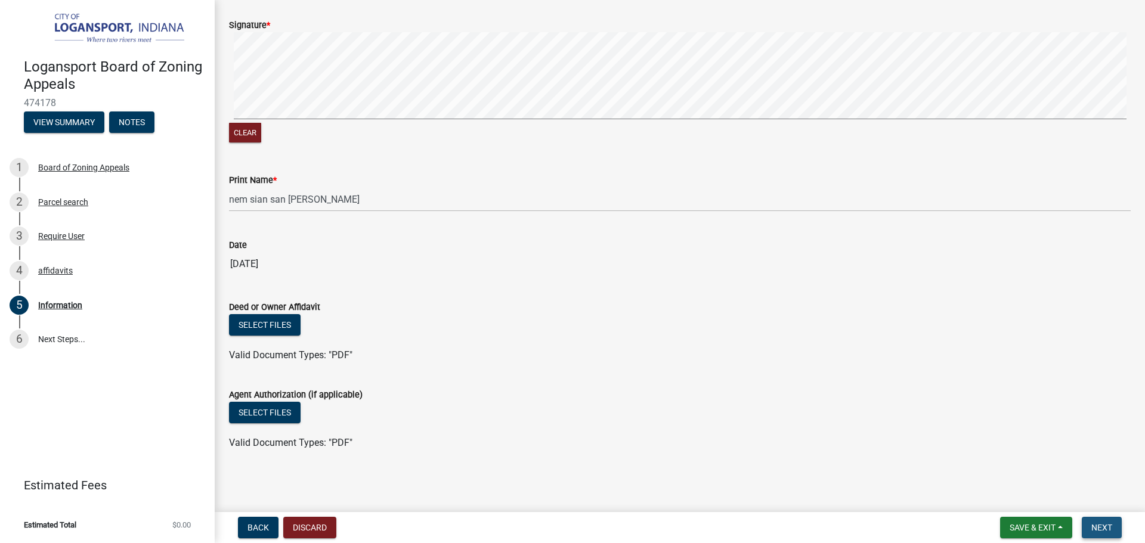
click at [1101, 523] on span "Next" at bounding box center [1101, 528] width 21 height 10
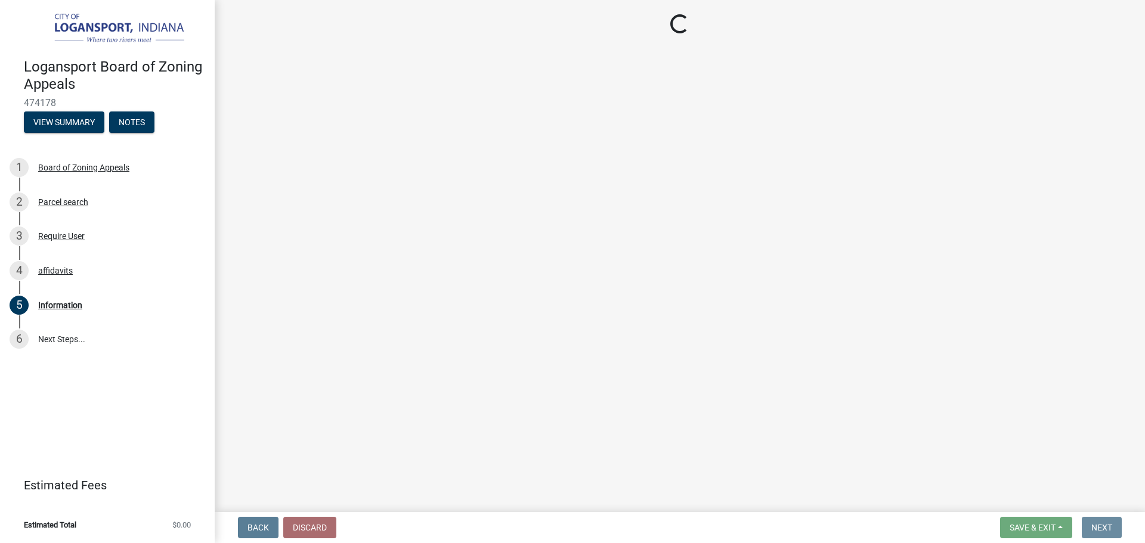
scroll to position [0, 0]
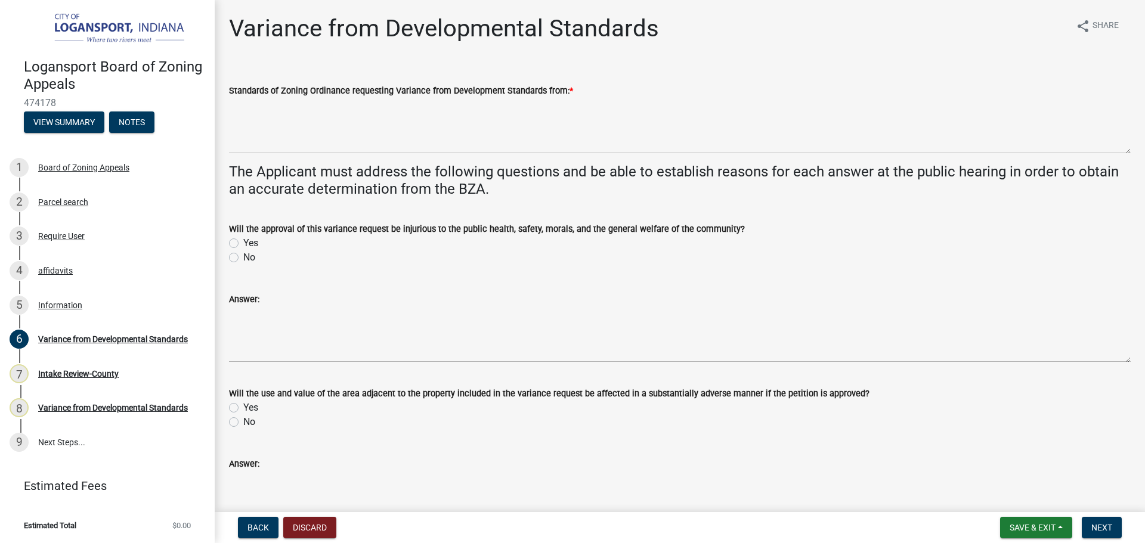
click at [243, 260] on label "No" at bounding box center [249, 257] width 12 height 14
click at [243, 258] on input "No" at bounding box center [247, 254] width 8 height 8
radio input "true"
click at [1033, 528] on span "Save & Exit" at bounding box center [1032, 528] width 46 height 10
click at [1012, 478] on button "Save" at bounding box center [1024, 468] width 95 height 29
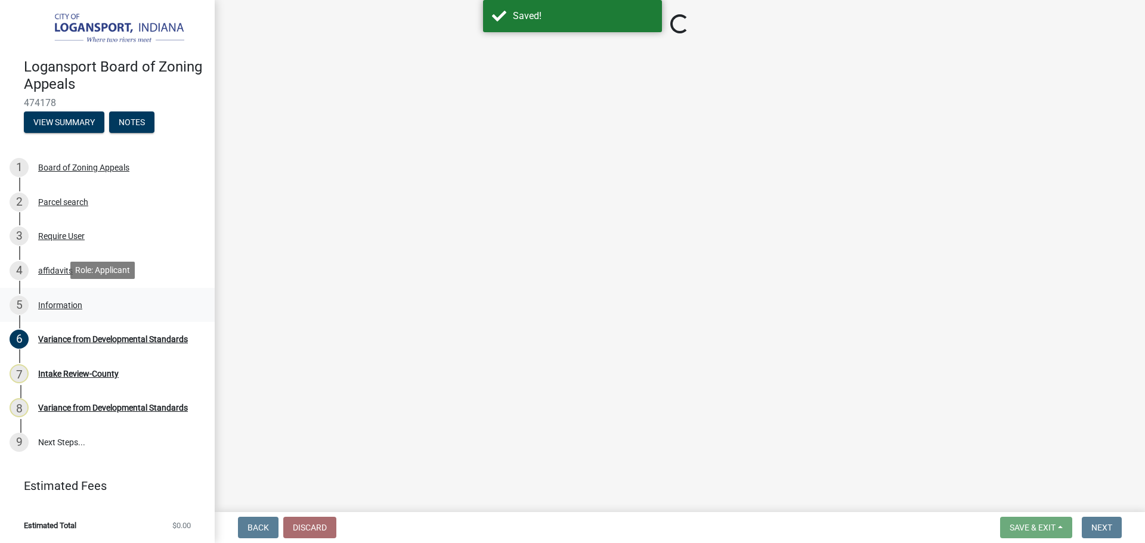
click at [85, 297] on div "5 Information" at bounding box center [103, 305] width 186 height 19
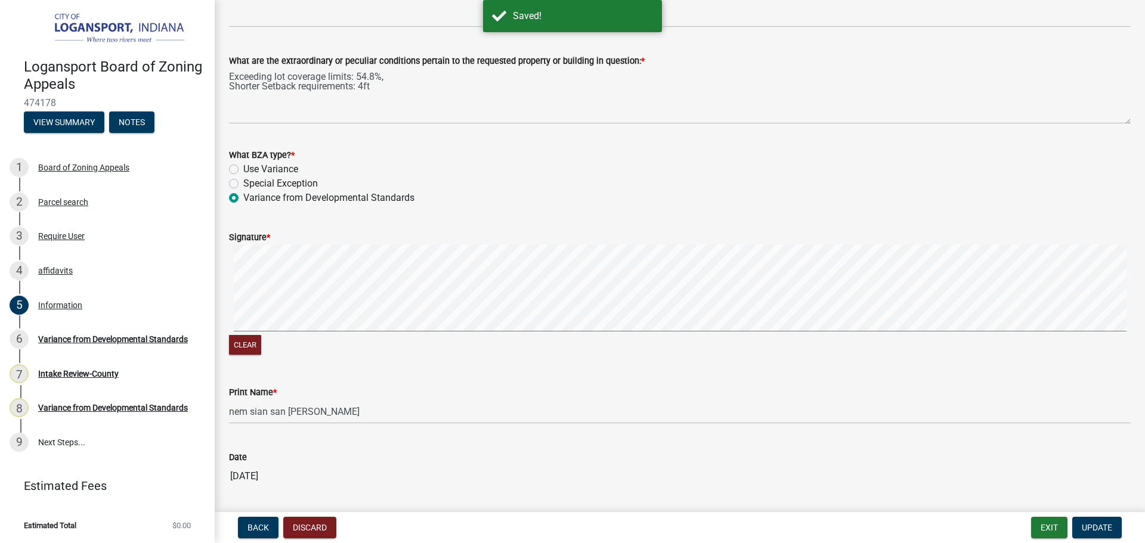
scroll to position [1252, 0]
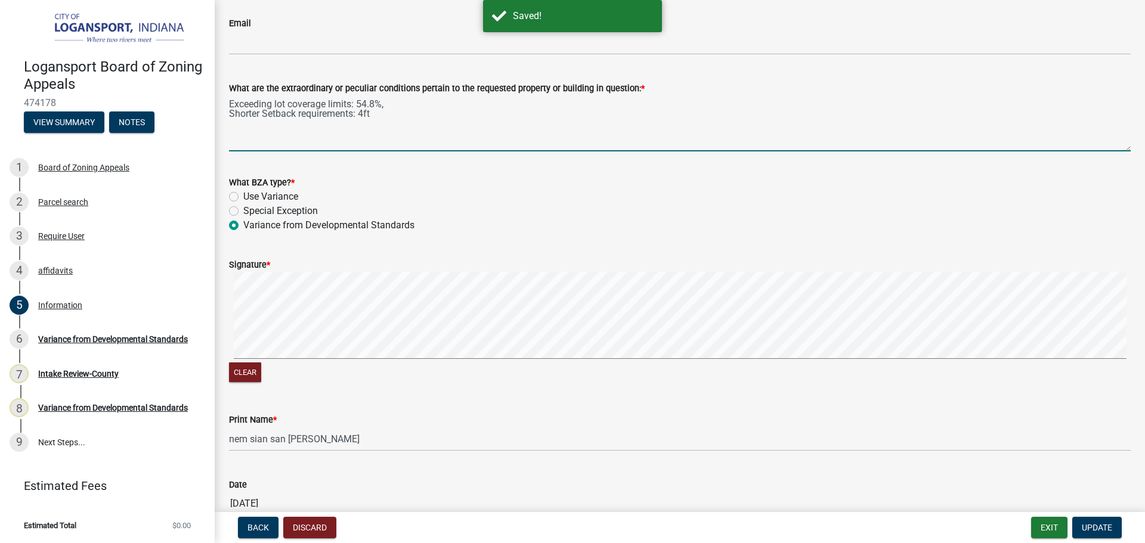
click at [284, 119] on textarea "Exceeding lot coverage limits: 54.8%, Shorter Setback requirements: 4ft" at bounding box center [679, 123] width 901 height 56
click at [415, 113] on textarea "Exceeding lot coverage limits: 54.8%, Shorter Setback requirements: 4ft" at bounding box center [679, 123] width 901 height 56
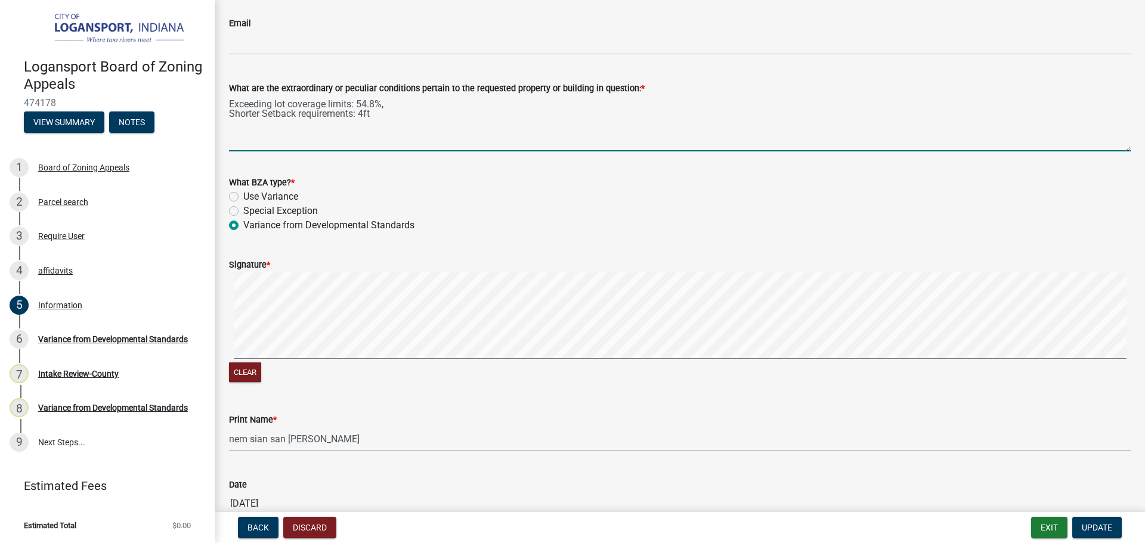
drag, startPoint x: 415, startPoint y: 113, endPoint x: 216, endPoint y: 91, distance: 199.8
click at [56, 335] on div "Variance from Developmental Standards" at bounding box center [113, 339] width 150 height 8
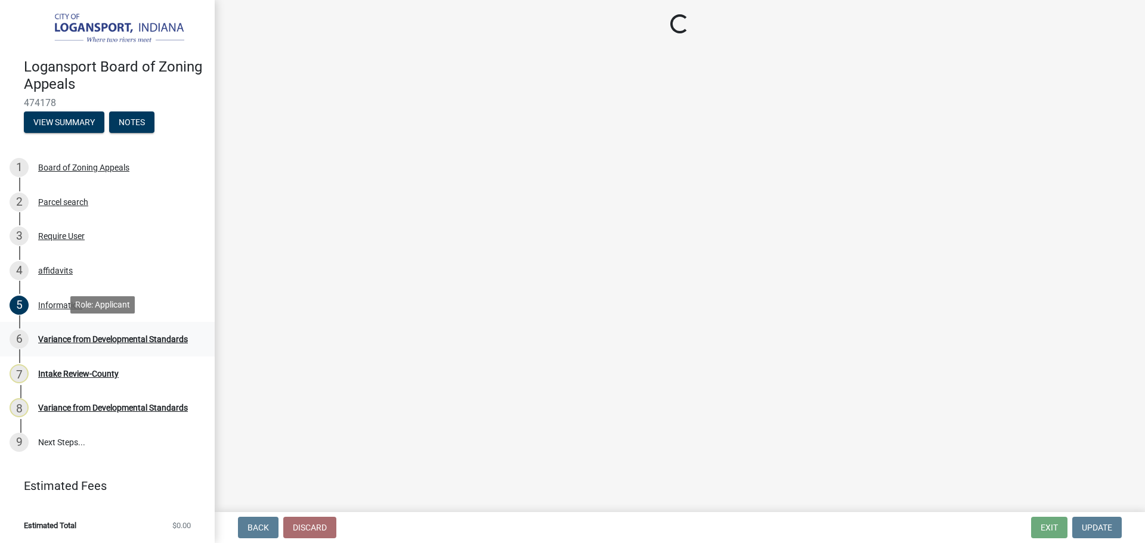
scroll to position [0, 0]
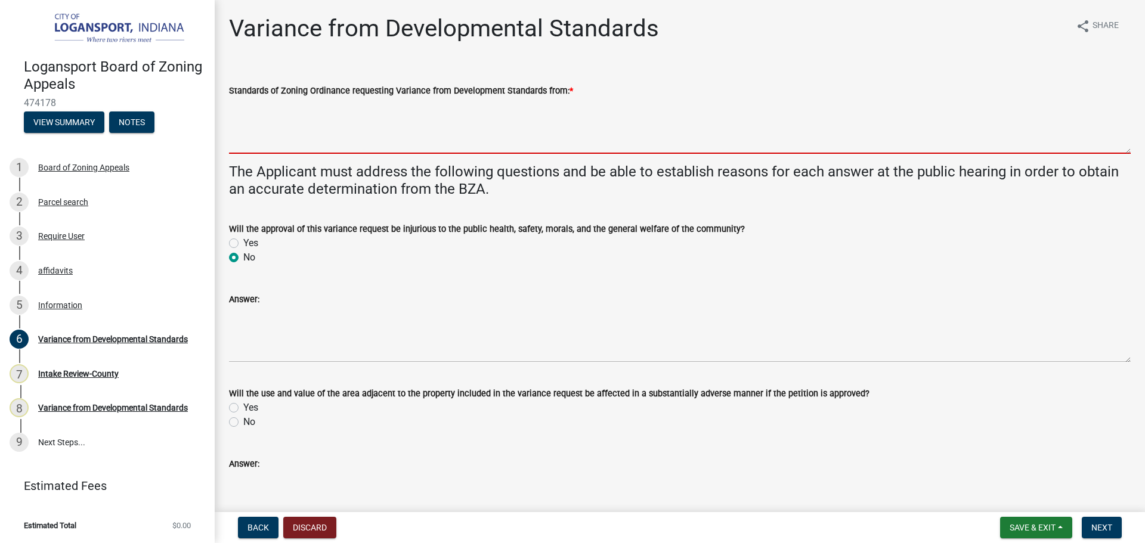
click at [366, 119] on textarea "Standards of Zoning Ordinance requesting Variance from Development Standards fr…" at bounding box center [679, 126] width 901 height 56
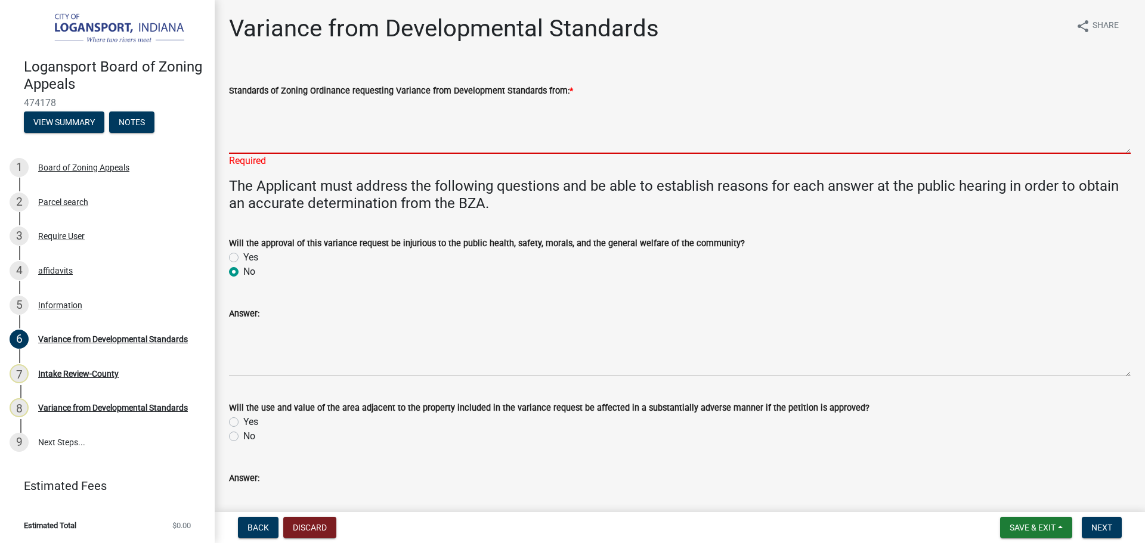
click at [366, 119] on textarea "Standards of Zoning Ordinance requesting Variance from Development Standards fr…" at bounding box center [679, 126] width 901 height 56
paste textarea "Exceeding lot coverage limits: 54.8%, Shorter Setback requirements: 4ft"
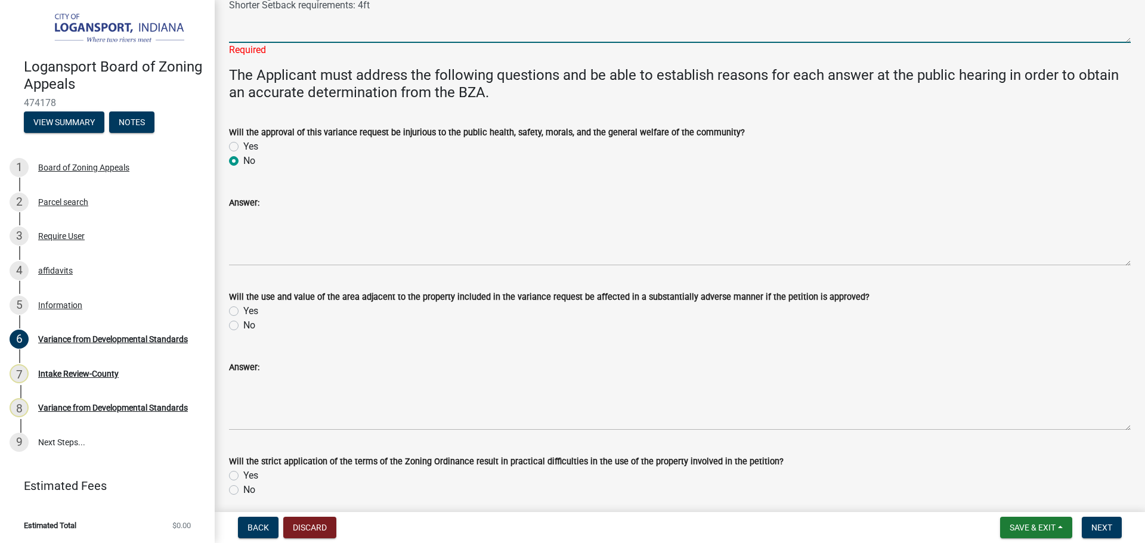
scroll to position [179, 0]
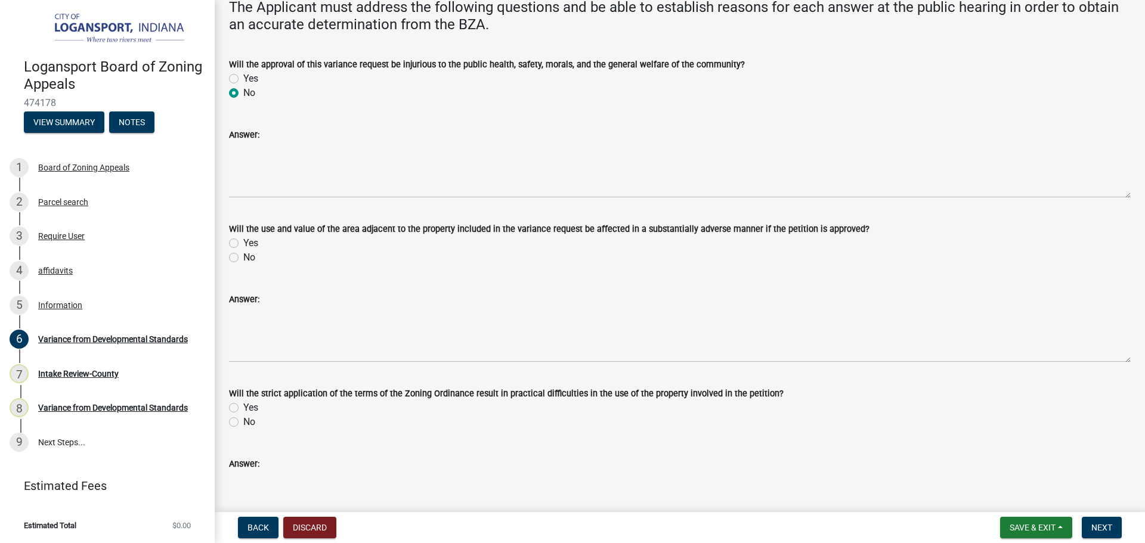
type textarea "Exceeding lot coverage limits: 54.8%, Shorter Setback requirements: 4ft"
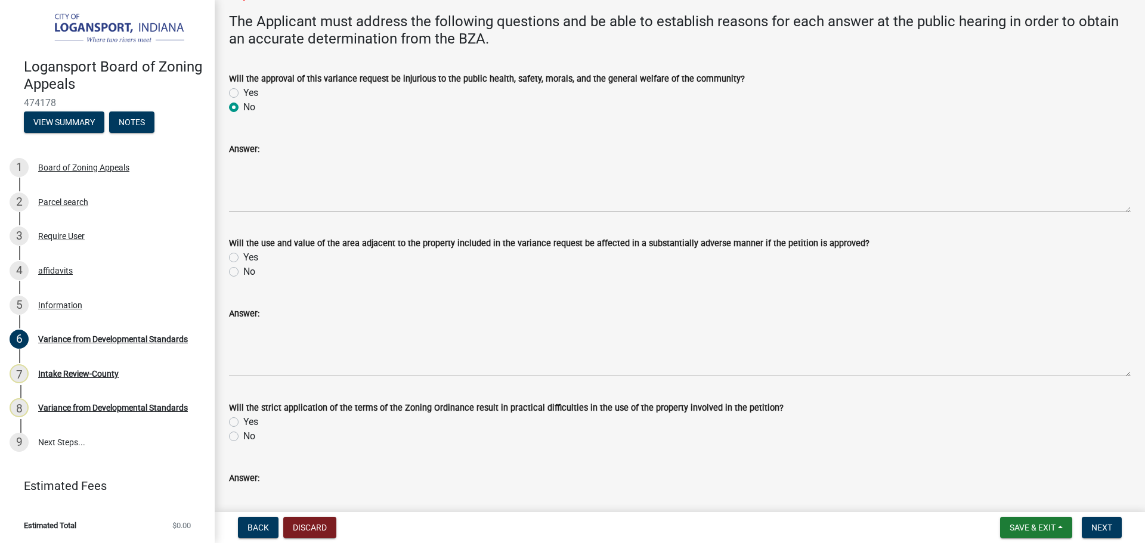
click at [243, 265] on label "No" at bounding box center [249, 272] width 12 height 14
click at [243, 265] on input "No" at bounding box center [247, 269] width 8 height 8
radio input "true"
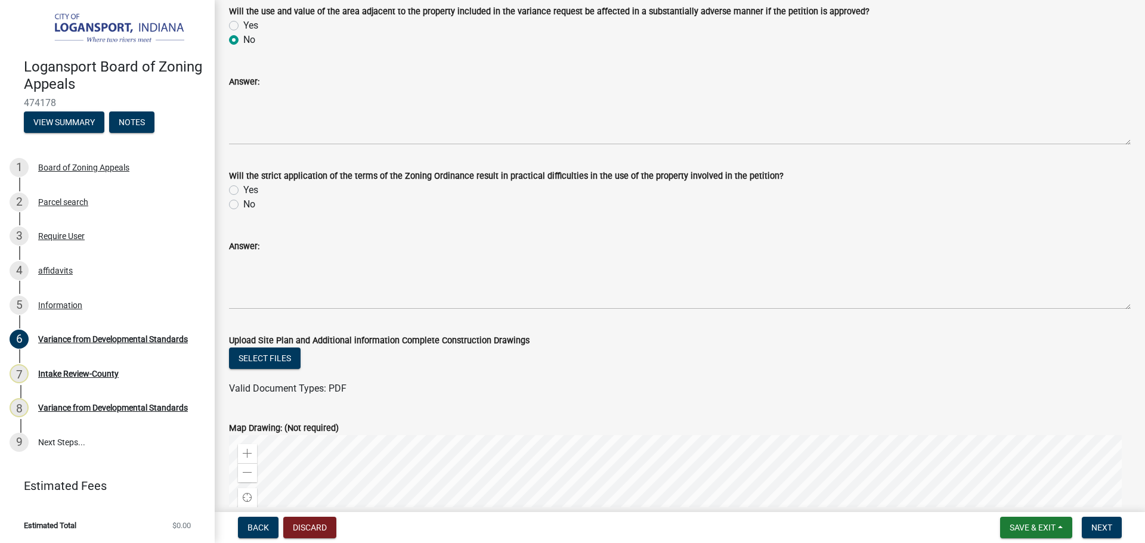
scroll to position [403, 0]
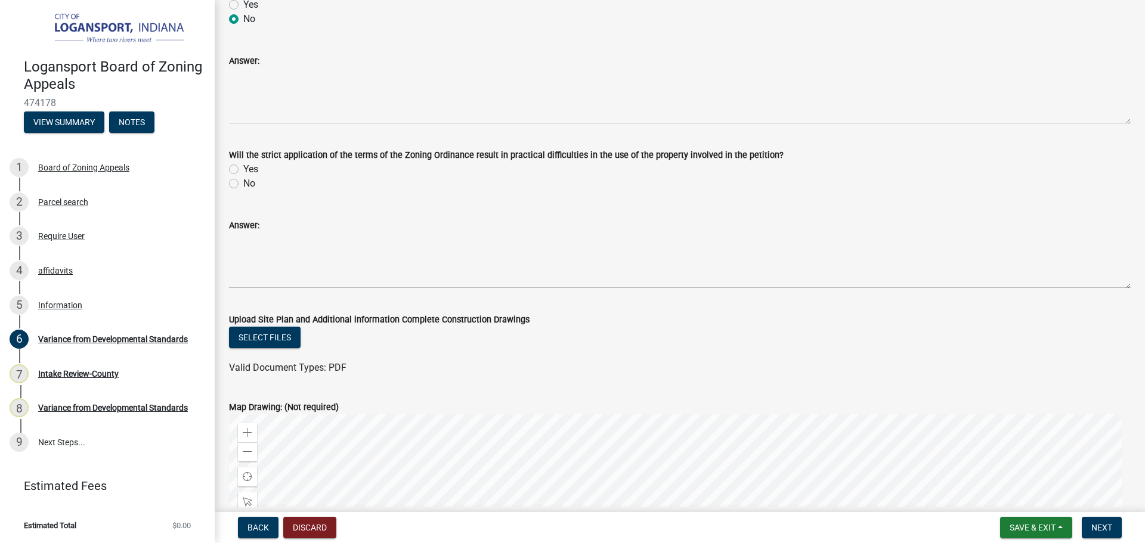
click at [243, 181] on label "No" at bounding box center [249, 183] width 12 height 14
click at [243, 181] on input "No" at bounding box center [247, 180] width 8 height 8
radio input "true"
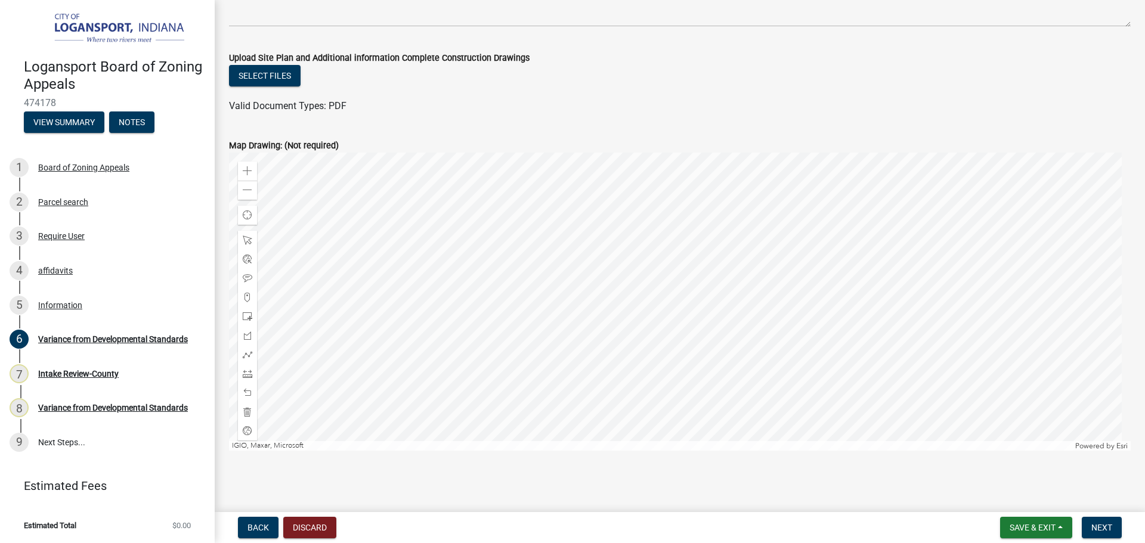
scroll to position [665, 0]
click at [1099, 526] on span "Next" at bounding box center [1101, 528] width 21 height 10
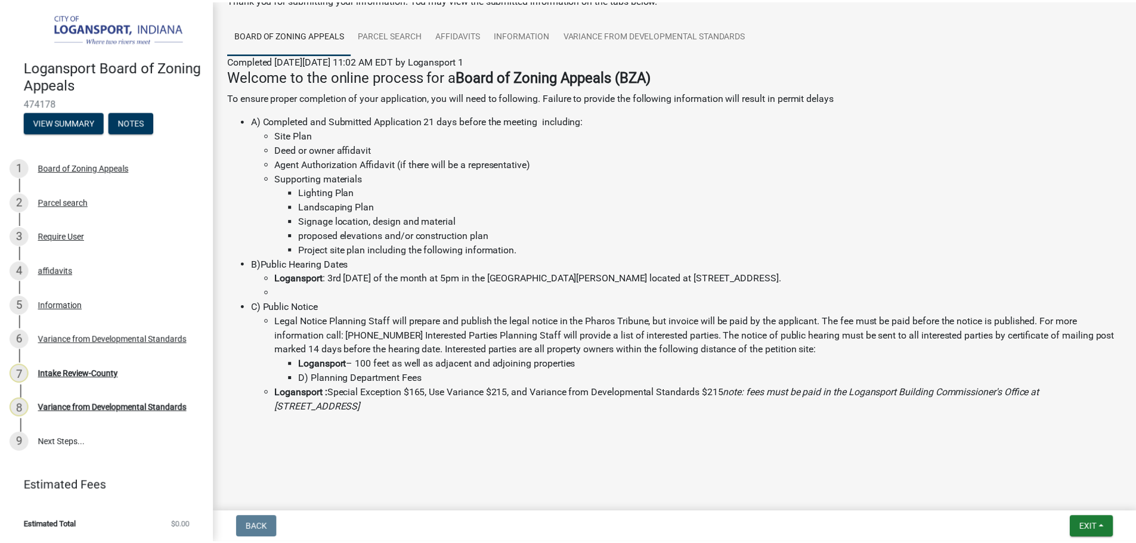
scroll to position [76, 0]
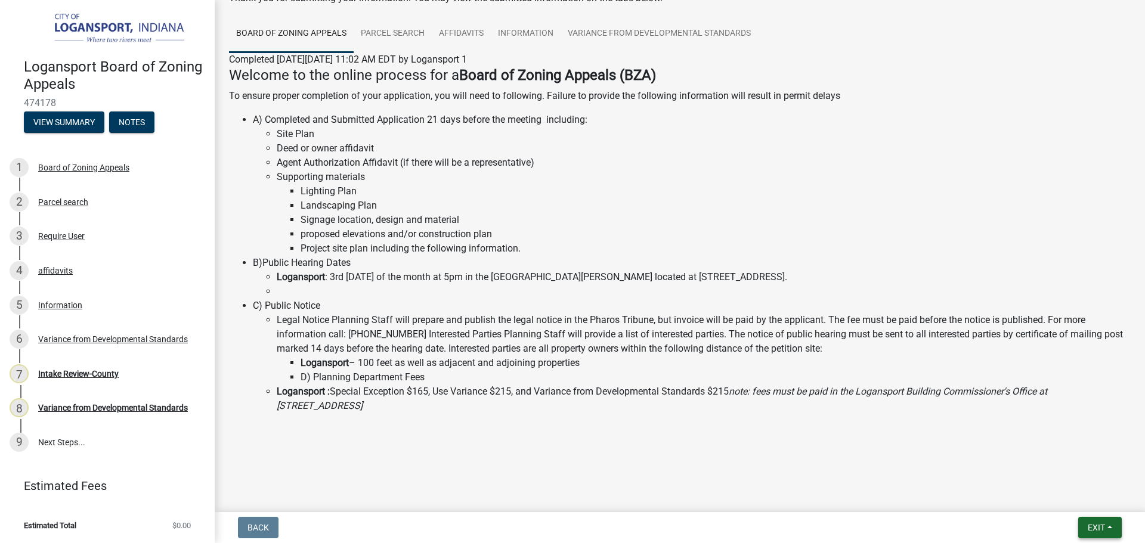
click at [1096, 529] on span "Exit" at bounding box center [1095, 528] width 17 height 10
click at [1089, 506] on button "Save & Exit" at bounding box center [1073, 496] width 95 height 29
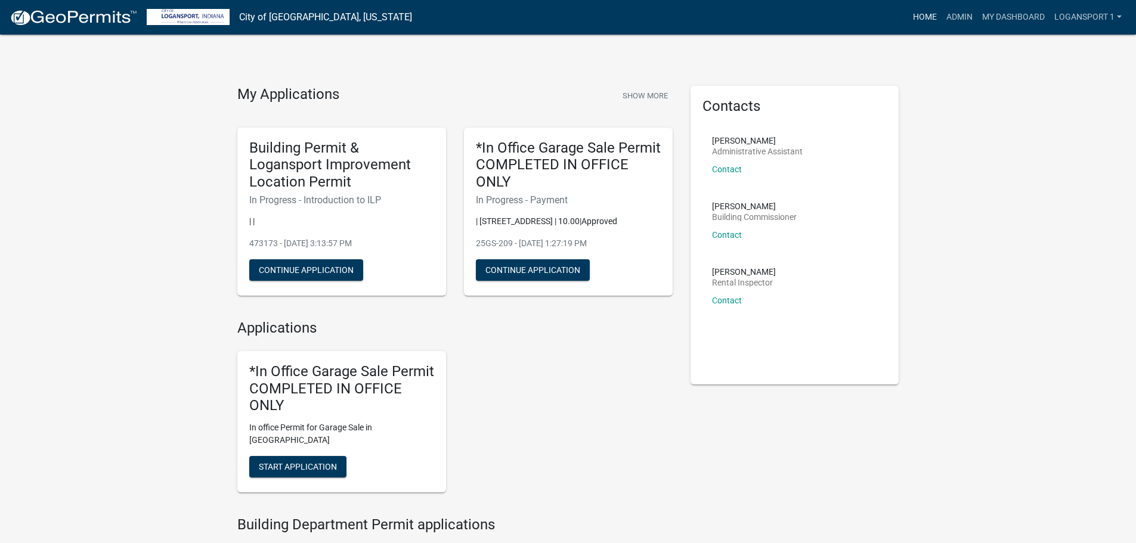
click at [909, 17] on link "Home" at bounding box center [924, 17] width 33 height 23
click at [941, 11] on link "Admin" at bounding box center [959, 17] width 36 height 23
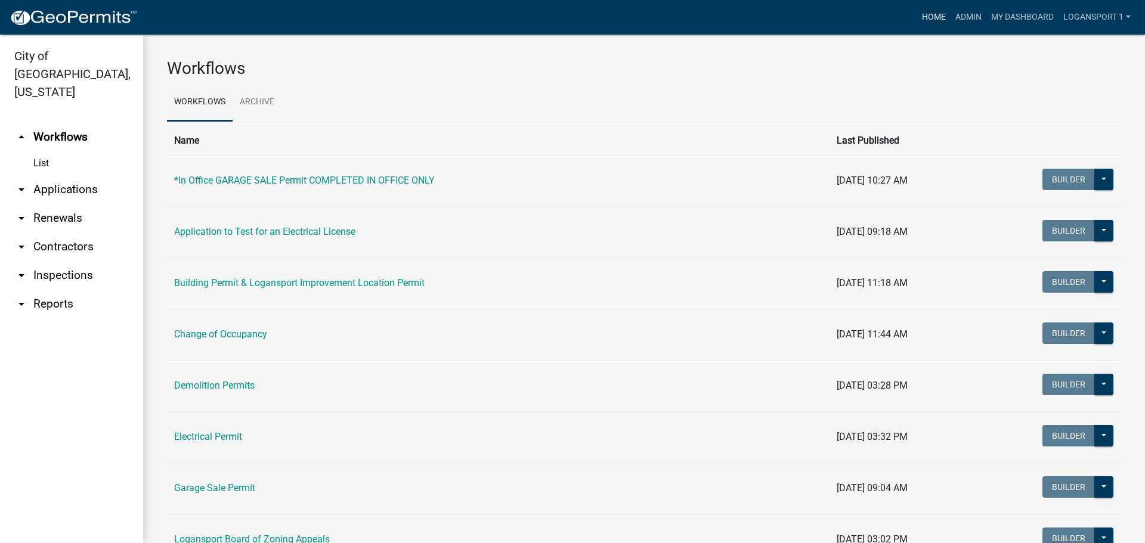
click at [926, 17] on link "Home" at bounding box center [933, 17] width 33 height 23
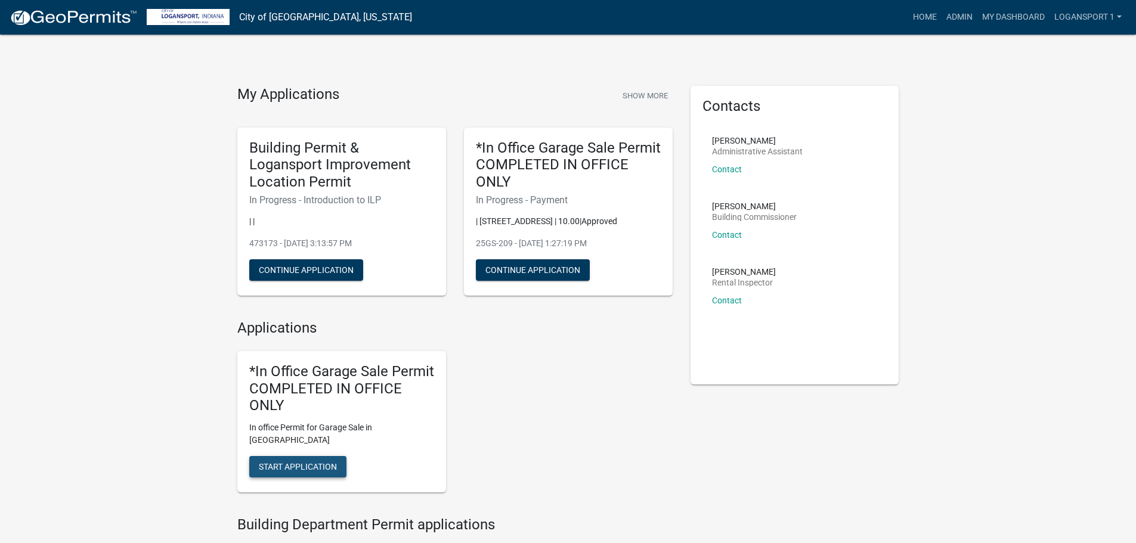
click at [300, 462] on span "Start Application" at bounding box center [298, 467] width 78 height 10
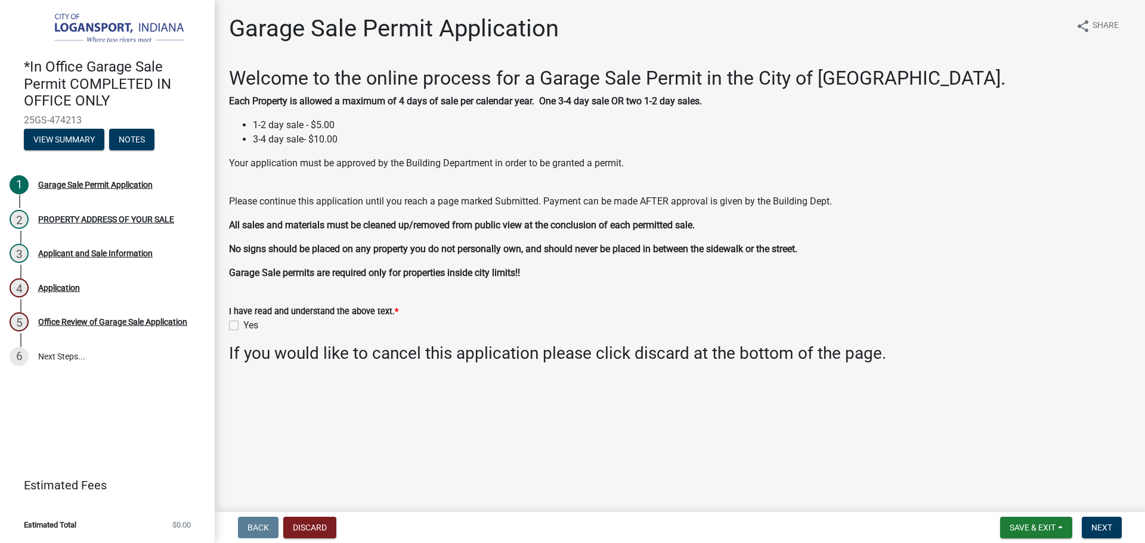
click at [243, 325] on label "Yes" at bounding box center [250, 325] width 15 height 14
click at [243, 325] on input "Yes" at bounding box center [247, 322] width 8 height 8
checkbox input "true"
click at [1087, 519] on button "Next" at bounding box center [1101, 527] width 40 height 21
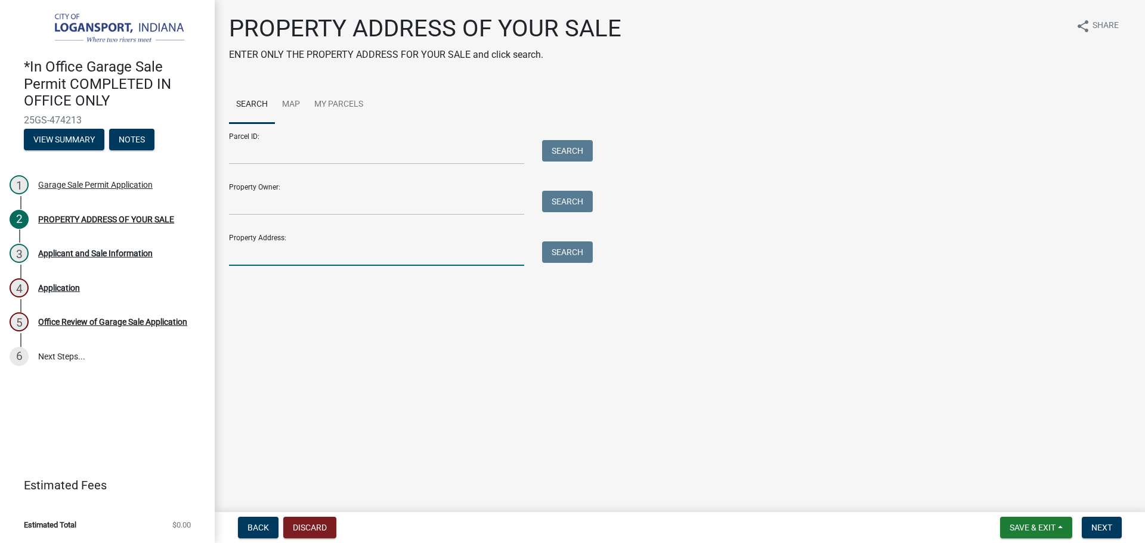
click at [244, 247] on input "Property Address:" at bounding box center [376, 253] width 295 height 24
type input "5462 N"
drag, startPoint x: 315, startPoint y: 258, endPoint x: 202, endPoint y: 250, distance: 113.5
click at [202, 250] on div "*In Office Garage Sale Permit COMPLETED IN OFFICE ONLY 25GS-474213 View Summary…" at bounding box center [572, 271] width 1145 height 543
click at [314, 524] on button "Discard" at bounding box center [309, 527] width 53 height 21
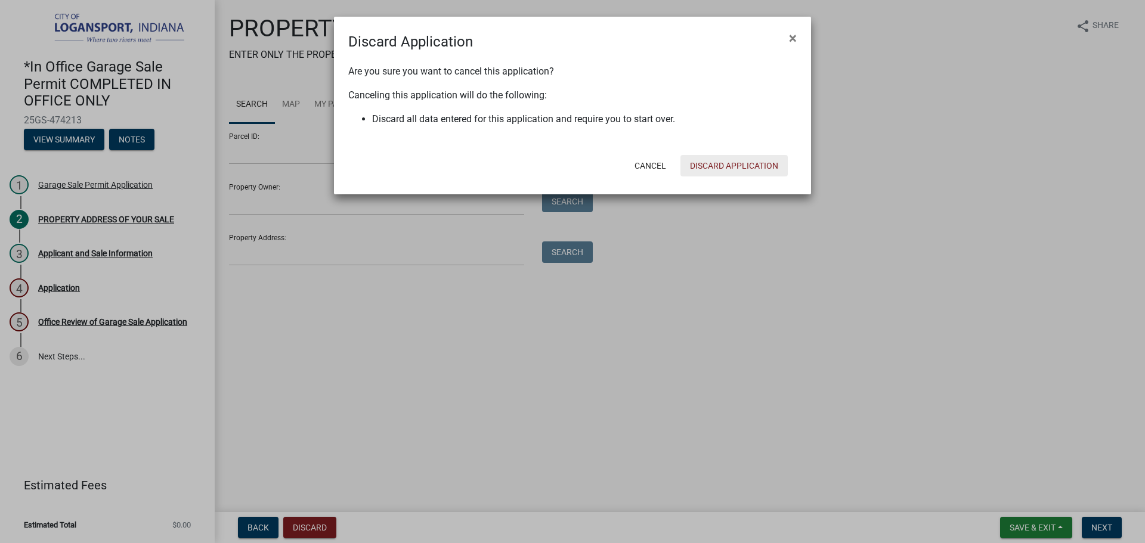
click at [706, 173] on button "Discard Application" at bounding box center [733, 165] width 107 height 21
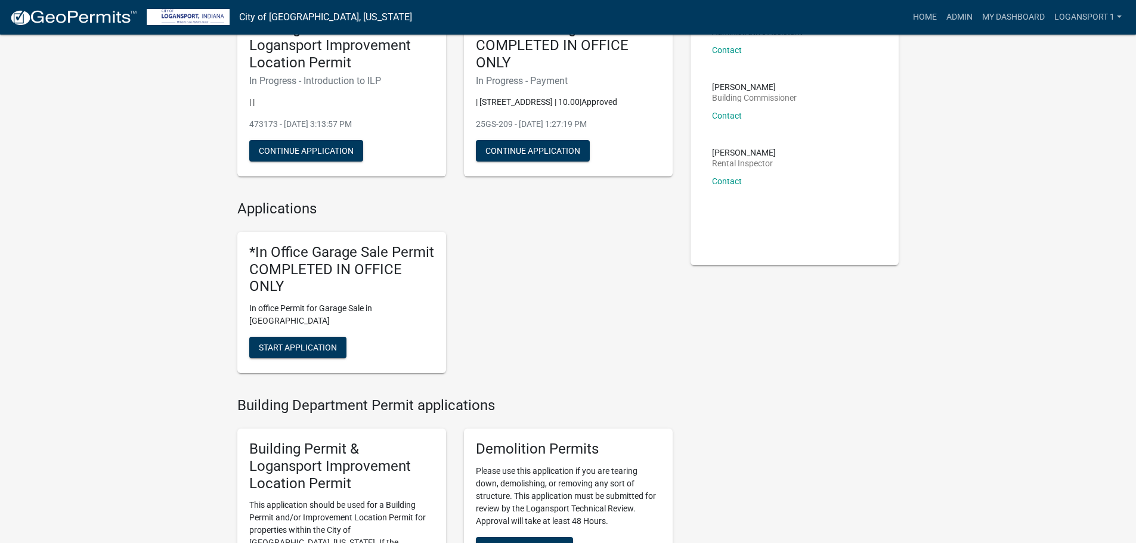
scroll to position [358, 0]
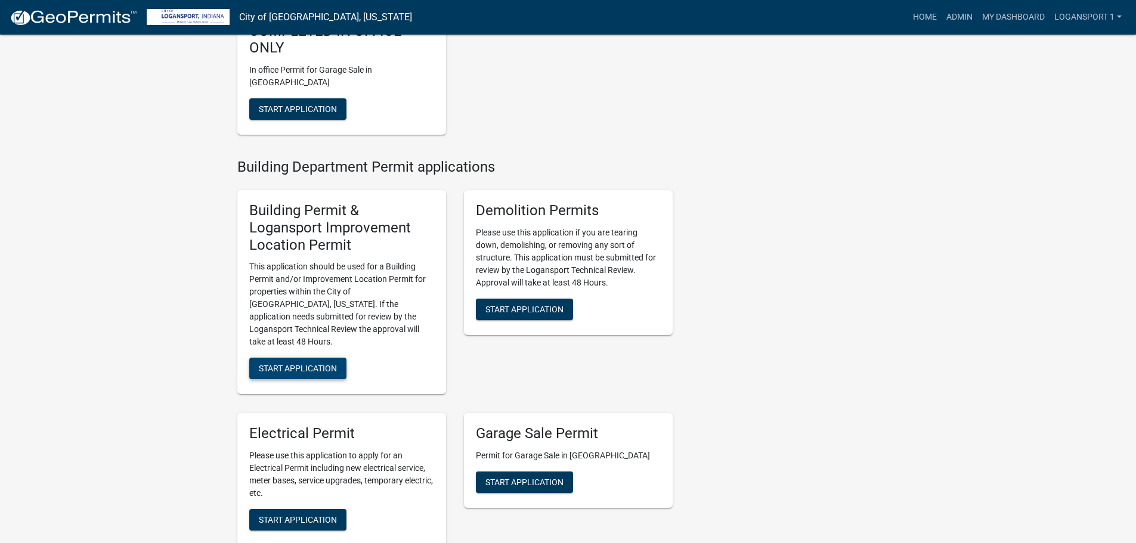
click at [288, 364] on span "Start Application" at bounding box center [298, 369] width 78 height 10
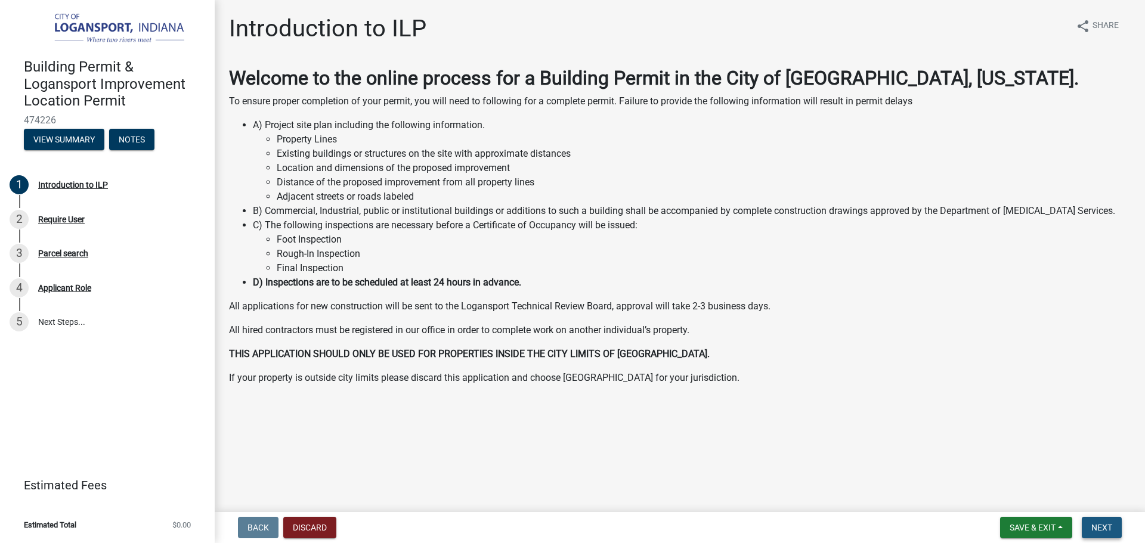
click at [1101, 537] on button "Next" at bounding box center [1101, 527] width 40 height 21
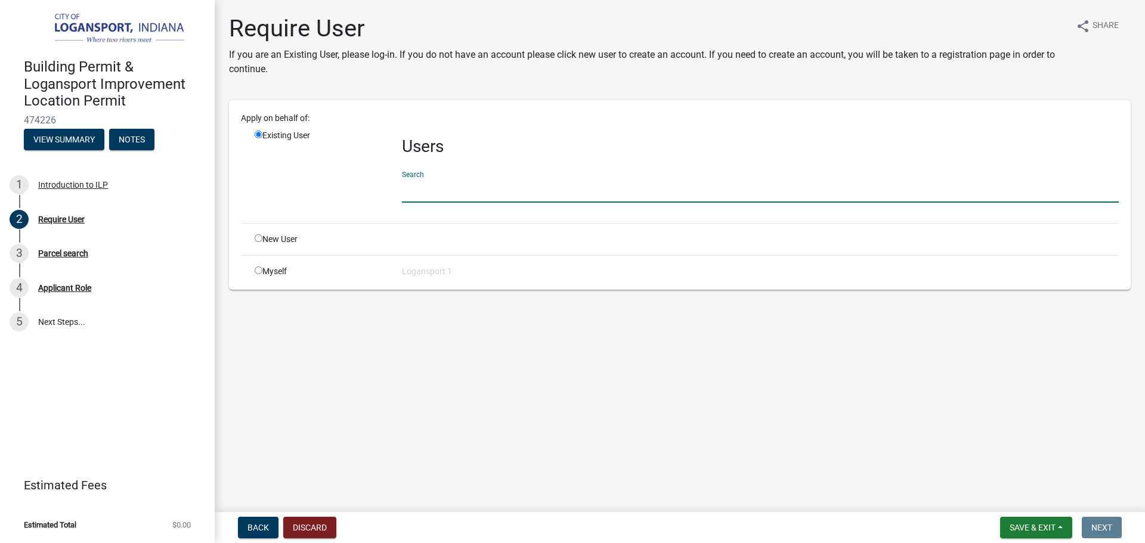
click at [427, 196] on input "text" at bounding box center [760, 190] width 717 height 24
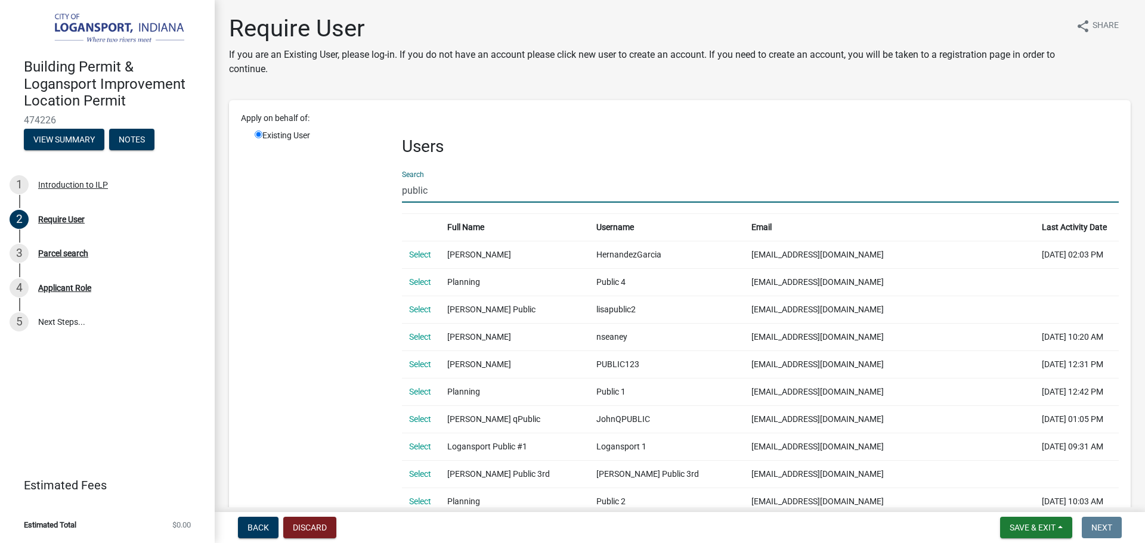
drag, startPoint x: 441, startPoint y: 191, endPoint x: 389, endPoint y: 182, distance: 53.2
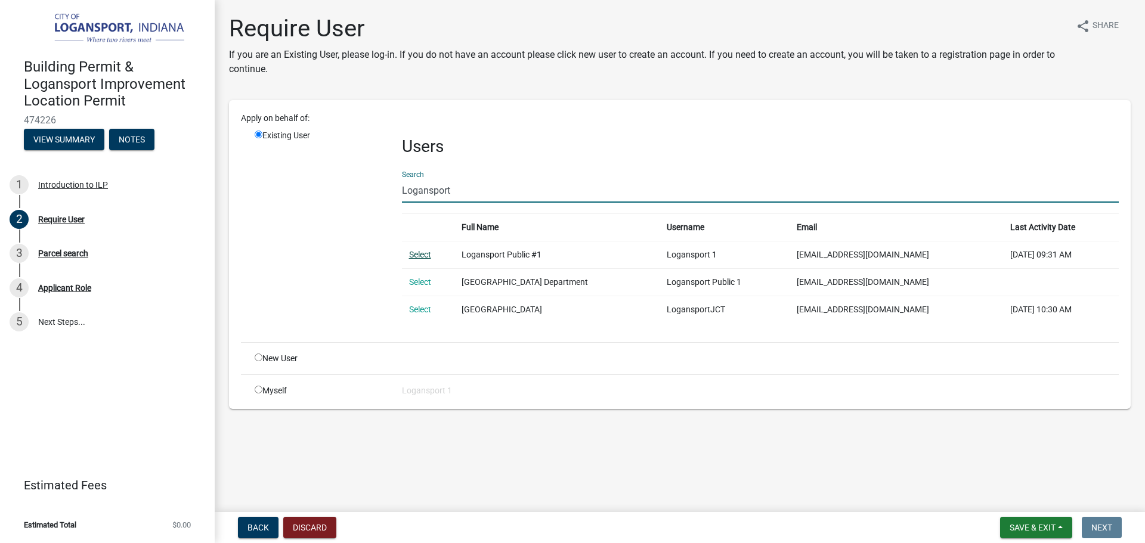
type input "Logansport"
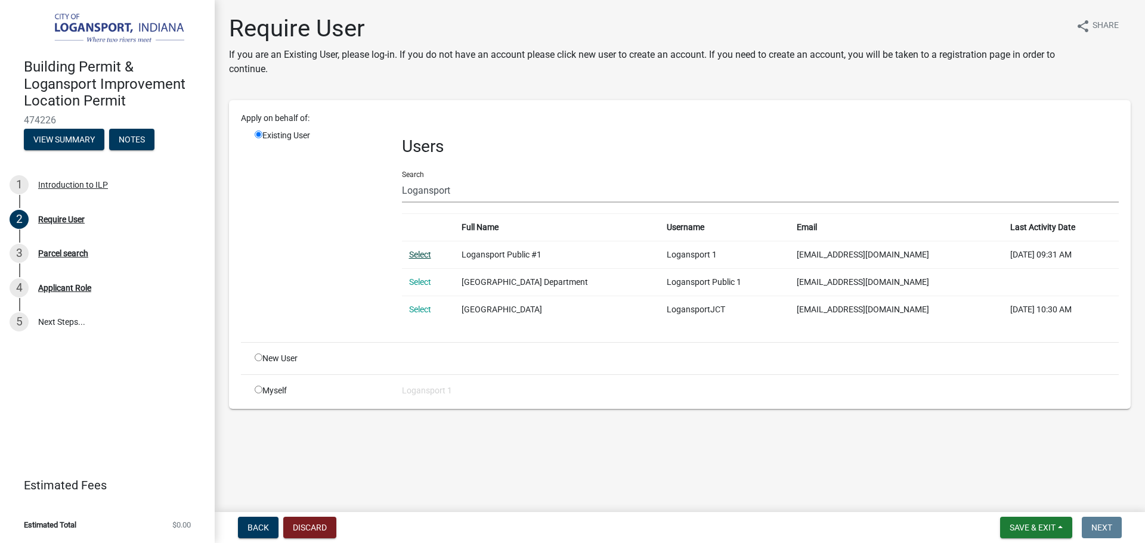
click at [411, 255] on link "Select" at bounding box center [420, 255] width 22 height 10
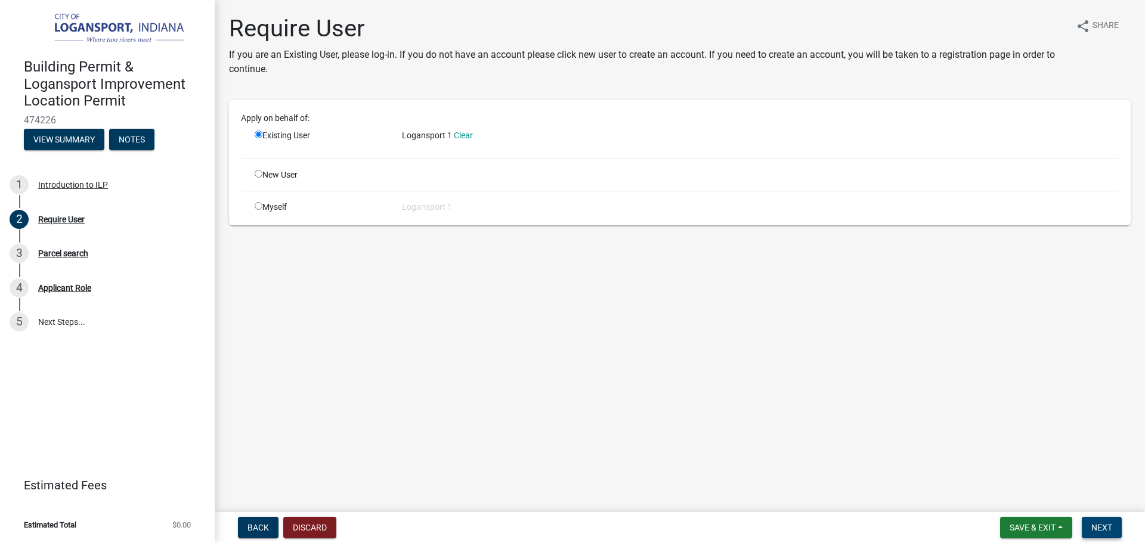
click at [1099, 525] on span "Next" at bounding box center [1101, 528] width 21 height 10
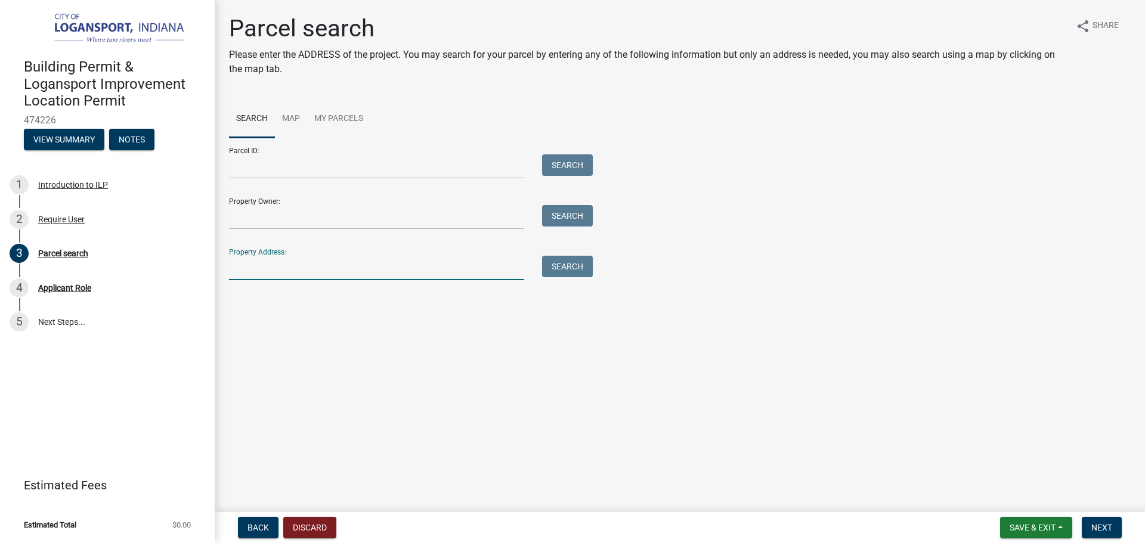
click at [274, 268] on input "Property Address:" at bounding box center [376, 268] width 295 height 24
type input "601 E Broadway"
click at [570, 268] on button "Search" at bounding box center [567, 266] width 51 height 21
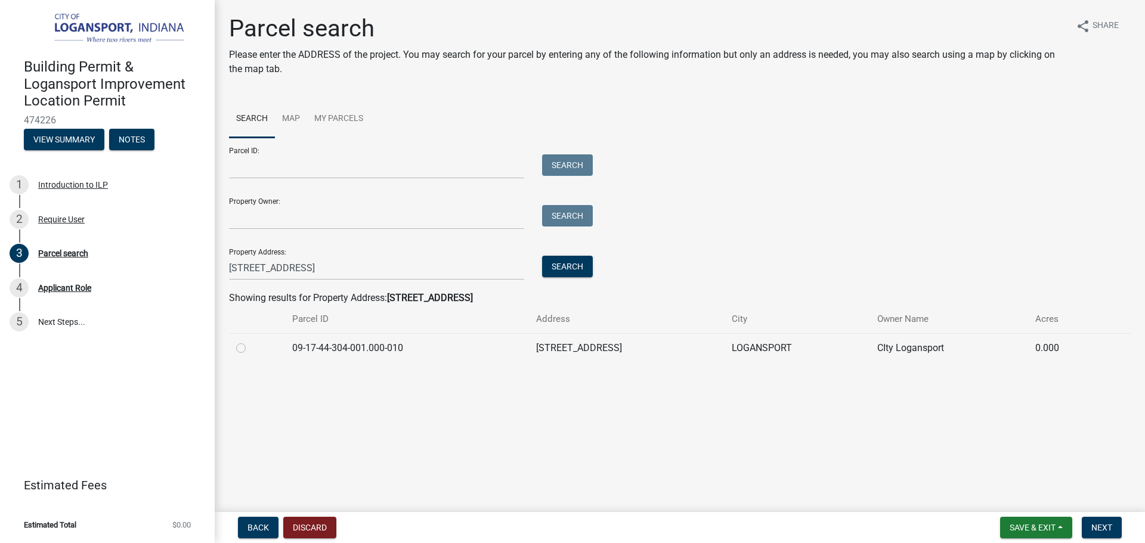
click at [246, 337] on td at bounding box center [257, 347] width 56 height 29
click at [250, 341] on label at bounding box center [250, 341] width 0 height 0
click at [250, 346] on input "radio" at bounding box center [254, 345] width 8 height 8
radio input "true"
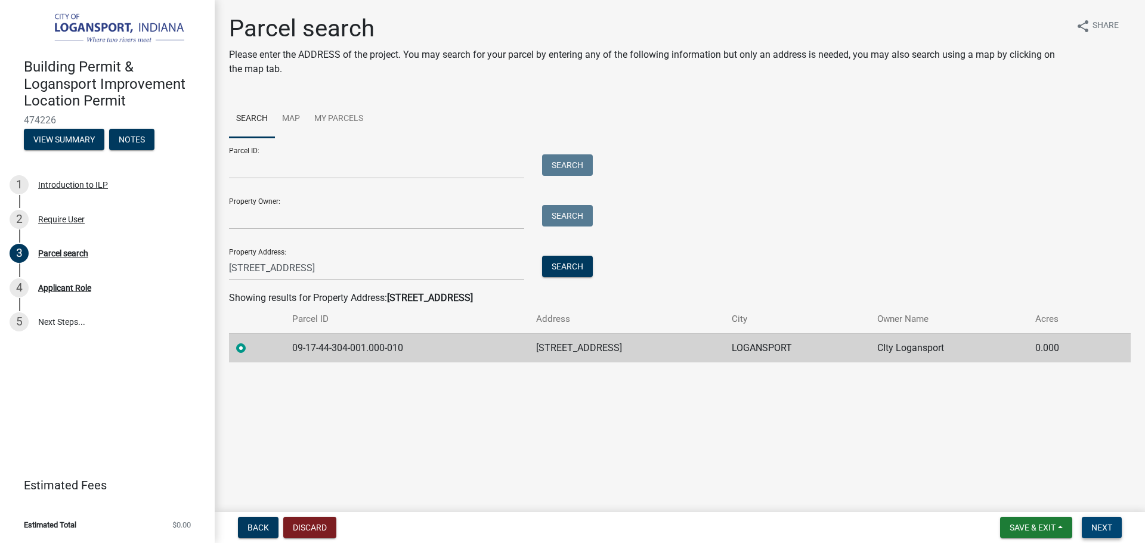
click at [1098, 528] on span "Next" at bounding box center [1101, 528] width 21 height 10
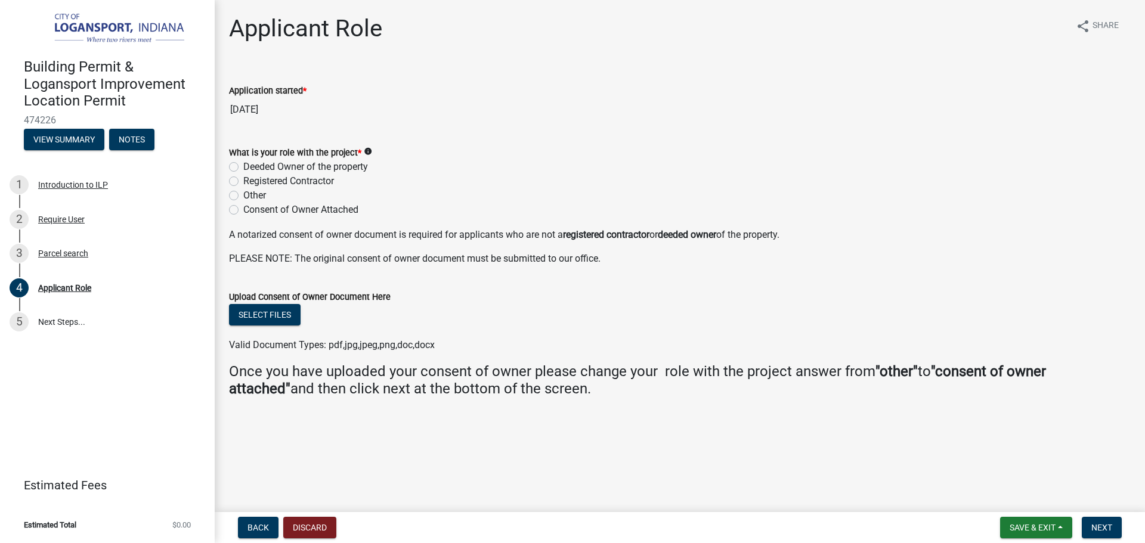
click at [243, 184] on label "Registered Contractor" at bounding box center [288, 181] width 91 height 14
click at [243, 182] on input "Registered Contractor" at bounding box center [247, 178] width 8 height 8
radio input "true"
click at [1096, 528] on span "Next" at bounding box center [1101, 528] width 21 height 10
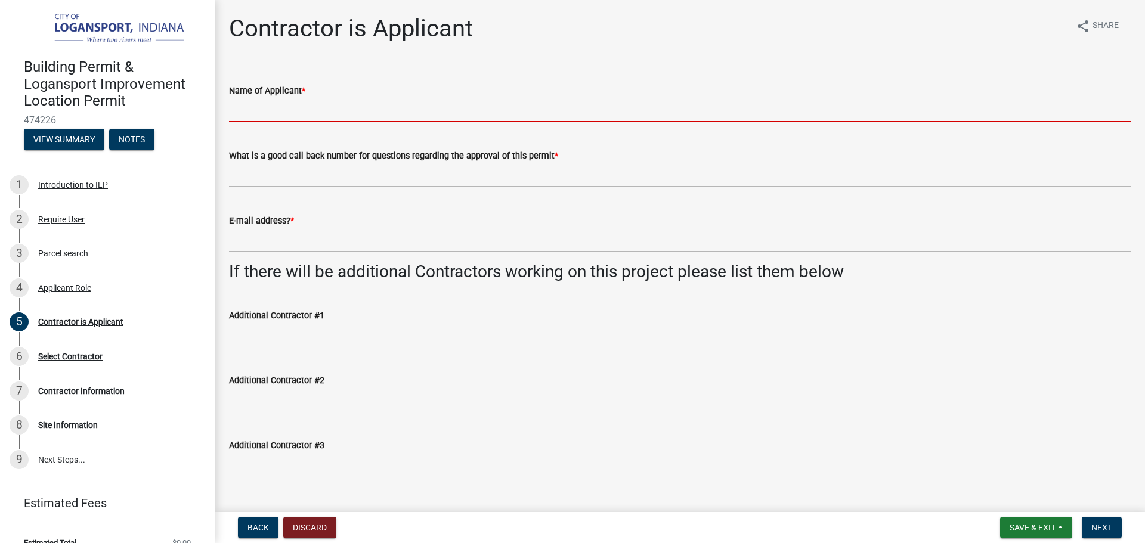
click at [264, 108] on input "Name of Applicant *" at bounding box center [679, 110] width 901 height 24
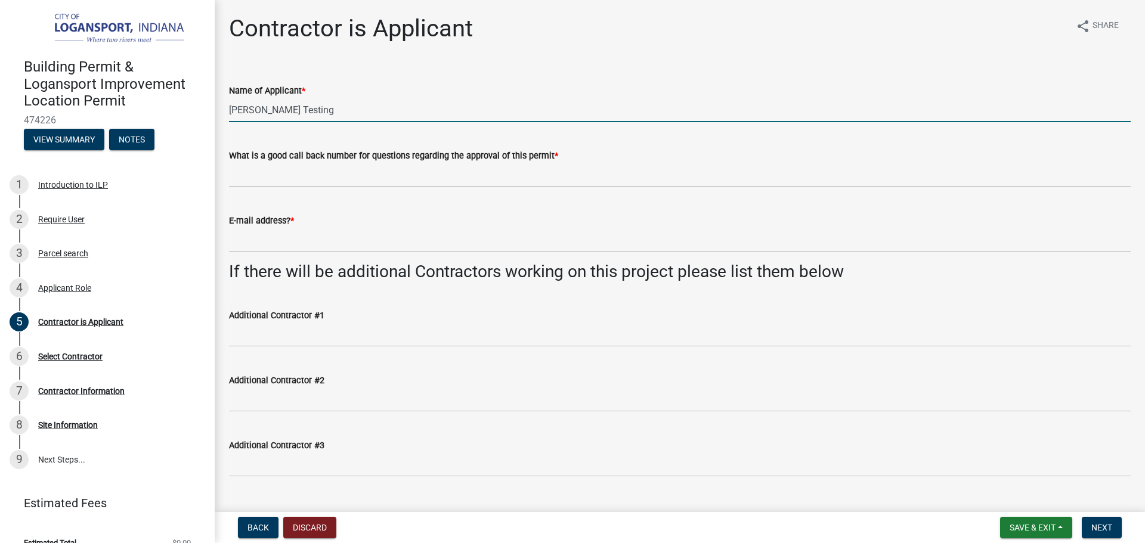
type input "libby Testing"
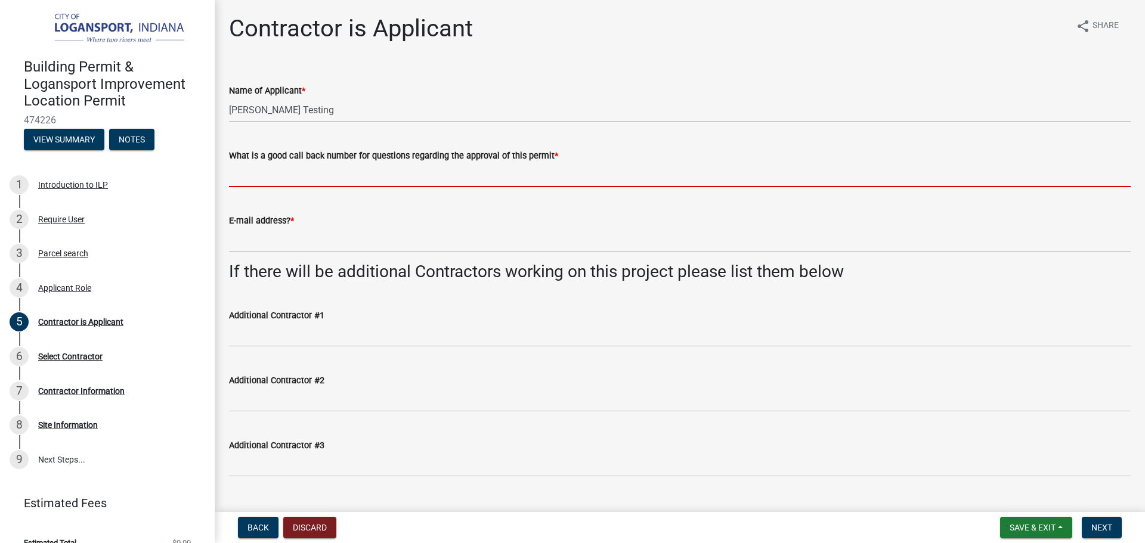
click at [278, 172] on input "What is a good call back number for questions regarding the approval of this pe…" at bounding box center [679, 175] width 901 height 24
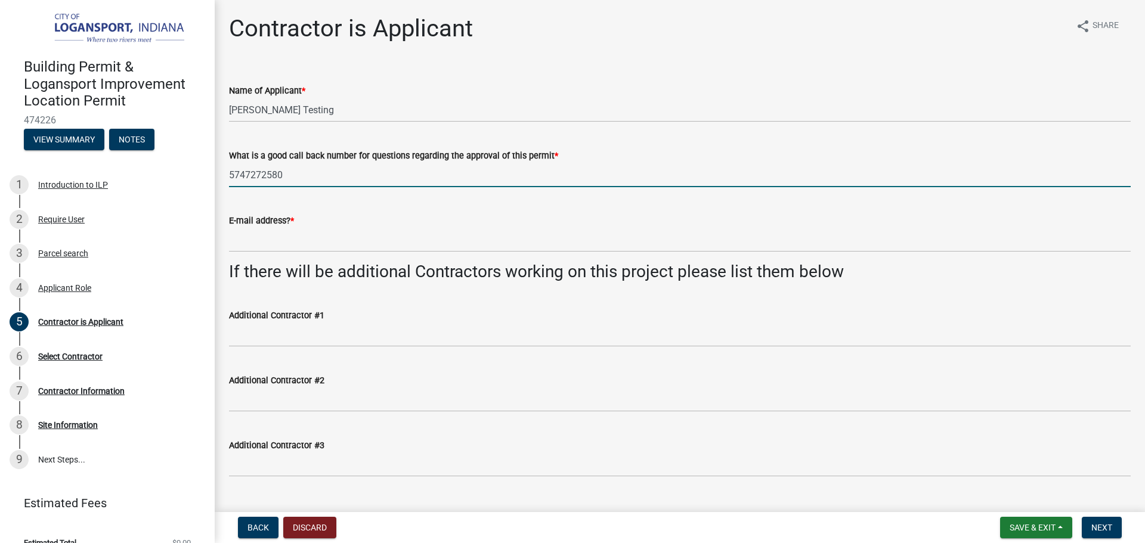
type input "5747272580"
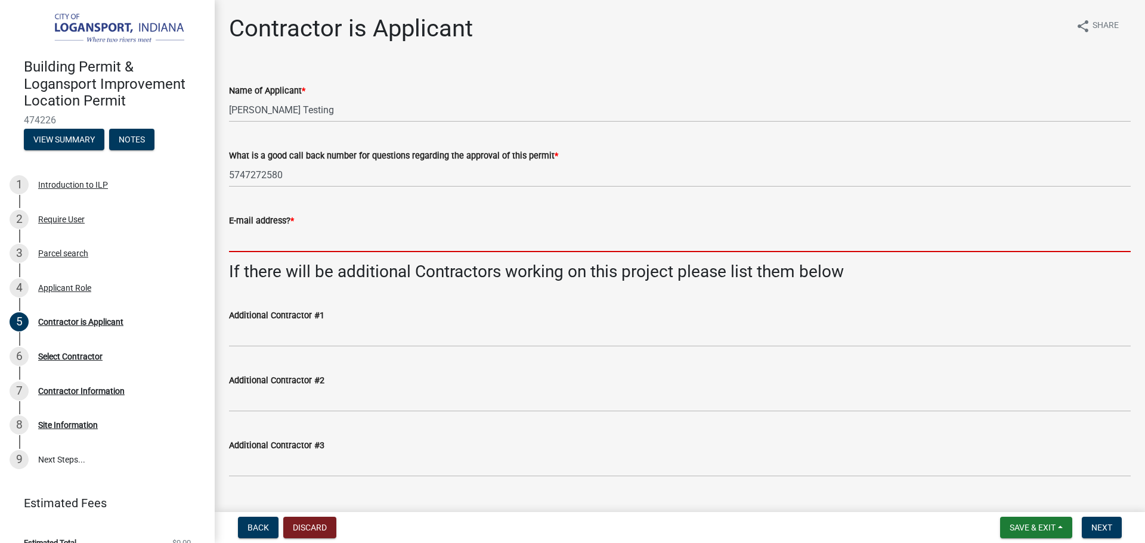
click at [305, 244] on input "E-mail address? *" at bounding box center [679, 240] width 901 height 24
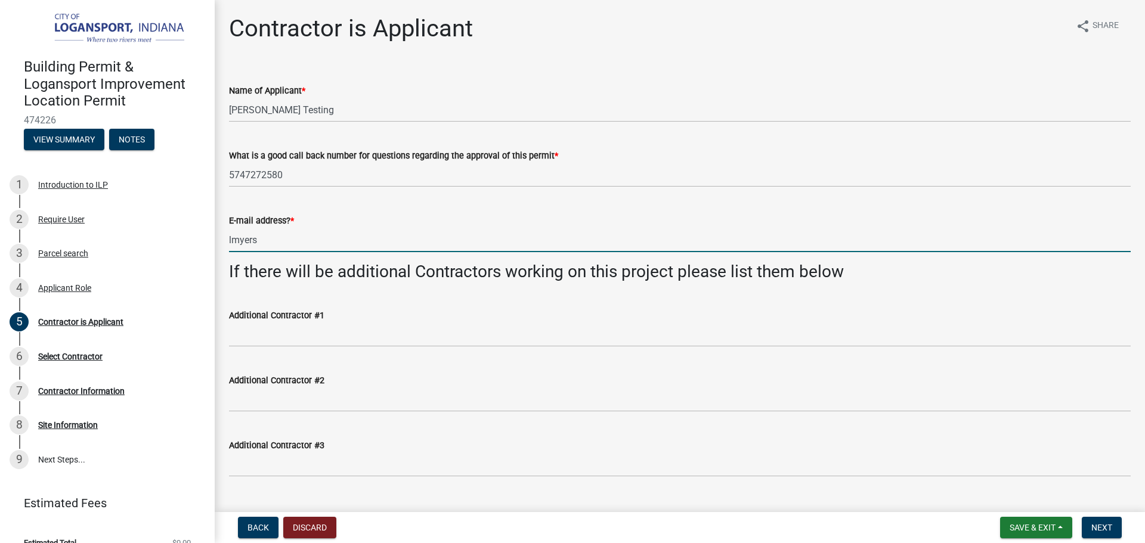
click at [305, 244] on input "lmyers" at bounding box center [679, 240] width 901 height 24
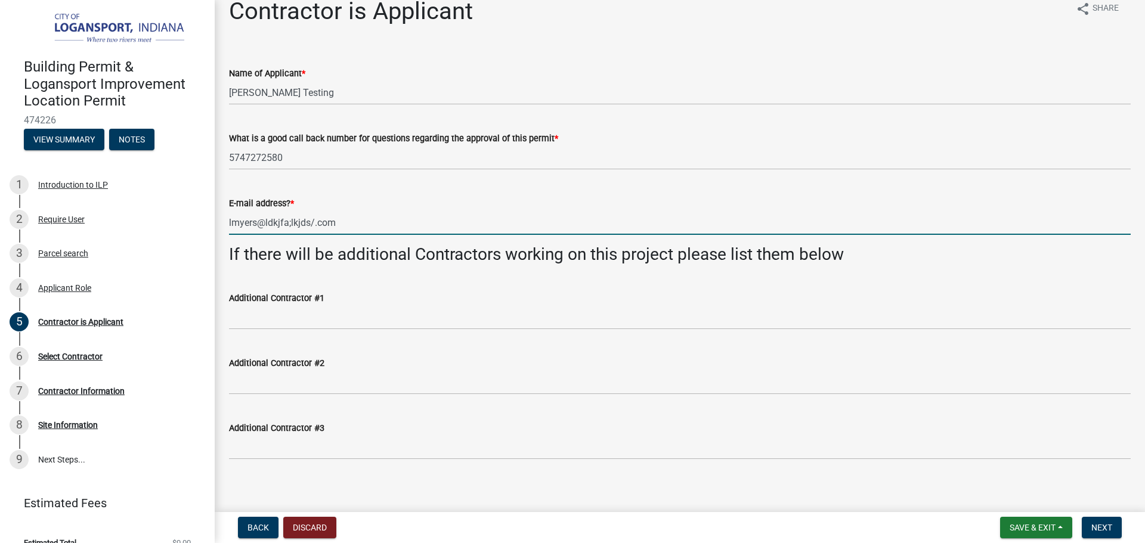
scroll to position [26, 0]
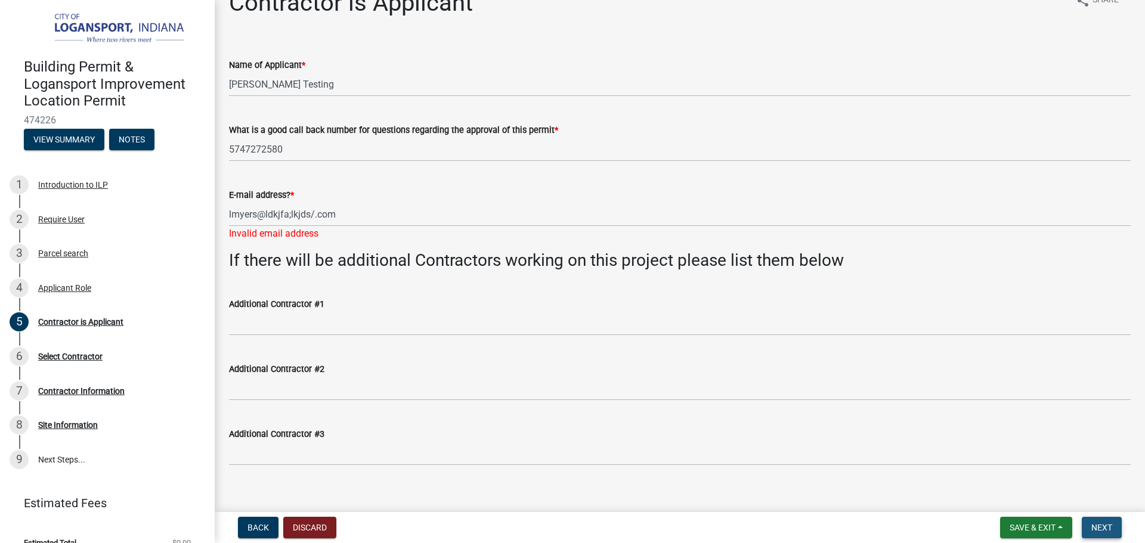
click at [1100, 528] on span "Next" at bounding box center [1101, 528] width 21 height 10
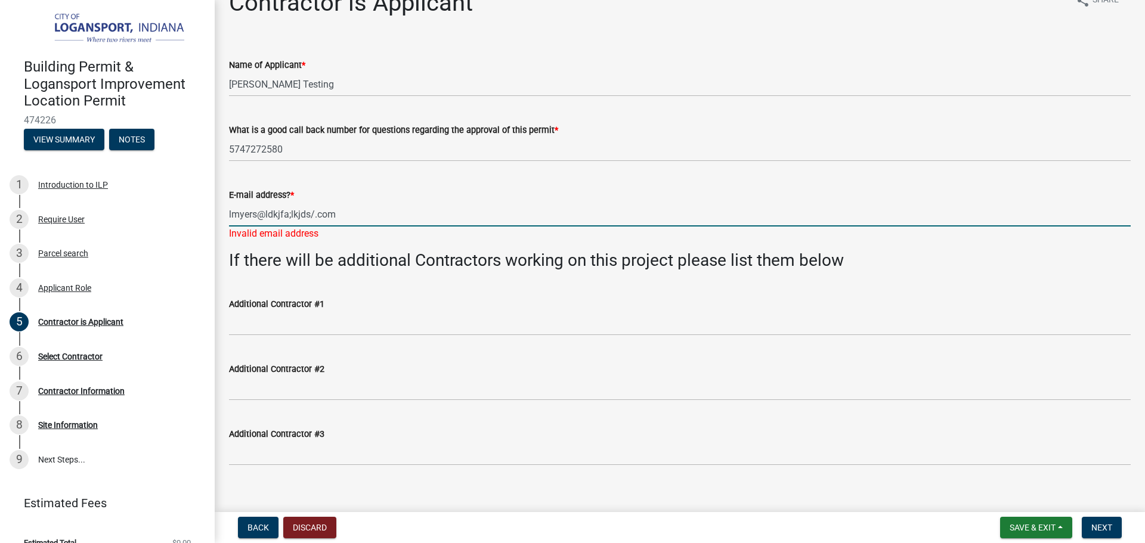
click at [289, 214] on input "lmyers@ldkjfa;lkjds/.com" at bounding box center [679, 214] width 901 height 24
click at [331, 216] on input "lmyers@ldkjfa;lkjds/.com" at bounding box center [679, 214] width 901 height 24
type input "[EMAIL_ADDRESS][DOMAIN_NAME]"
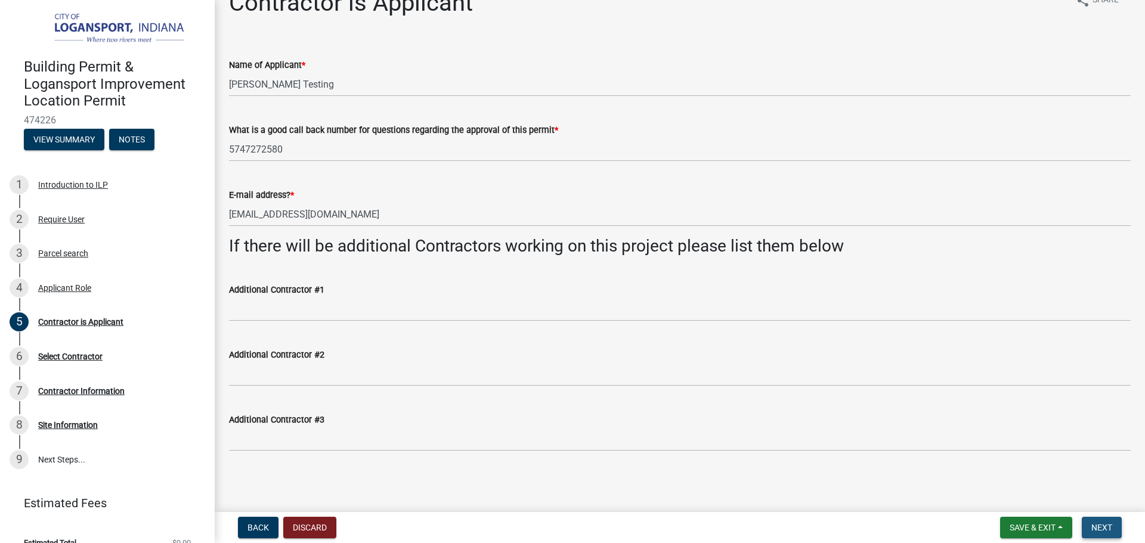
click at [1083, 520] on button "Next" at bounding box center [1101, 527] width 40 height 21
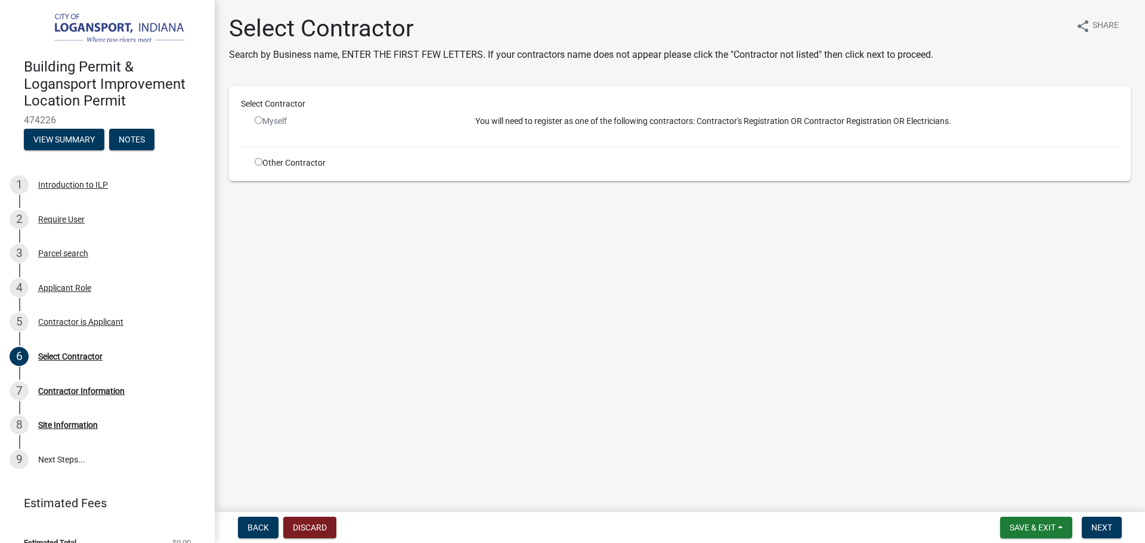
click at [258, 120] on input "radio" at bounding box center [259, 120] width 8 height 8
radio input "false"
click at [259, 161] on input "radio" at bounding box center [259, 162] width 8 height 8
radio input "true"
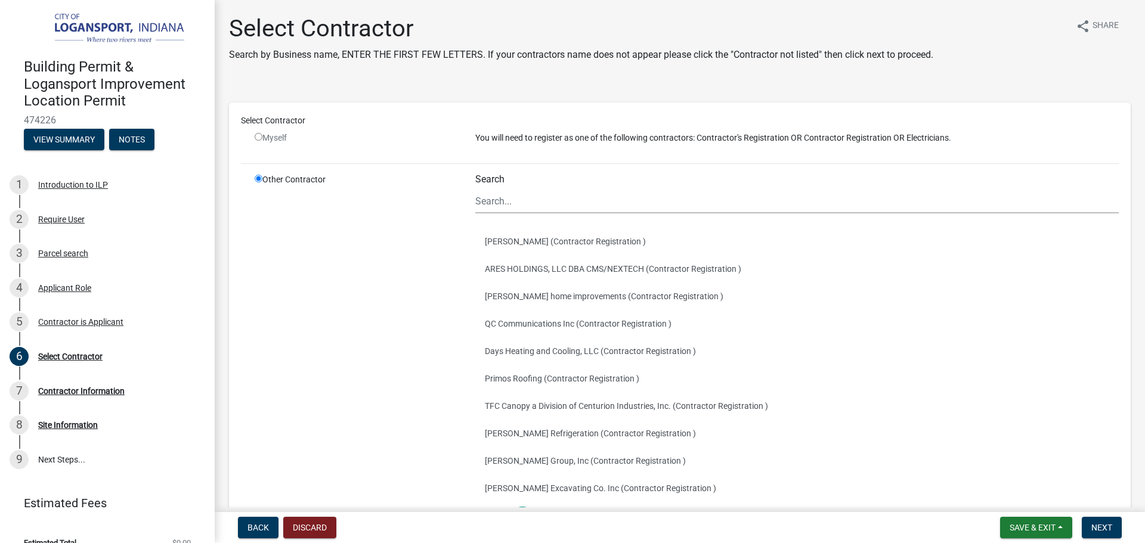
click at [259, 137] on input "radio" at bounding box center [259, 137] width 8 height 8
radio input "false"
radio input "true"
click at [259, 137] on input "radio" at bounding box center [259, 137] width 8 height 8
radio input "false"
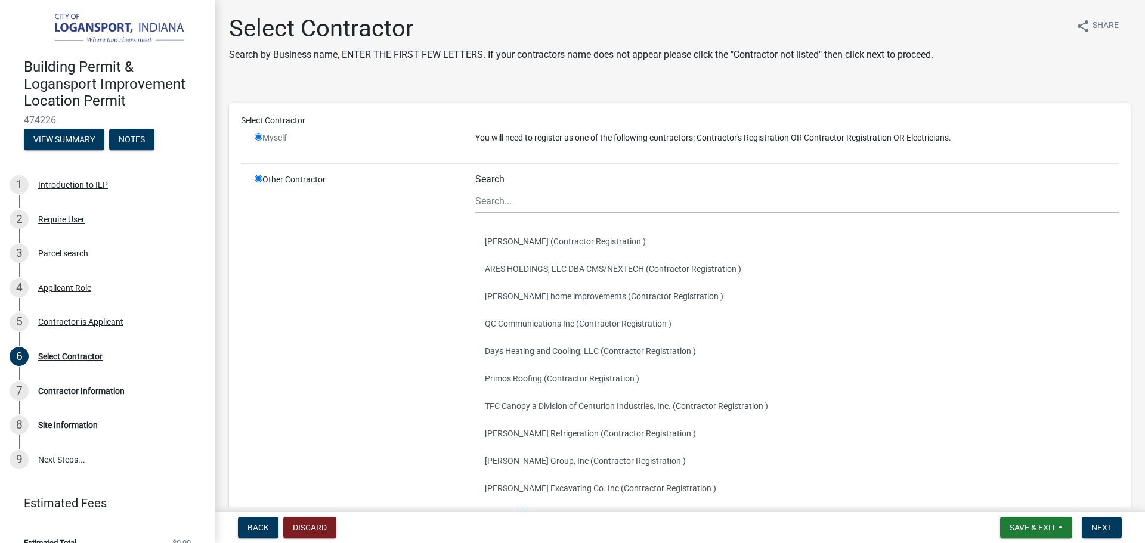
radio input "true"
click at [256, 135] on input "radio" at bounding box center [259, 137] width 8 height 8
radio input "false"
radio input "true"
click at [256, 135] on input "radio" at bounding box center [259, 137] width 8 height 8
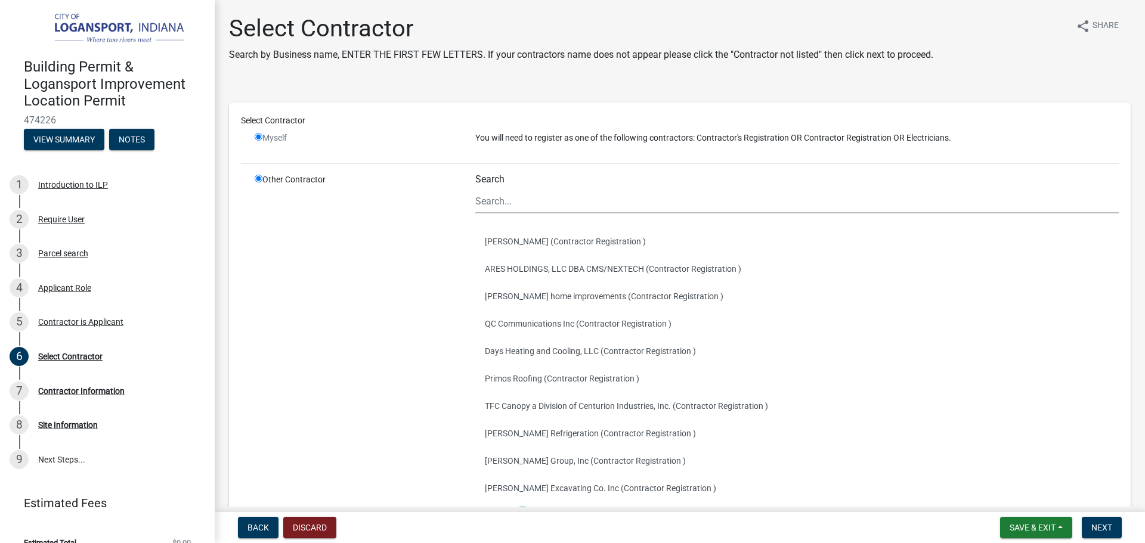
radio input "false"
radio input "true"
click at [256, 134] on input "radio" at bounding box center [259, 137] width 8 height 8
radio input "false"
radio input "true"
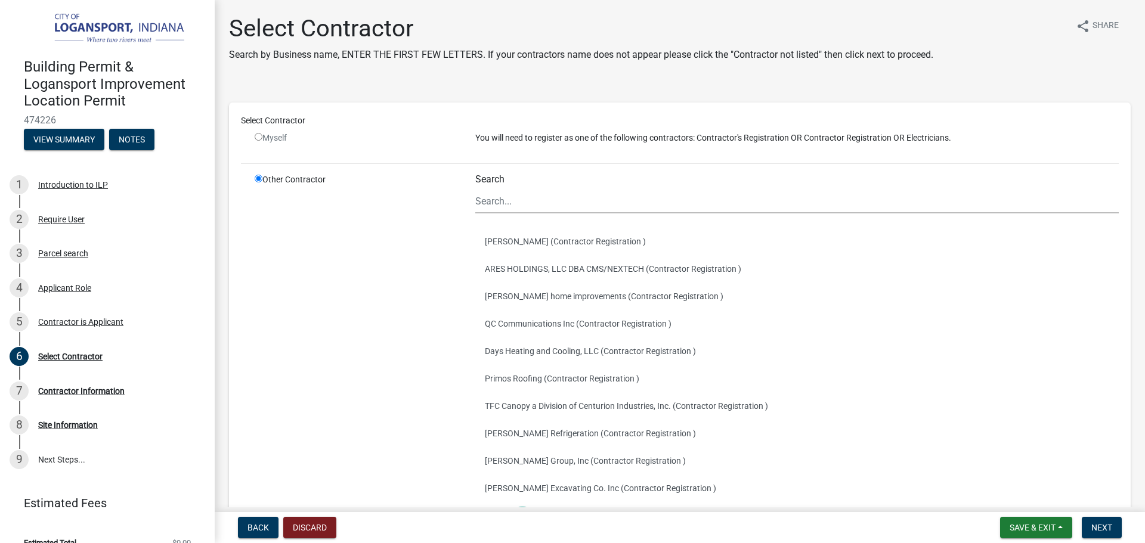
click at [259, 137] on input "radio" at bounding box center [259, 137] width 8 height 8
radio input "false"
radio input "true"
click at [258, 132] on div "Myself" at bounding box center [356, 138] width 203 height 13
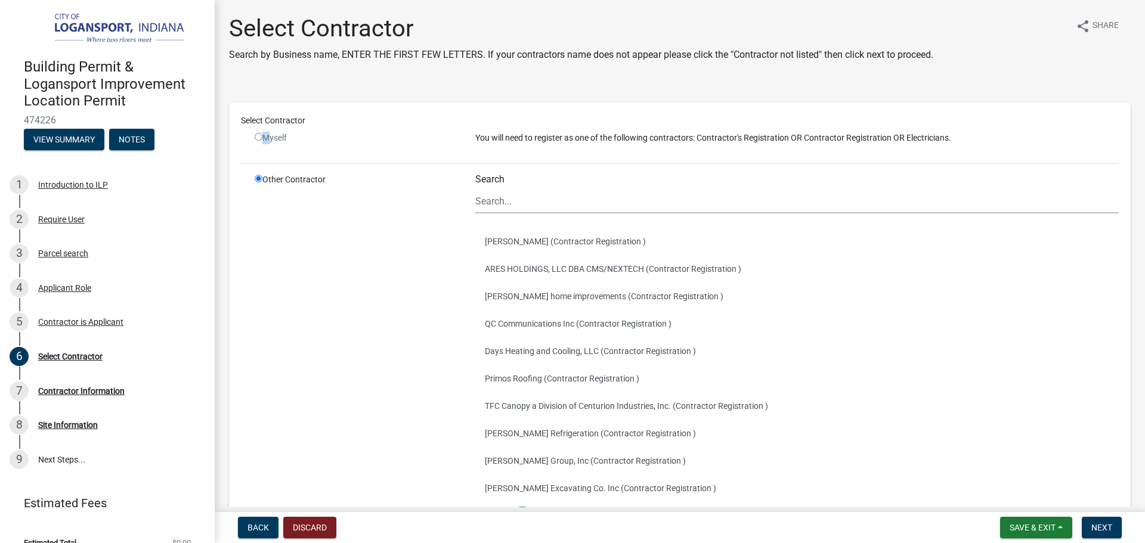
click at [258, 135] on input "radio" at bounding box center [259, 137] width 8 height 8
radio input "false"
radio input "true"
click at [258, 135] on input "radio" at bounding box center [259, 137] width 8 height 8
radio input "false"
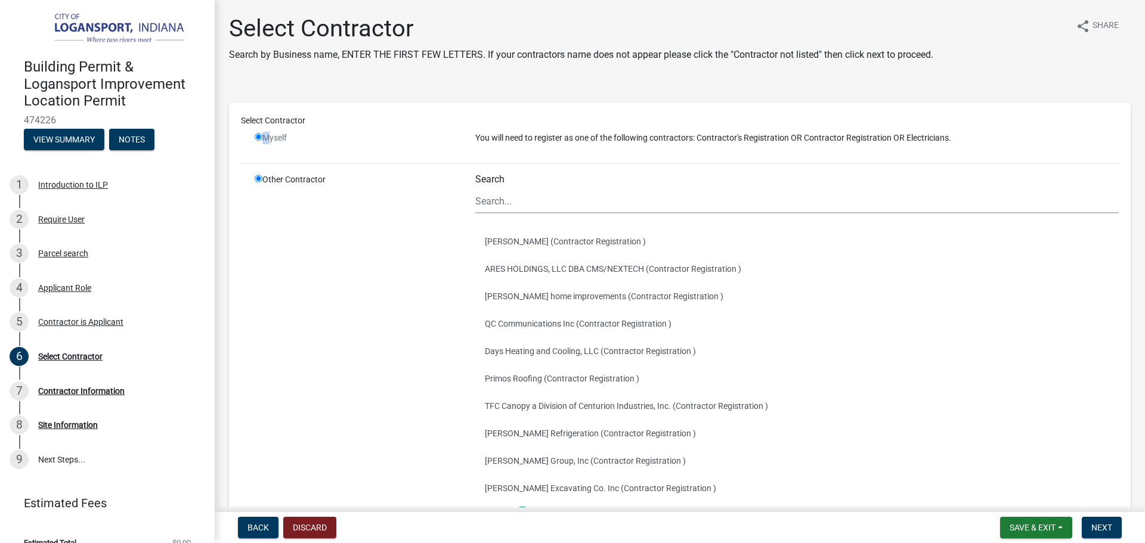
radio input "true"
click at [258, 135] on input "radio" at bounding box center [259, 137] width 8 height 8
radio input "false"
radio input "true"
click at [56, 323] on div "Contractor is Applicant" at bounding box center [80, 322] width 85 height 8
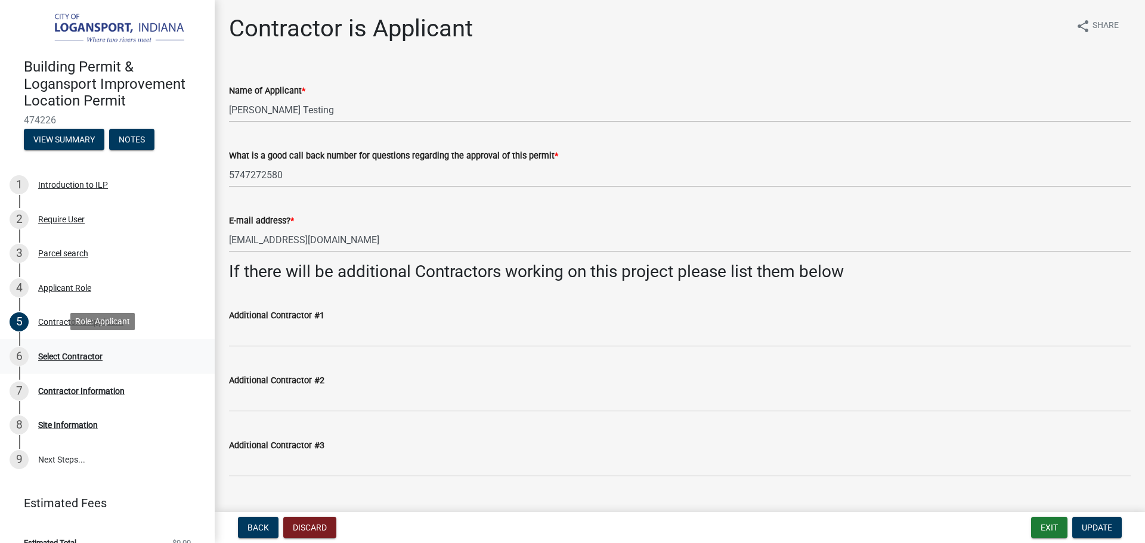
click at [77, 354] on div "Select Contractor" at bounding box center [70, 356] width 64 height 8
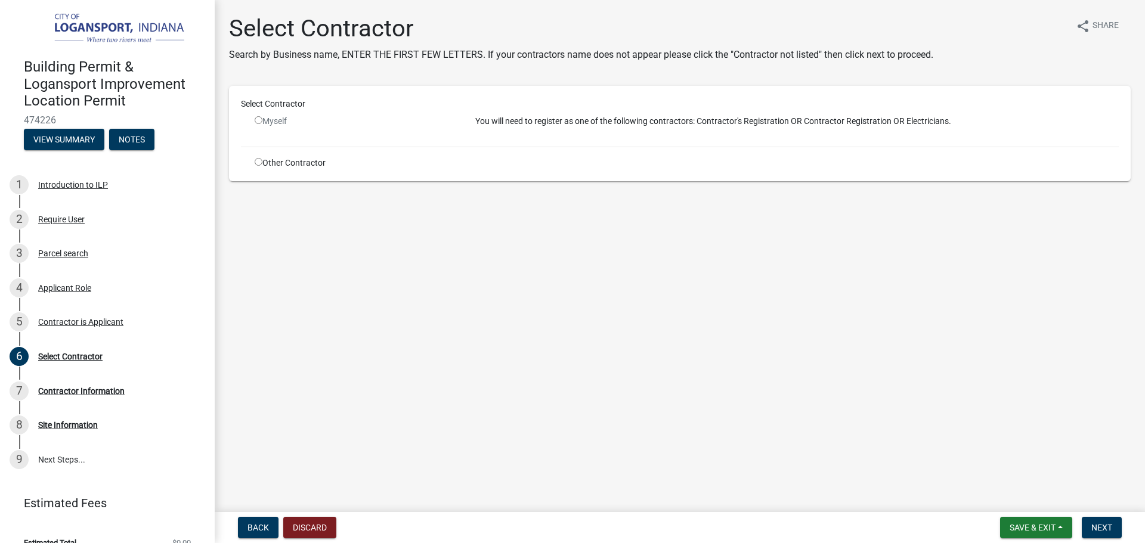
click at [259, 119] on input "radio" at bounding box center [259, 120] width 8 height 8
radio input "false"
click at [79, 327] on div "5 Contractor is Applicant" at bounding box center [103, 321] width 186 height 19
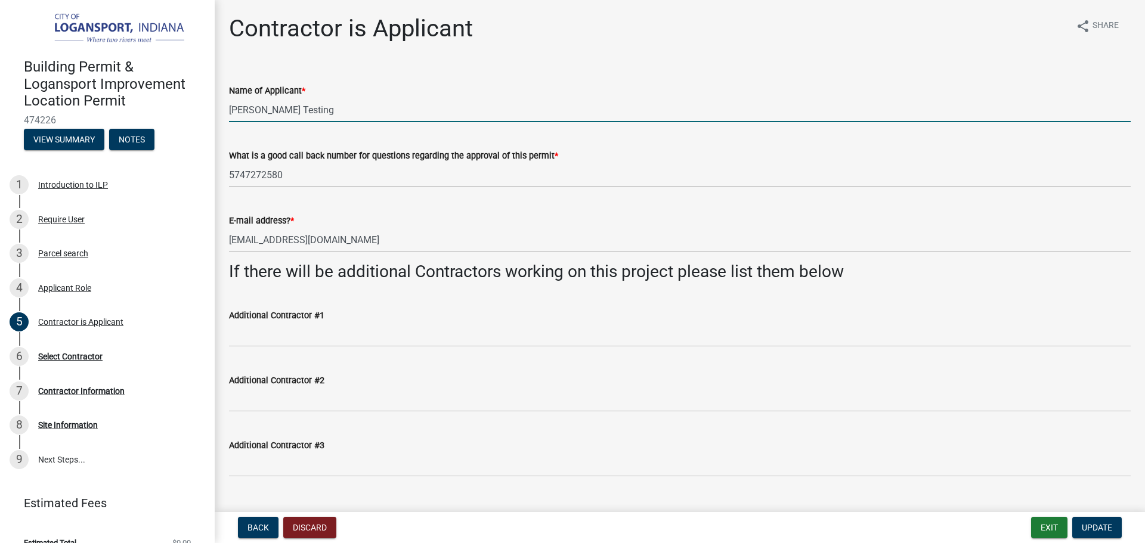
drag, startPoint x: 292, startPoint y: 110, endPoint x: 224, endPoint y: 103, distance: 68.9
click at [224, 103] on div "Name of Applicant * libby Testing" at bounding box center [679, 94] width 919 height 55
type input "Francisco Chavez"
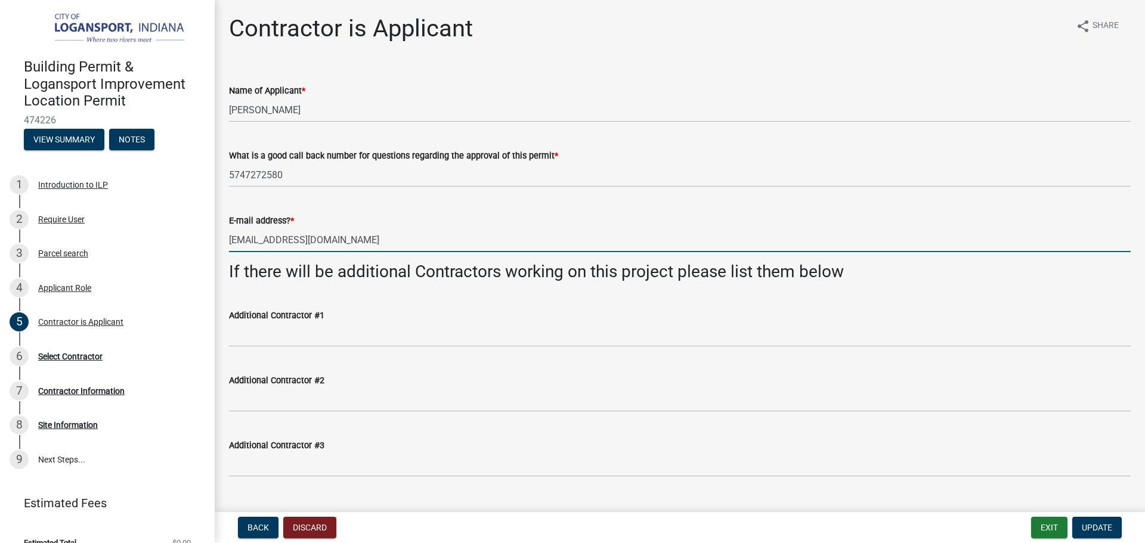
click at [370, 244] on input "[EMAIL_ADDRESS][DOMAIN_NAME]" at bounding box center [679, 240] width 901 height 24
type input "loboroofingcompany99@yahoo.com"
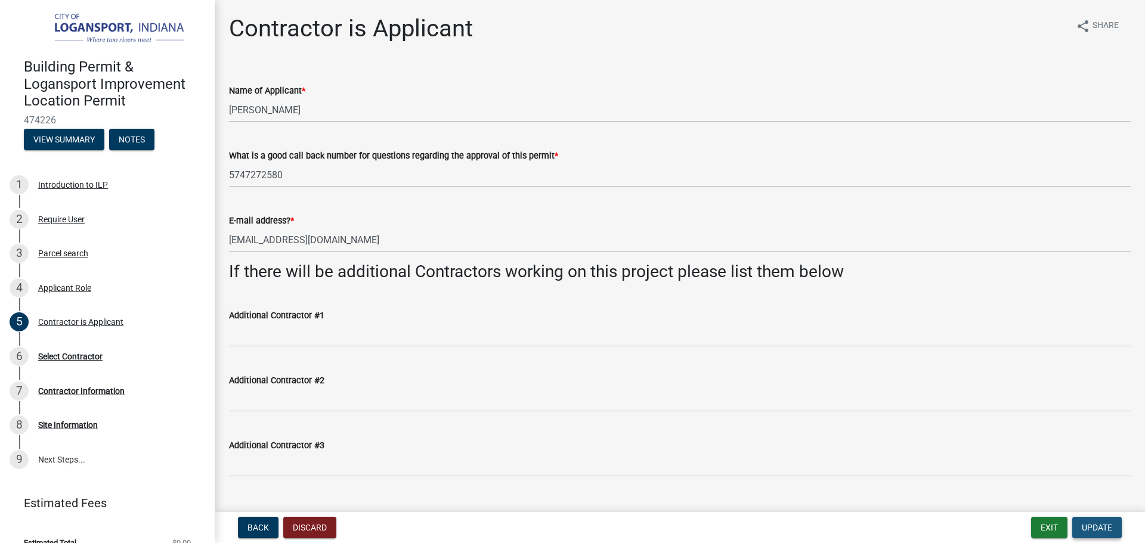
click at [1089, 523] on span "Update" at bounding box center [1096, 528] width 30 height 10
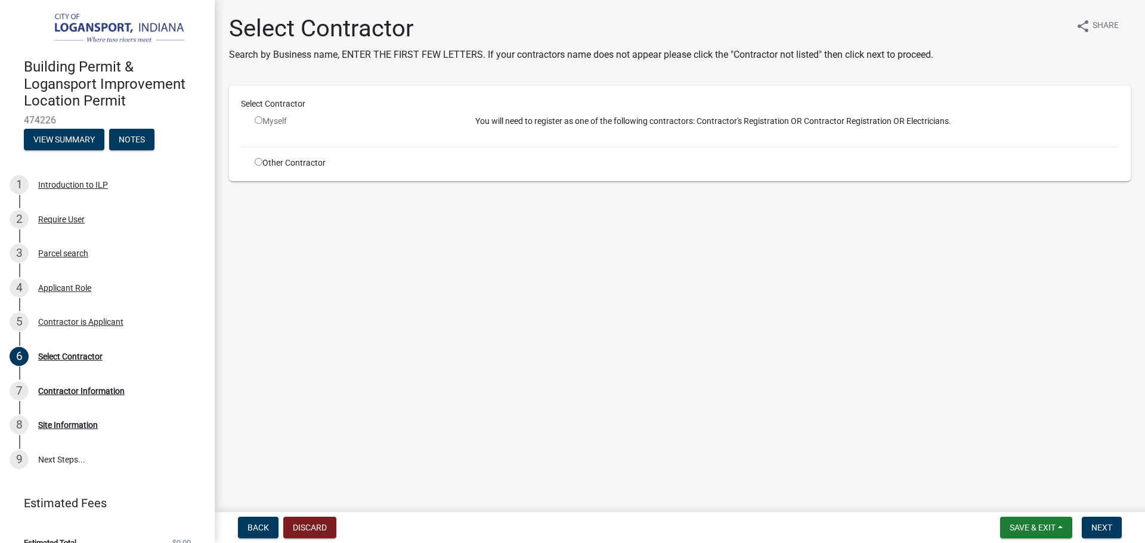
click at [258, 123] on input "radio" at bounding box center [259, 120] width 8 height 8
click at [260, 120] on input "radio" at bounding box center [259, 120] width 8 height 8
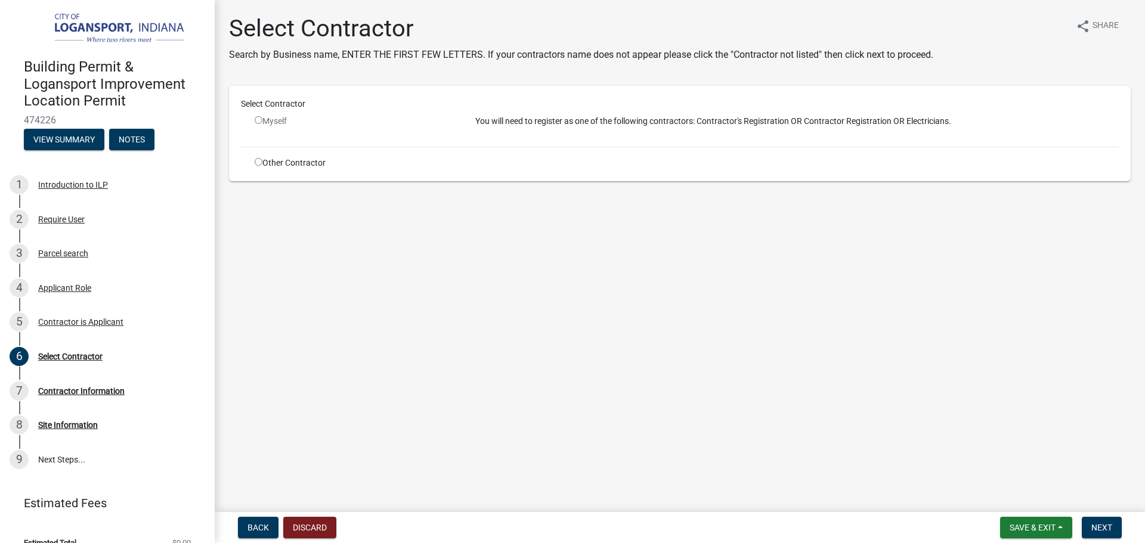
click at [260, 120] on input "radio" at bounding box center [259, 120] width 8 height 8
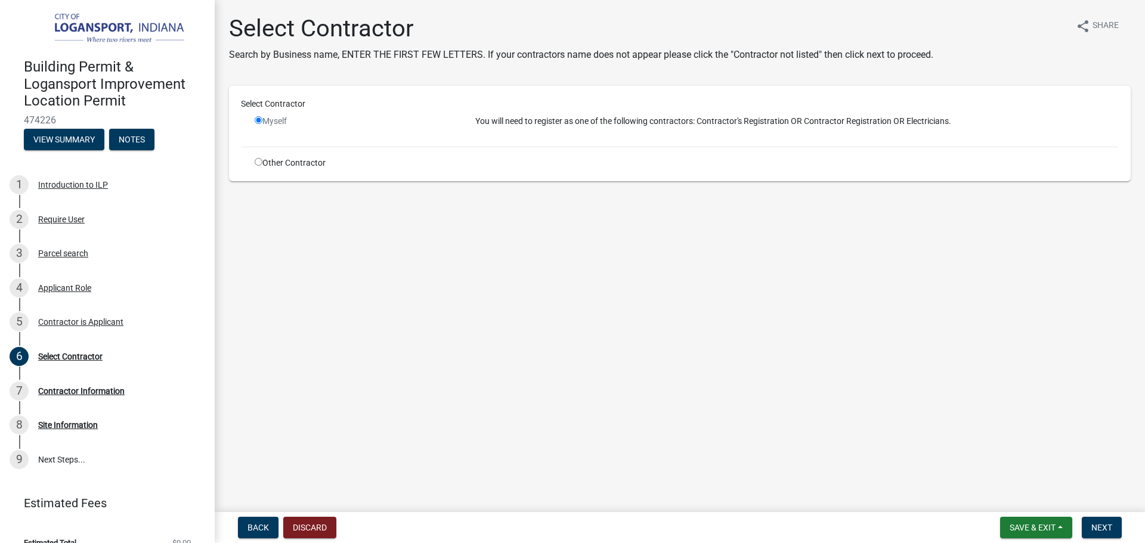
radio input "false"
click at [255, 160] on input "radio" at bounding box center [259, 162] width 8 height 8
radio input "true"
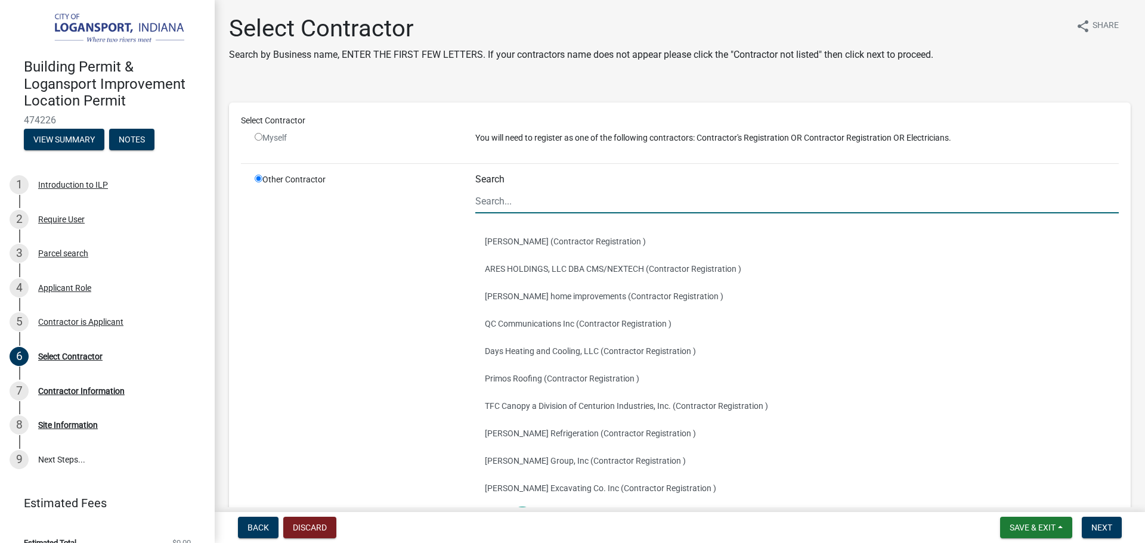
click at [547, 207] on input "Search" at bounding box center [796, 201] width 643 height 24
click at [503, 198] on input "Search" at bounding box center [796, 201] width 643 height 24
type input "L"
click at [298, 526] on button "Discard" at bounding box center [309, 527] width 53 height 21
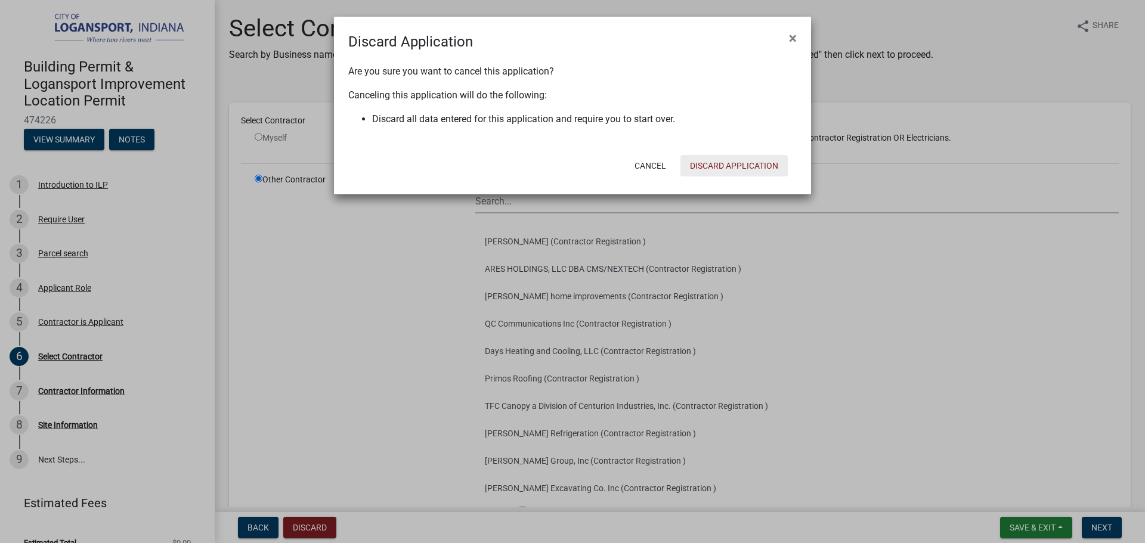
click at [772, 162] on button "Discard Application" at bounding box center [733, 165] width 107 height 21
